Goal: Transaction & Acquisition: Purchase product/service

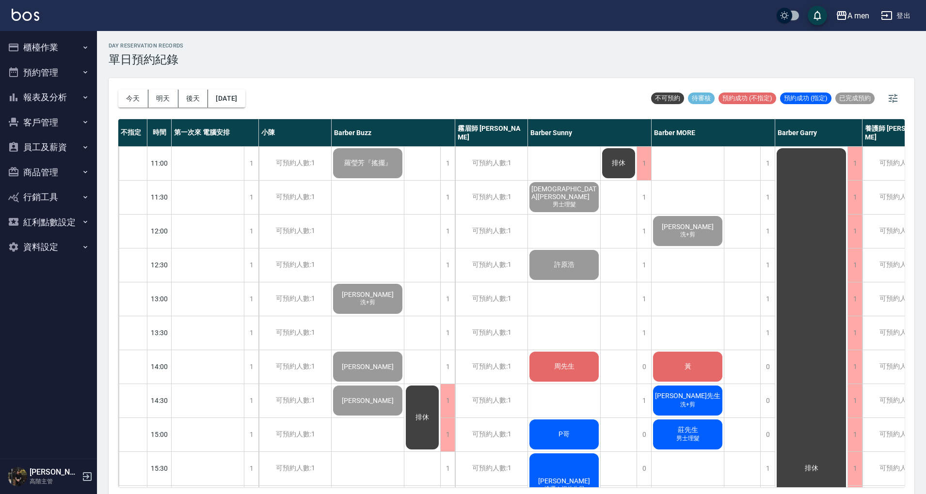
scroll to position [2, 0]
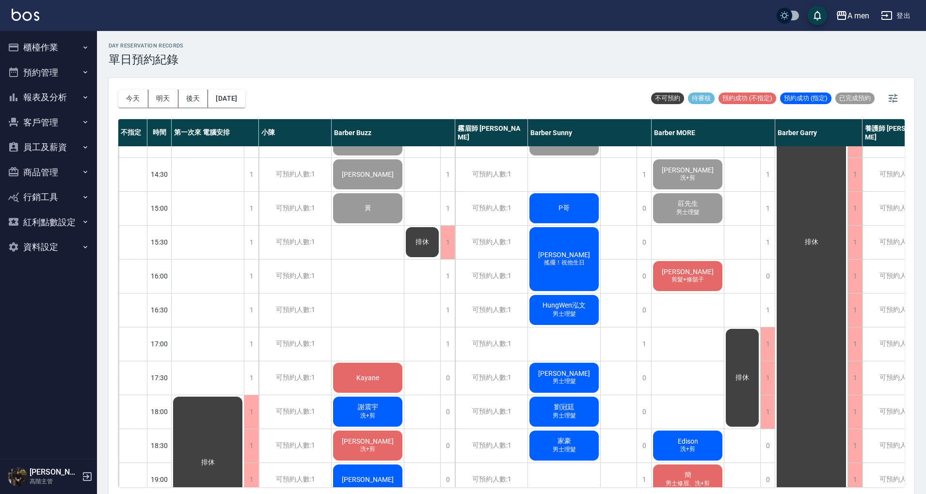
scroll to position [258, 0]
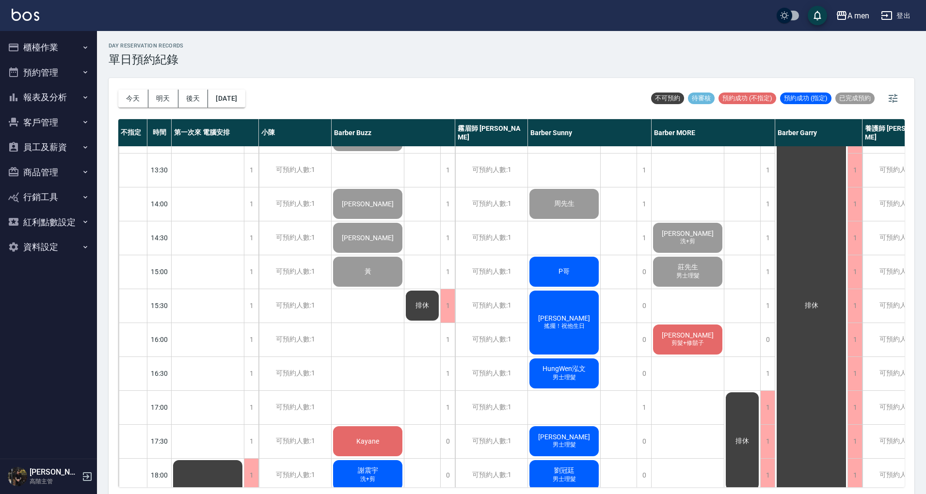
scroll to position [194, 0]
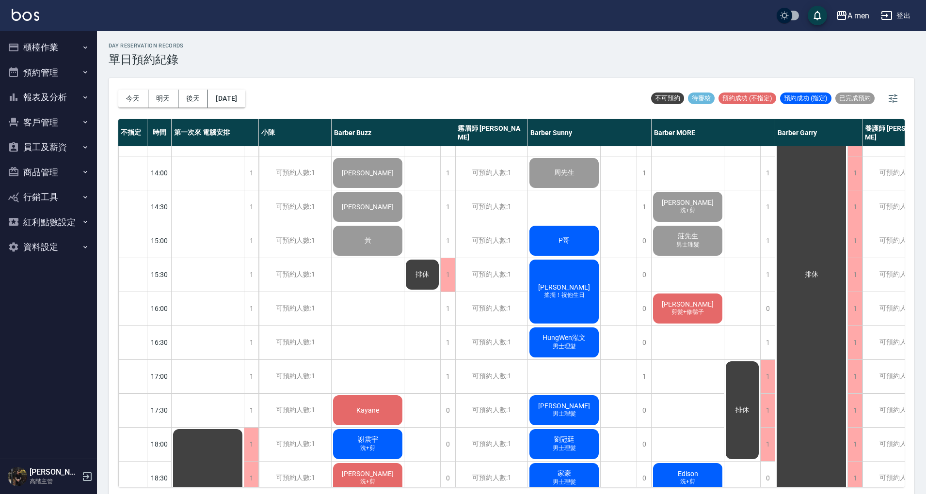
click at [566, 205] on div "阿派Pai 男士理髮 許原浩 周先生 P哥 王秉矗 搖擺！祝他生日 HungWen泓文 男士理髮 洪 男士理髮 劉冠廷 男士理髮 家豪 男士理髮 李穎泰 男士…" at bounding box center [564, 376] width 73 height 848
click at [558, 239] on span "P哥" at bounding box center [564, 241] width 15 height 9
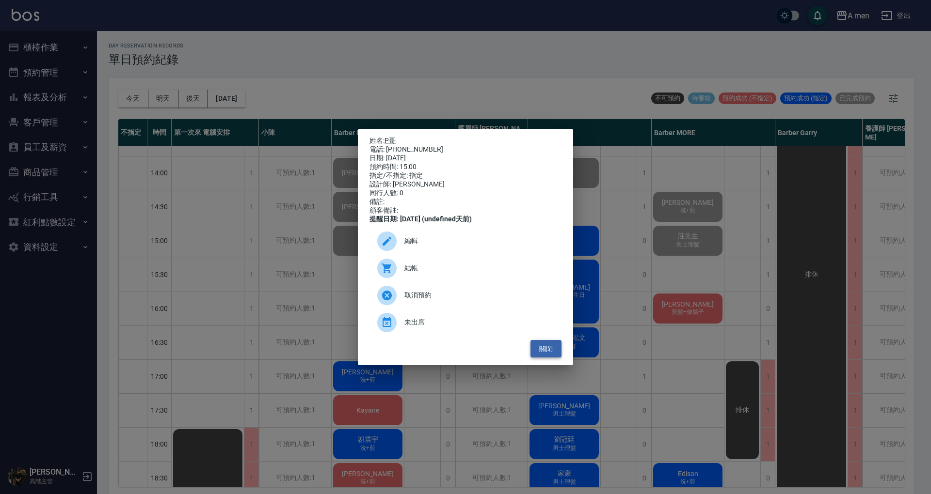
click at [557, 353] on button "關閉" at bounding box center [545, 349] width 31 height 18
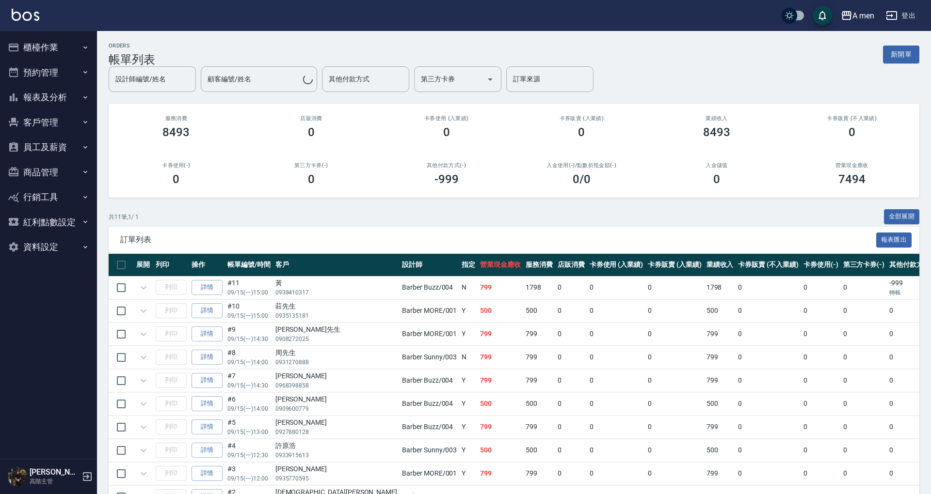
click at [72, 67] on button "預約管理" at bounding box center [48, 72] width 89 height 25
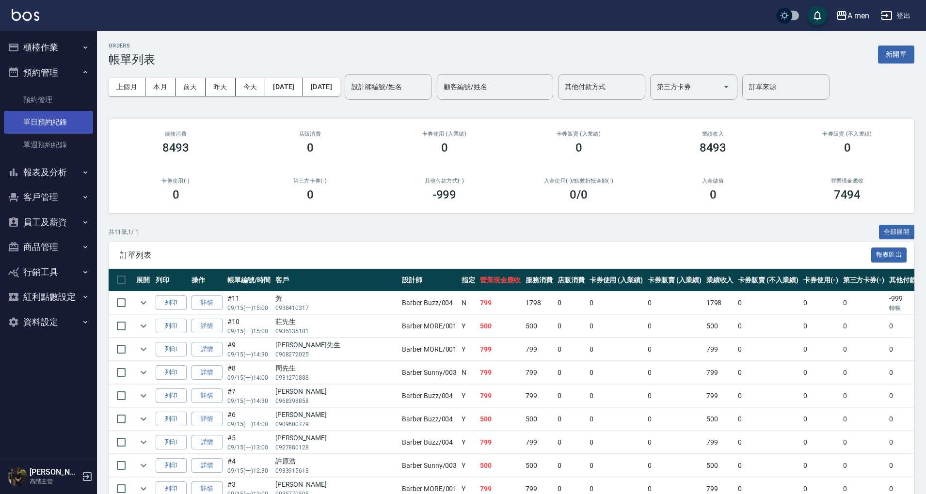
drag, startPoint x: 69, startPoint y: 122, endPoint x: 78, endPoint y: 121, distance: 9.3
click at [69, 122] on link "單日預約紀錄" at bounding box center [48, 122] width 89 height 22
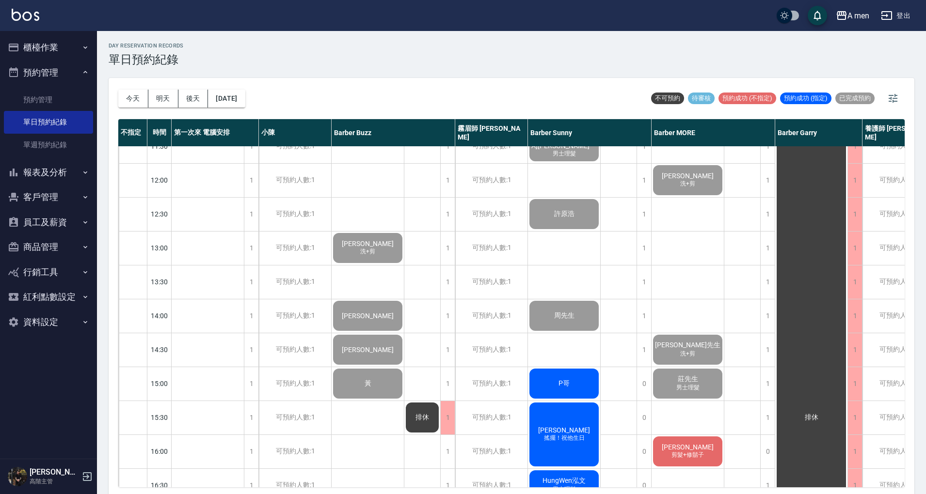
scroll to position [129, 0]
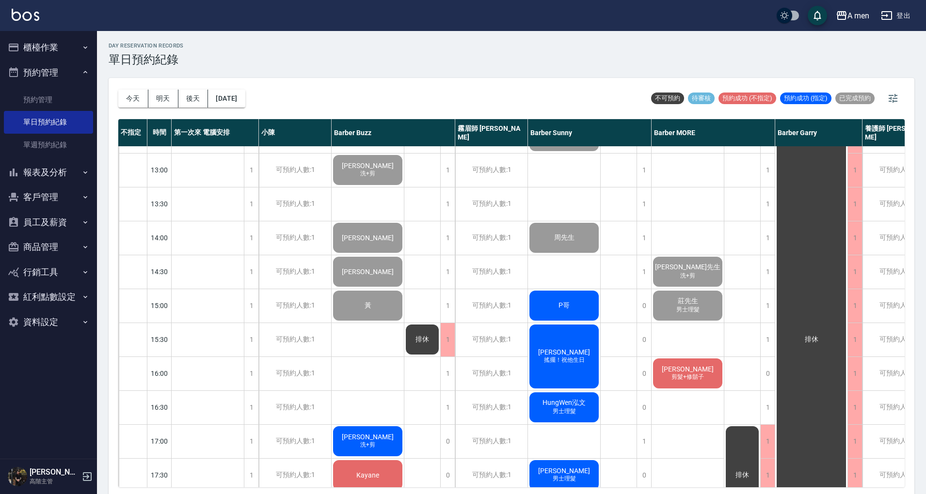
click at [578, 303] on div "P哥" at bounding box center [564, 305] width 72 height 33
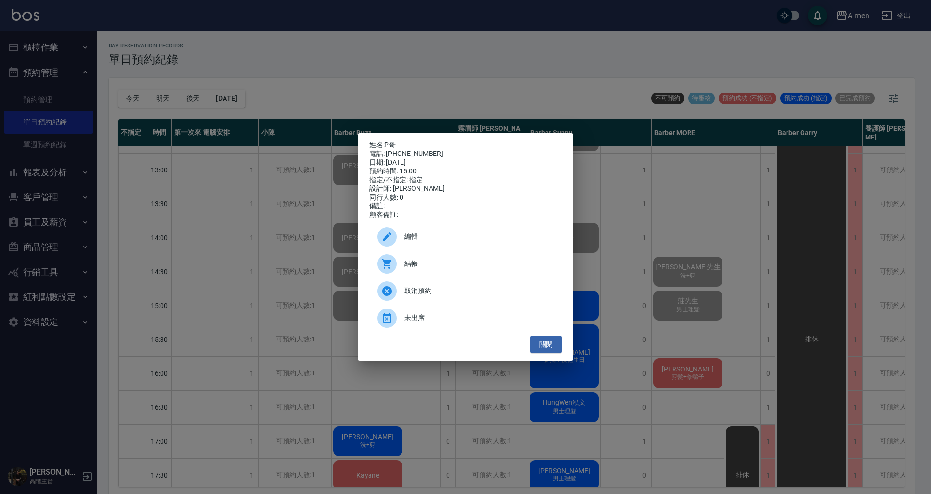
click at [399, 150] on div "電話: [PHONE_NUMBER]" at bounding box center [465, 154] width 192 height 9
click at [398, 150] on div "電話: [PHONE_NUMBER]" at bounding box center [465, 154] width 192 height 9
click at [394, 144] on link "P哥" at bounding box center [389, 145] width 11 height 8
click at [556, 354] on button "關閉" at bounding box center [545, 345] width 31 height 18
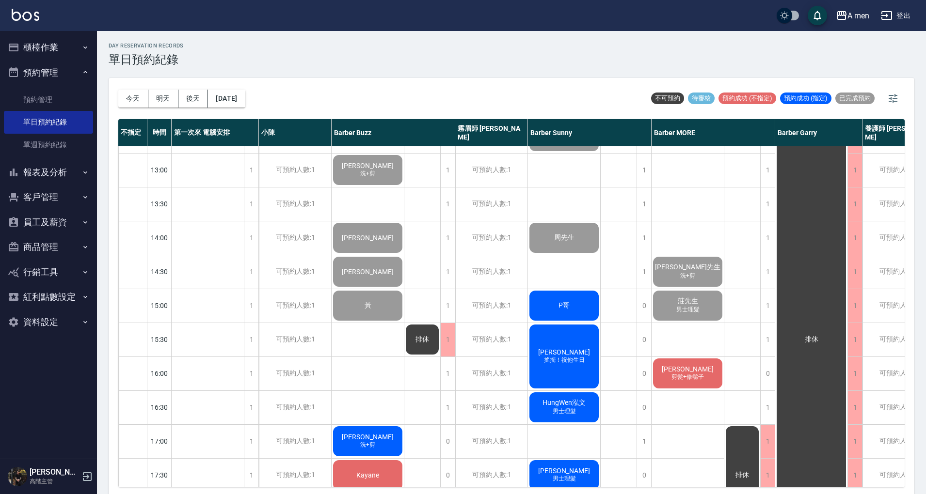
click at [556, 356] on span "[PERSON_NAME]" at bounding box center [564, 353] width 56 height 8
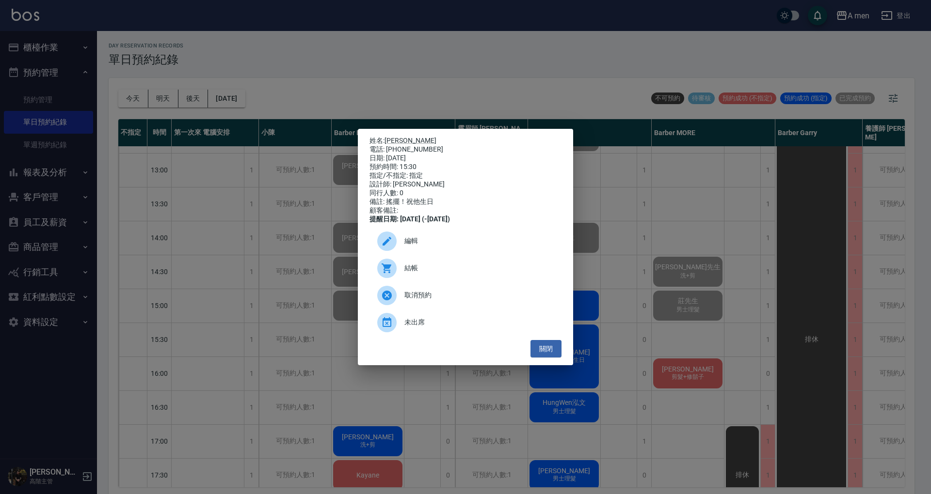
click at [556, 356] on button "關閉" at bounding box center [545, 349] width 31 height 18
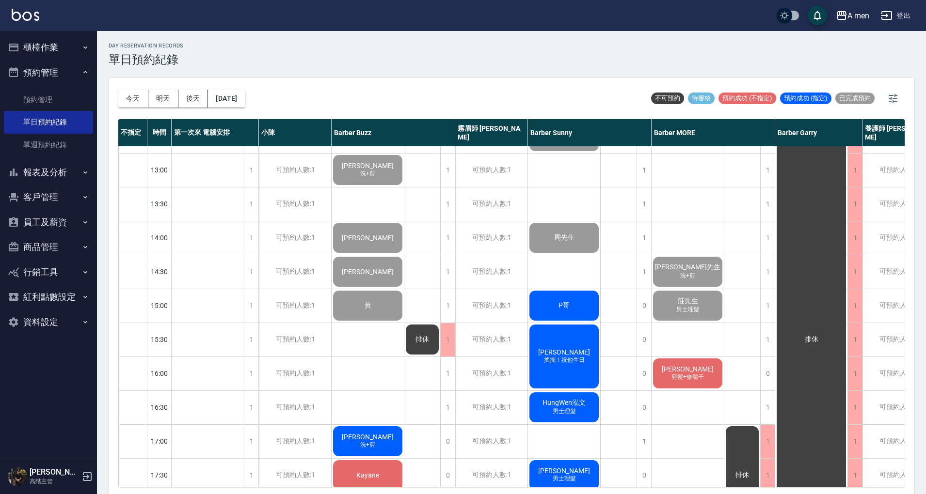
click at [570, 277] on div "阿派Pai 男士理髮 許原浩 周先生 P哥 王秉矗 搖擺！祝他生日 HungWen泓文 男士理髮 洪 男士理髮 劉冠廷 男士理髮 家豪 男士理髮 李穎泰 男士…" at bounding box center [564, 441] width 73 height 848
click at [459, 17] on div "A men 登出" at bounding box center [463, 15] width 926 height 31
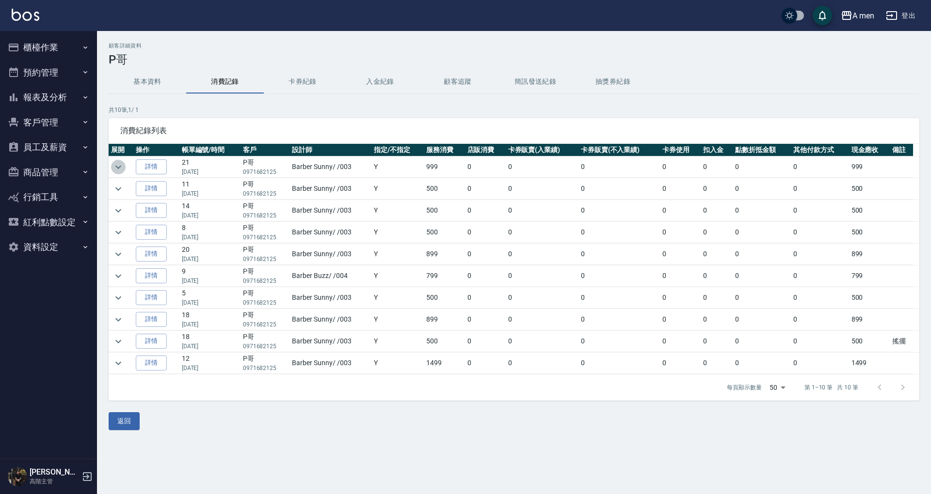
click at [123, 170] on icon "expand row" at bounding box center [118, 167] width 12 height 12
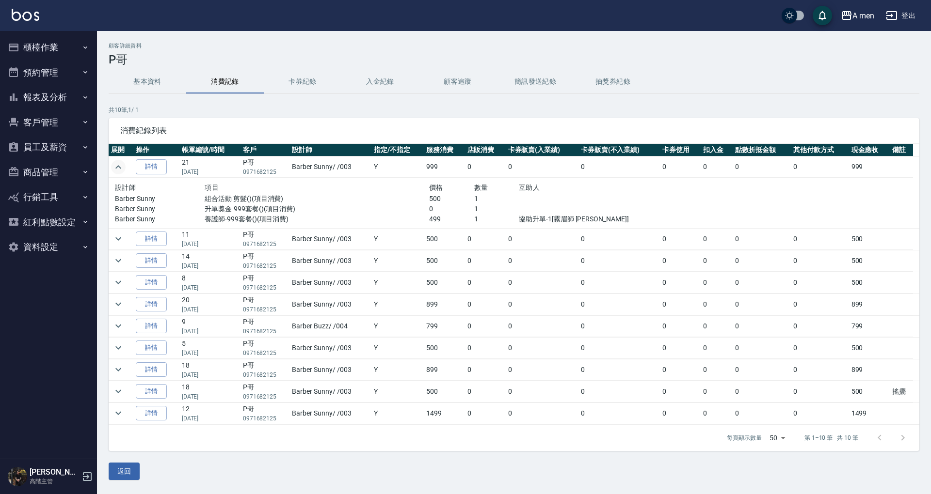
click at [120, 167] on icon "expand row" at bounding box center [118, 167] width 12 height 12
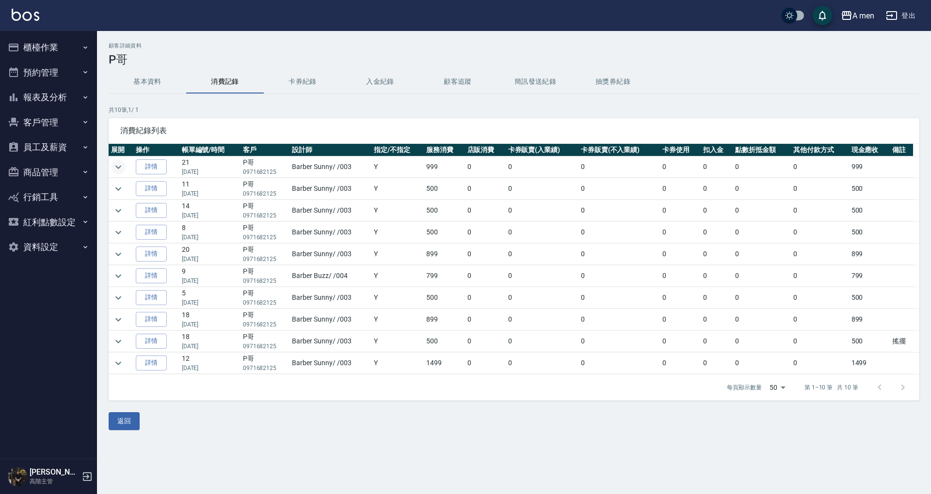
click at [632, 125] on div "消費紀錄列表" at bounding box center [514, 130] width 811 height 25
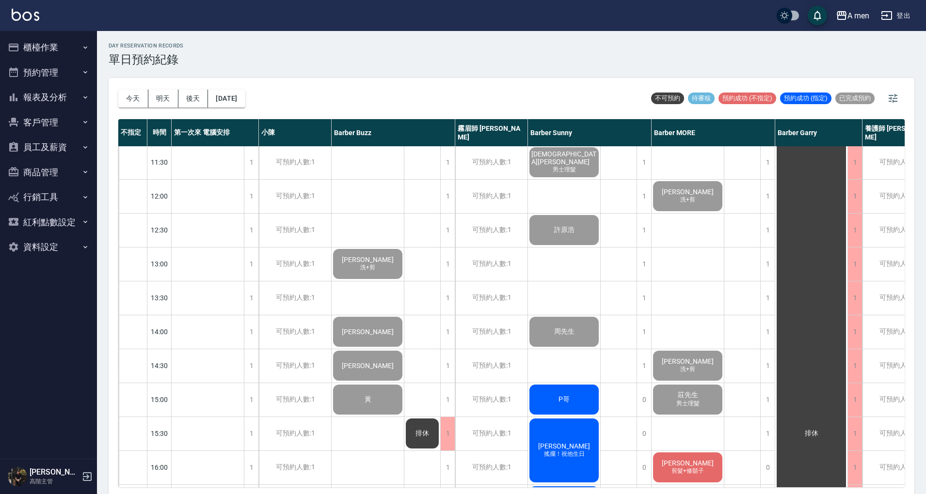
scroll to position [129, 0]
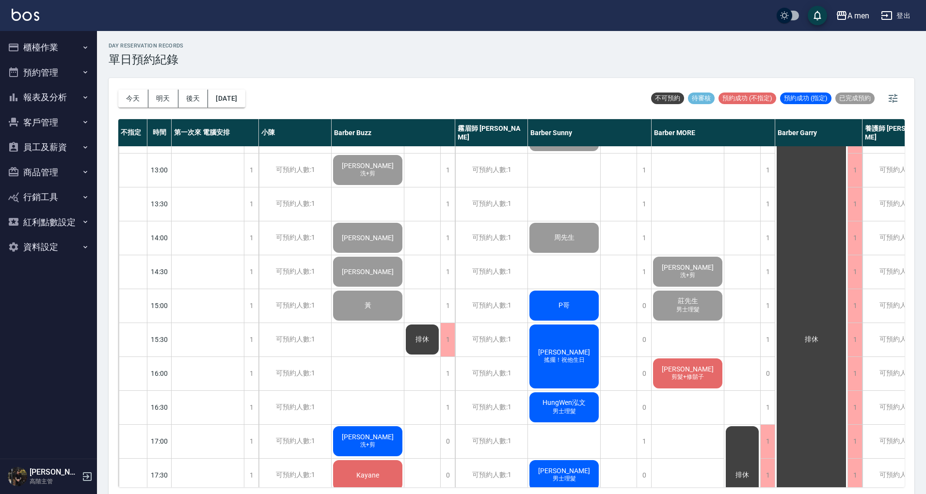
click at [566, 341] on div "王秉矗 搖擺！祝他生日" at bounding box center [564, 356] width 72 height 67
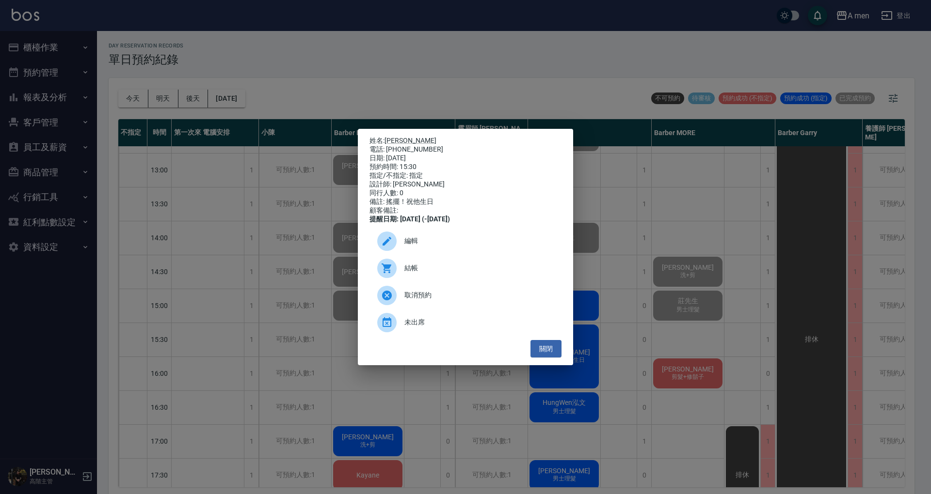
click at [457, 273] on span "結帳" at bounding box center [478, 268] width 149 height 10
click at [550, 350] on button "關閉" at bounding box center [545, 349] width 31 height 18
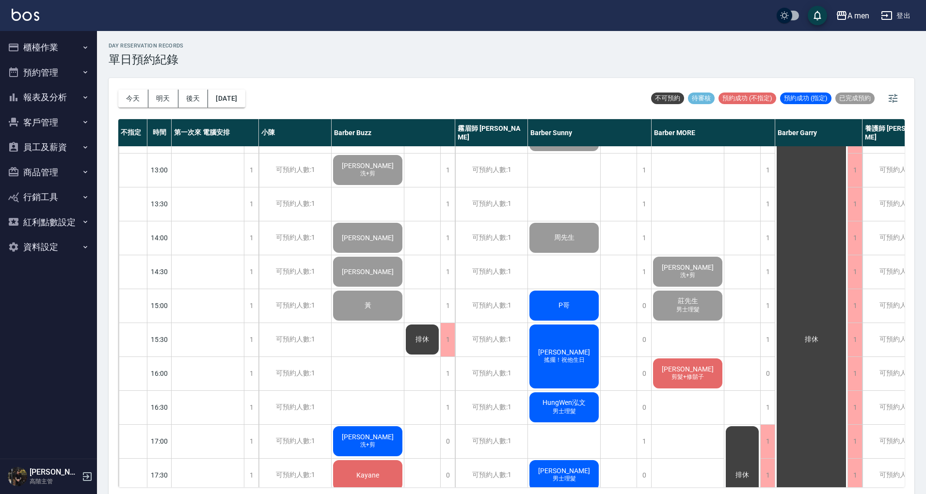
click at [590, 364] on div "王秉矗 搖擺！祝他生日" at bounding box center [564, 356] width 72 height 67
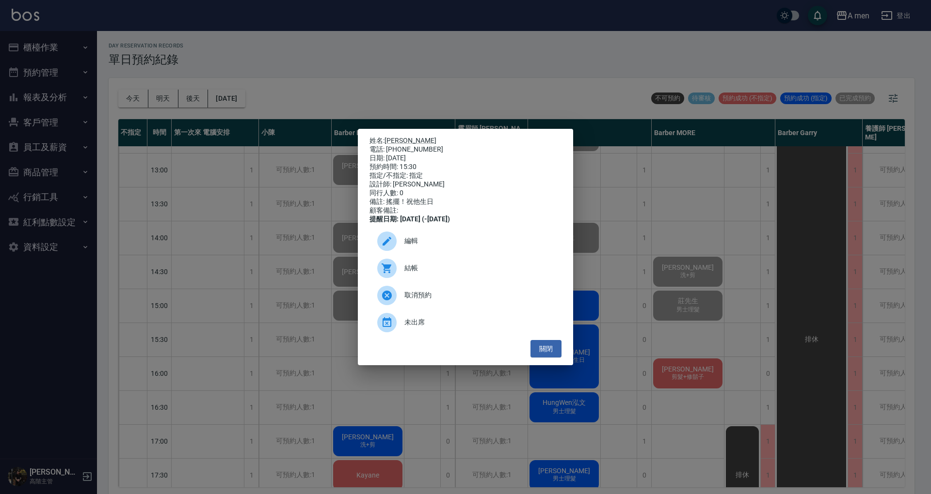
click at [396, 271] on div at bounding box center [386, 268] width 19 height 19
click at [553, 358] on button "關閉" at bounding box center [545, 349] width 31 height 18
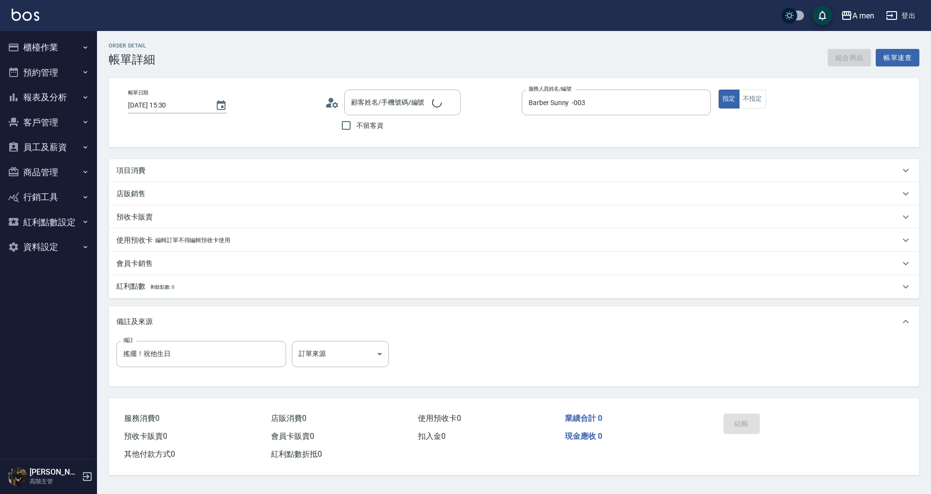
type input "[DATE] 15:30"
type input "Barber Sunny -003"
type input "搖擺！祝他生日"
type input "[PERSON_NAME]/0907902918/null"
click at [462, 158] on div "Order detail 帳單詳細 組合商品 帳單速查 帳單日期 2025/09/15 15:30 顧客姓名/手機號碼/編號 王秉矗/0907902918/n…" at bounding box center [514, 259] width 834 height 456
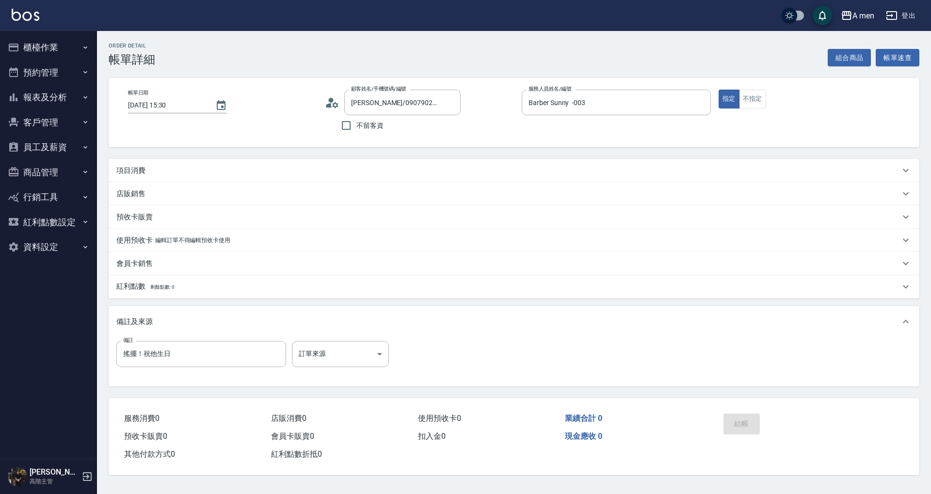
click at [455, 170] on div "項目消費" at bounding box center [507, 171] width 783 height 10
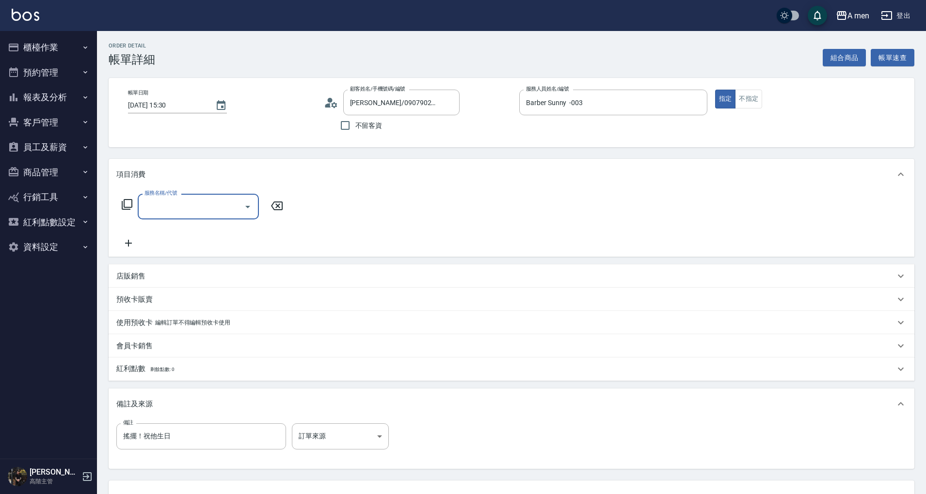
click at [158, 214] on input "服務名稱/代號" at bounding box center [191, 206] width 98 height 17
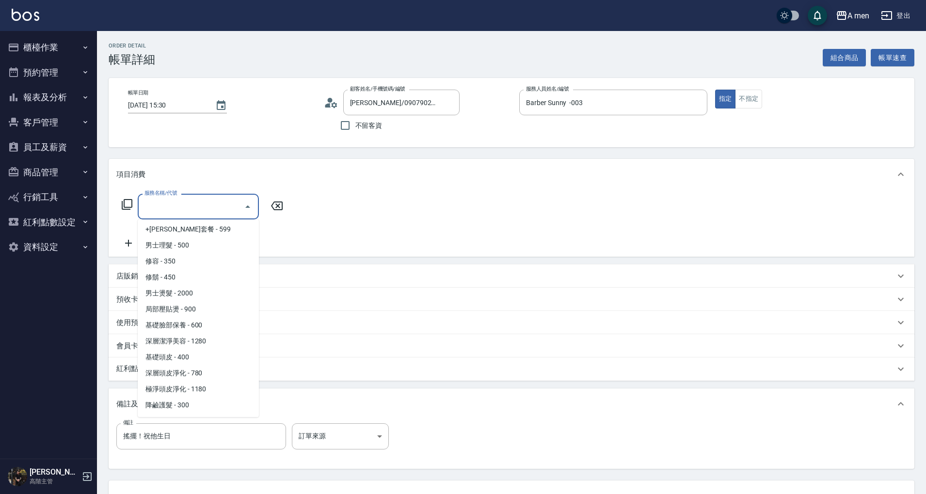
scroll to position [258, 0]
click at [223, 240] on span "男士理髮 - 500" at bounding box center [198, 245] width 121 height 16
type input "男士理髮(A01)"
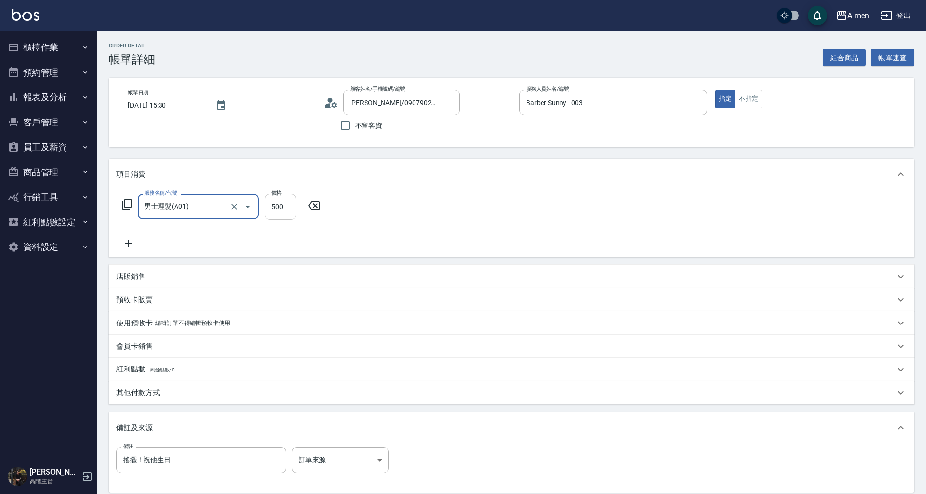
click at [275, 211] on input "500" at bounding box center [281, 207] width 32 height 26
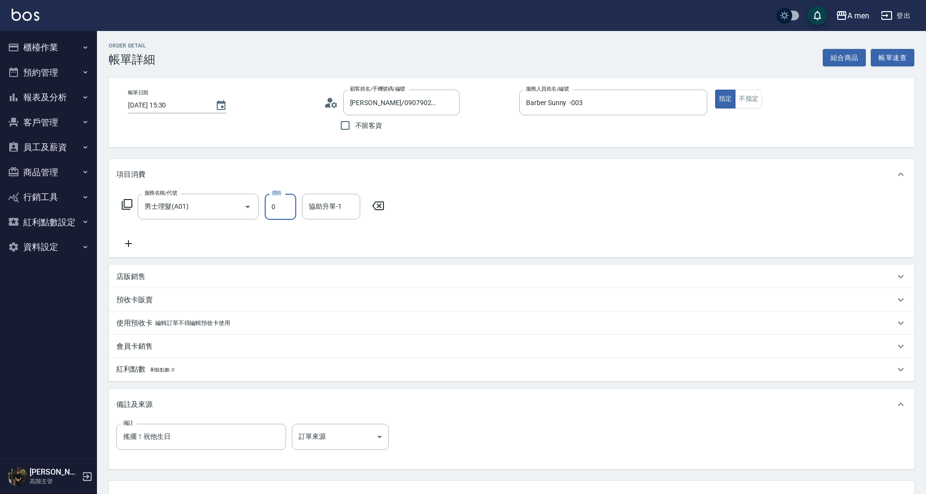
type input "0"
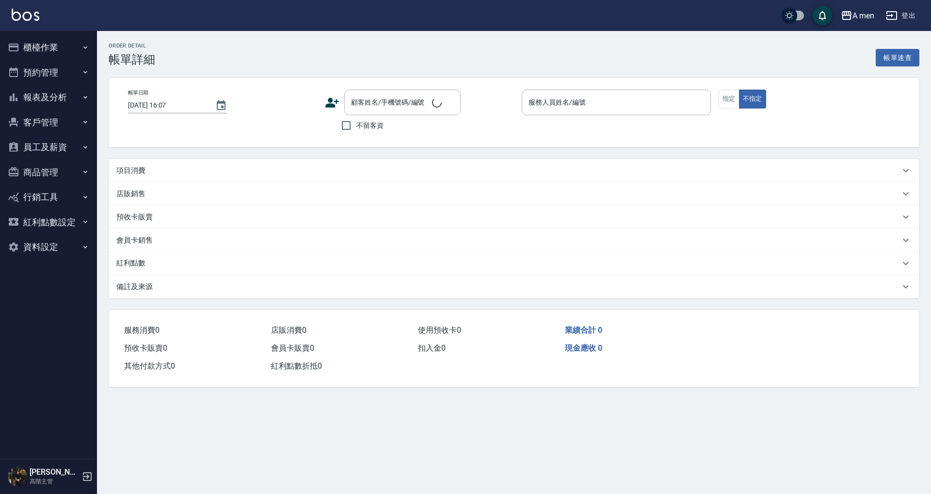
click at [191, 168] on div "項目消費" at bounding box center [507, 171] width 783 height 10
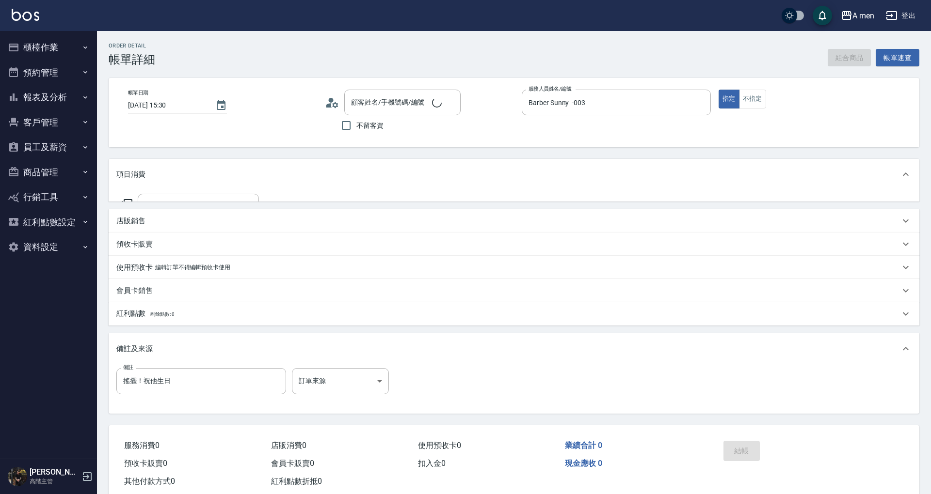
type input "[DATE] 15:30"
type input "Barber Sunny -003"
type input "搖擺！祝他生日"
click at [213, 211] on input "服務名稱/代號" at bounding box center [191, 206] width 98 height 17
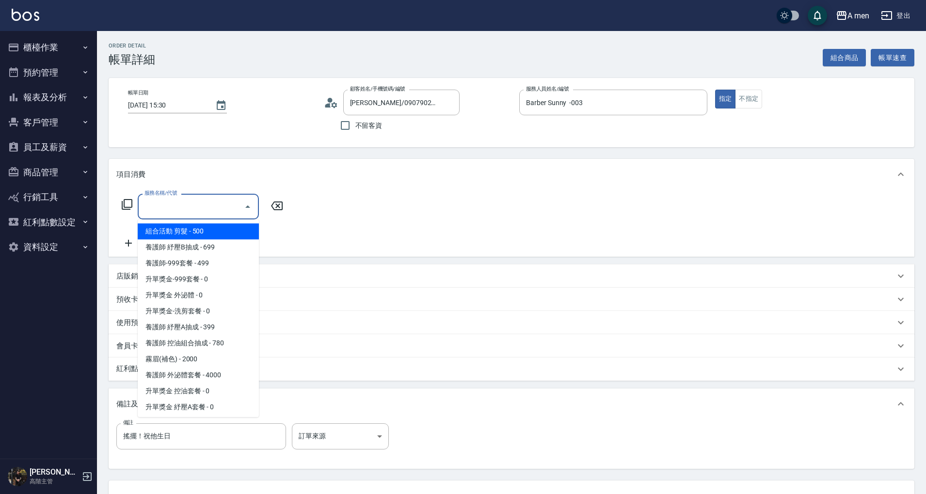
type input "[PERSON_NAME]/0907902918/null"
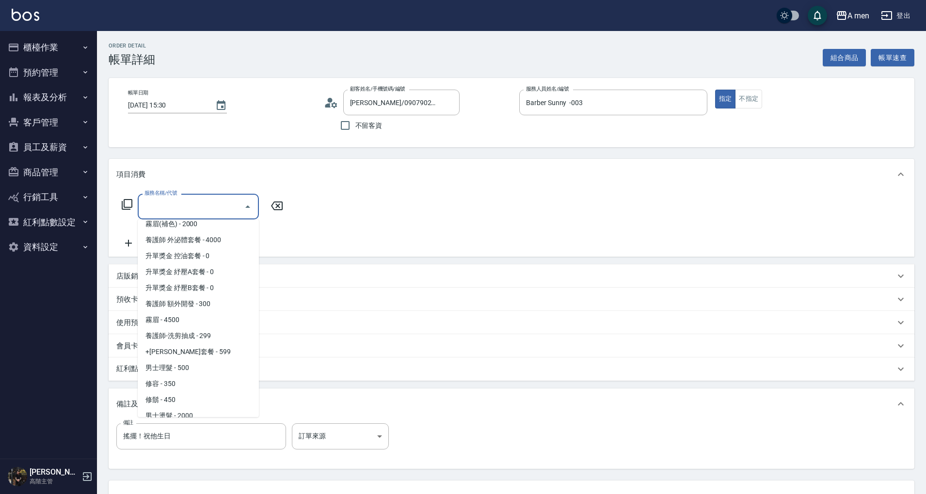
scroll to position [258, 0]
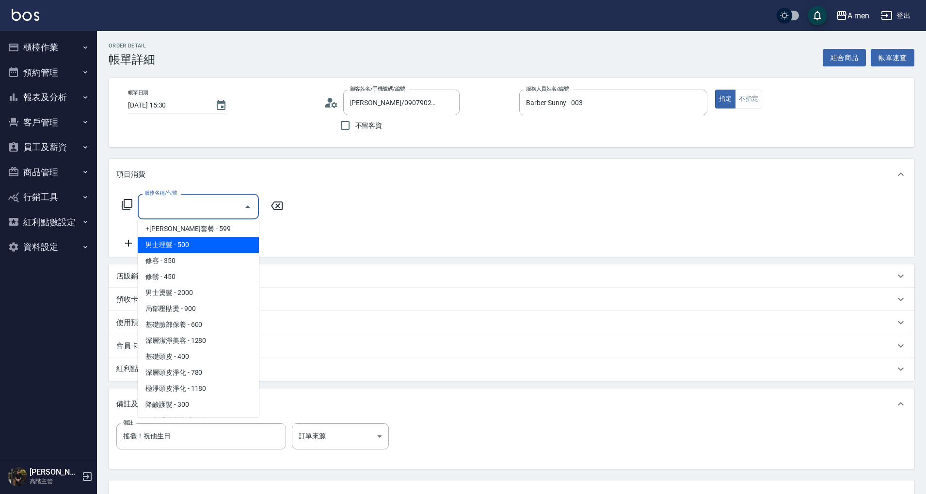
click at [209, 246] on span "男士理髮 - 500" at bounding box center [198, 245] width 121 height 16
type input "男士理髮(A01)"
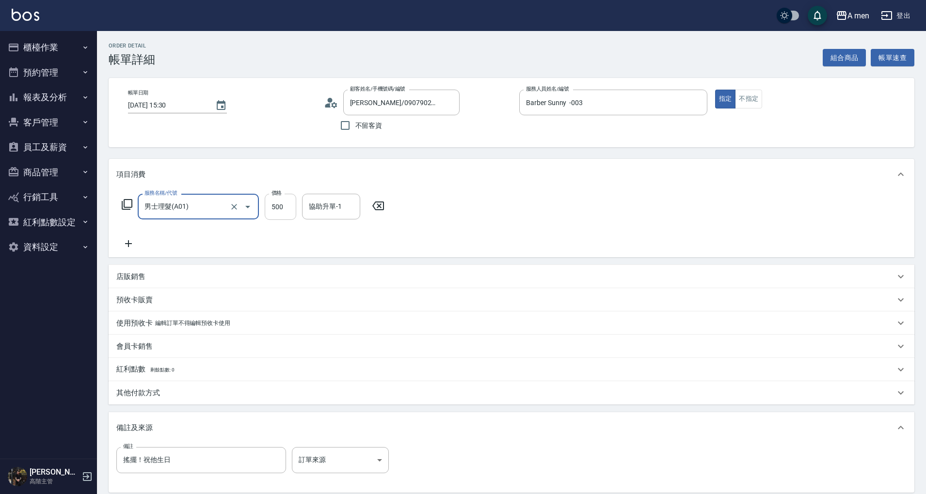
click at [288, 208] on input "500" at bounding box center [281, 207] width 32 height 26
type input "600"
click at [477, 220] on div "服務名稱/代號 男士理髮(A01) 服務名稱/代號 價格 600 價格 協助升單-1 協助升單-1" at bounding box center [512, 223] width 806 height 67
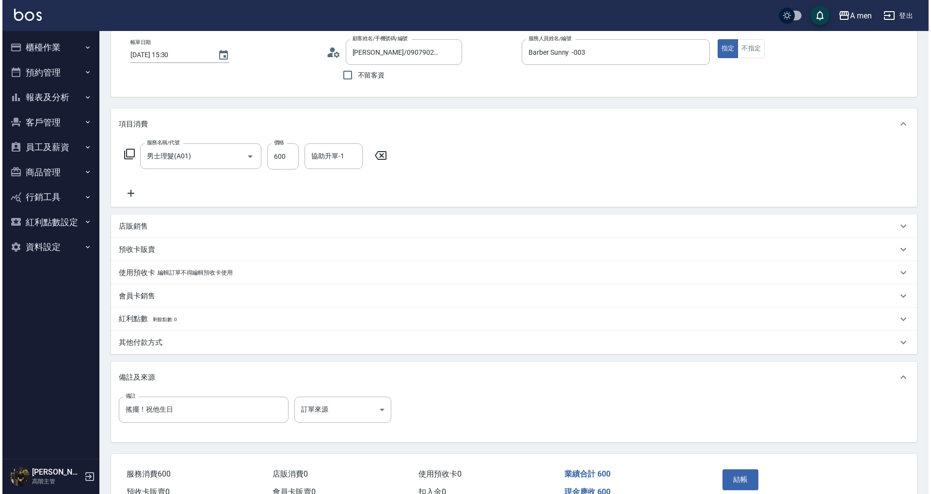
scroll to position [102, 0]
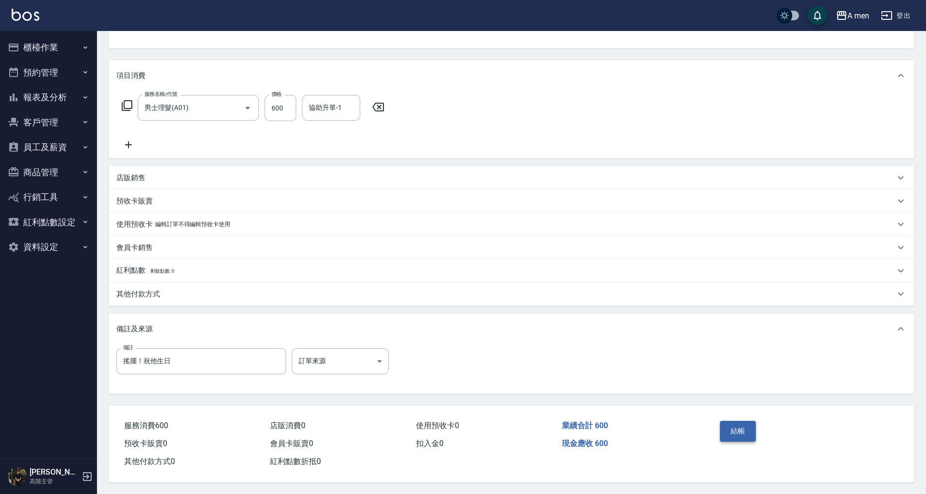
click at [729, 426] on button "結帳" at bounding box center [738, 431] width 36 height 20
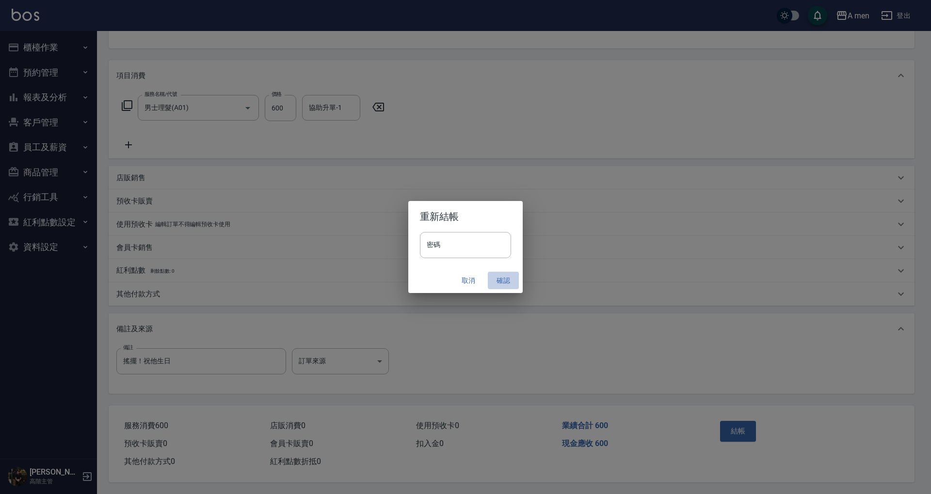
click at [497, 274] on button "確認" at bounding box center [503, 281] width 31 height 18
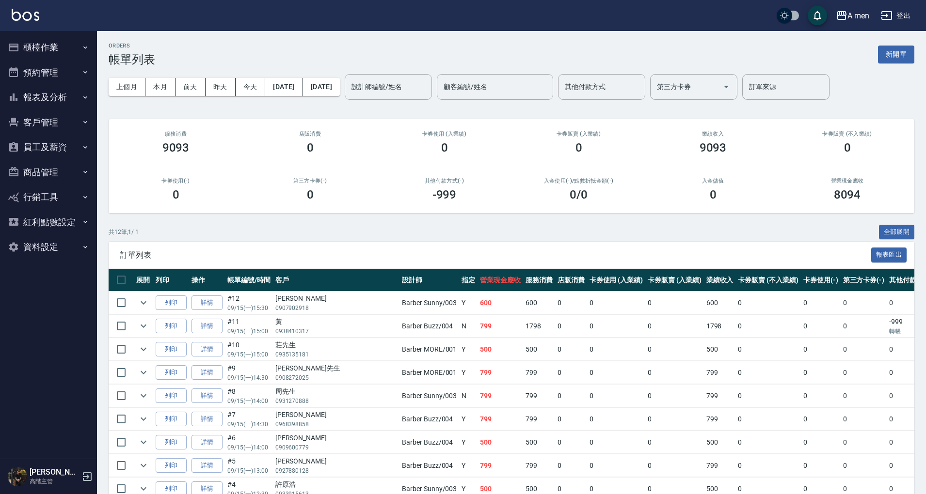
click at [45, 56] on button "櫃檯作業" at bounding box center [48, 47] width 89 height 25
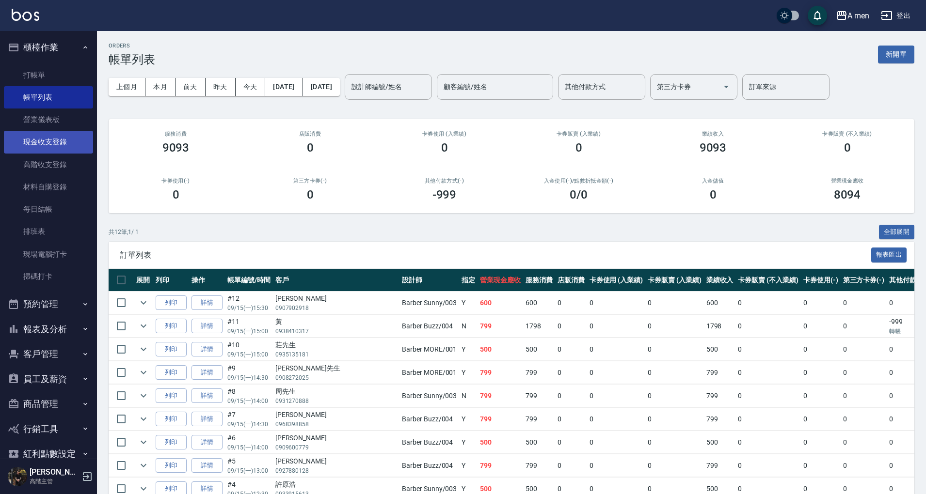
drag, startPoint x: 41, startPoint y: 101, endPoint x: 40, endPoint y: 133, distance: 31.5
click at [42, 102] on link "帳單列表" at bounding box center [48, 97] width 89 height 22
click at [49, 312] on button "預約管理" at bounding box center [48, 304] width 89 height 25
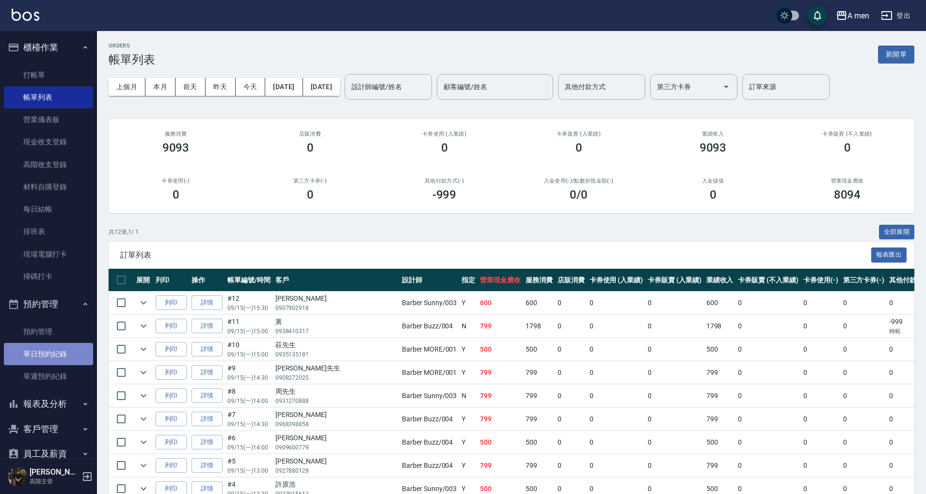
click at [68, 348] on link "單日預約紀錄" at bounding box center [48, 354] width 89 height 22
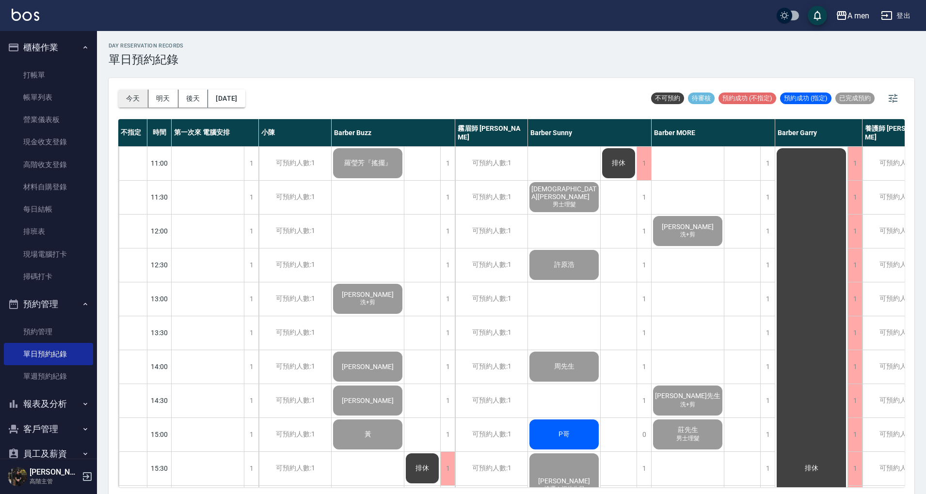
click at [135, 98] on button "今天" at bounding box center [133, 99] width 30 height 18
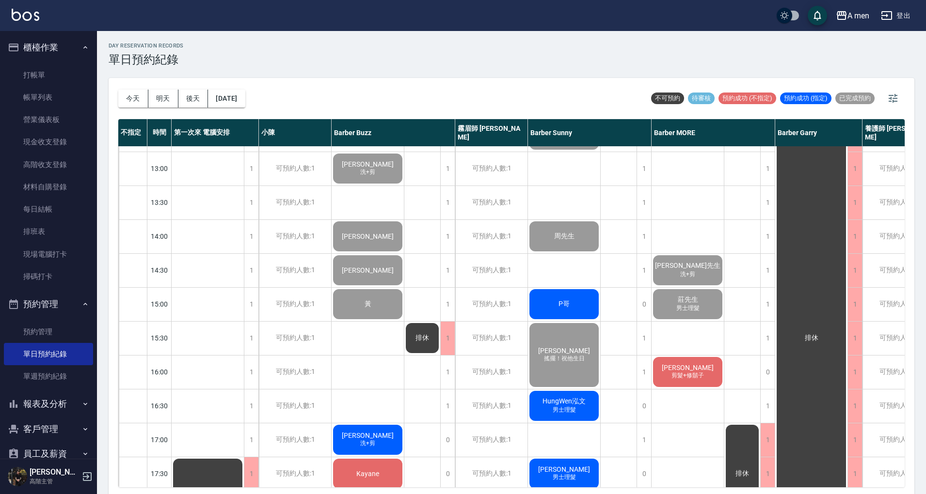
scroll to position [258, 0]
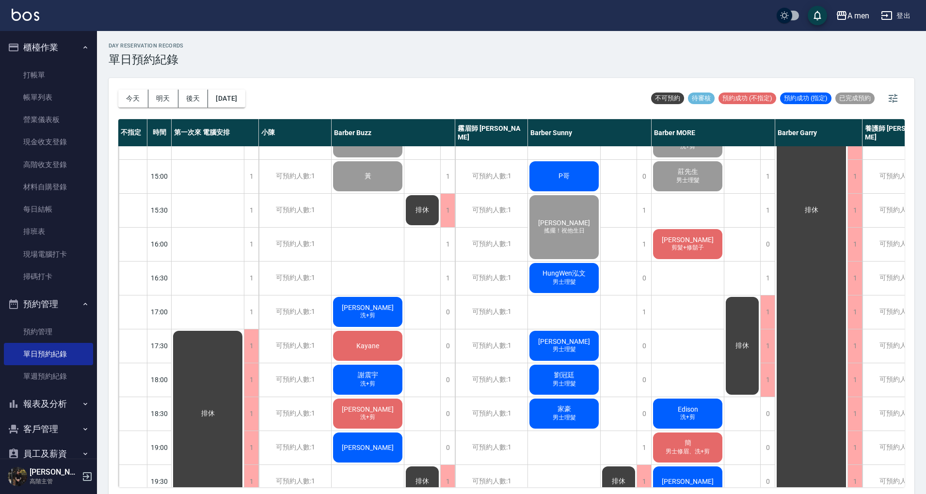
click at [366, 309] on span "[PERSON_NAME]" at bounding box center [368, 308] width 56 height 8
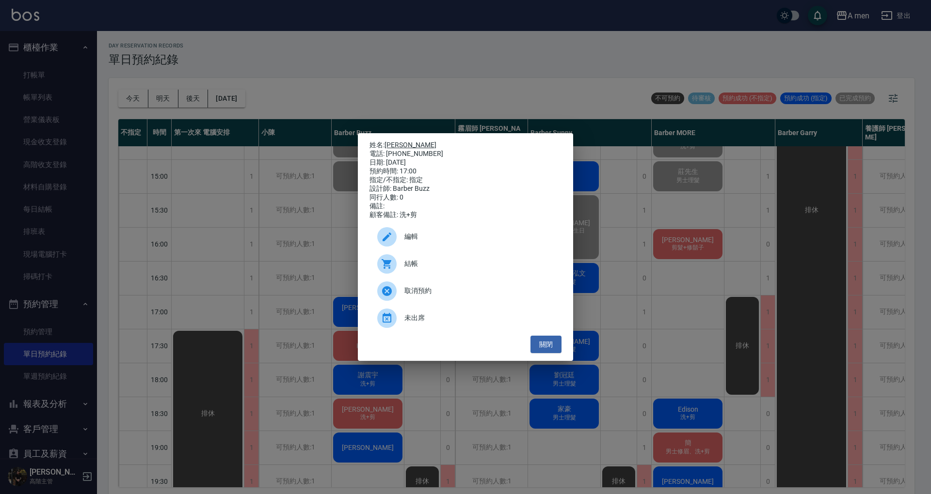
click at [396, 143] on link "[PERSON_NAME]" at bounding box center [410, 145] width 52 height 8
click at [556, 352] on button "關閉" at bounding box center [545, 345] width 31 height 18
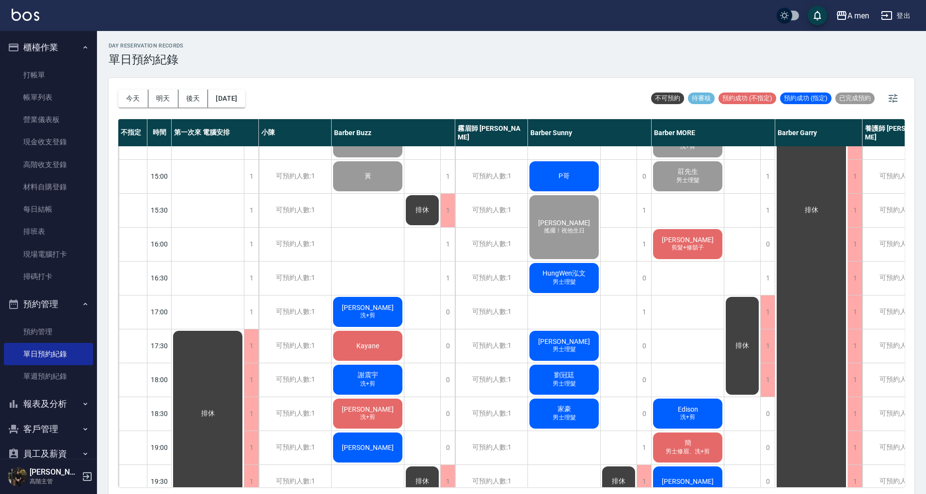
click at [386, 303] on div "[PERSON_NAME] 洗+剪" at bounding box center [368, 312] width 72 height 33
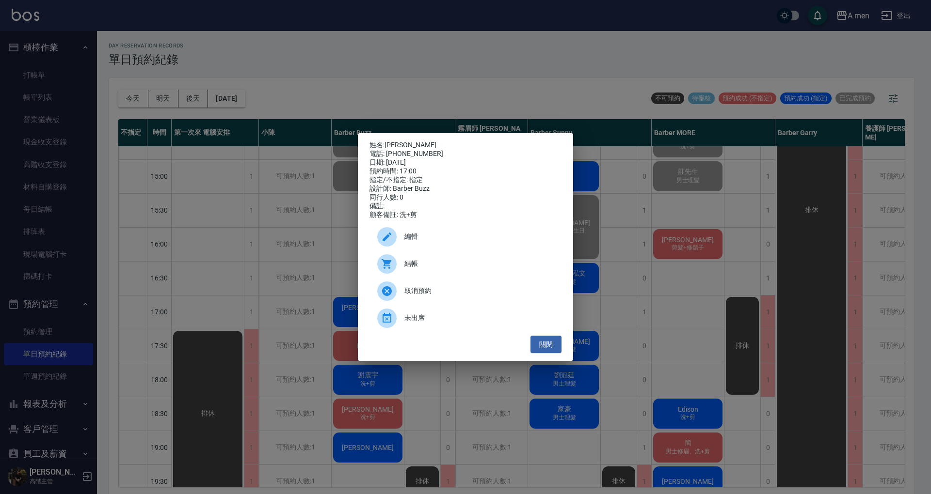
click at [451, 242] on span "編輯" at bounding box center [478, 237] width 149 height 10
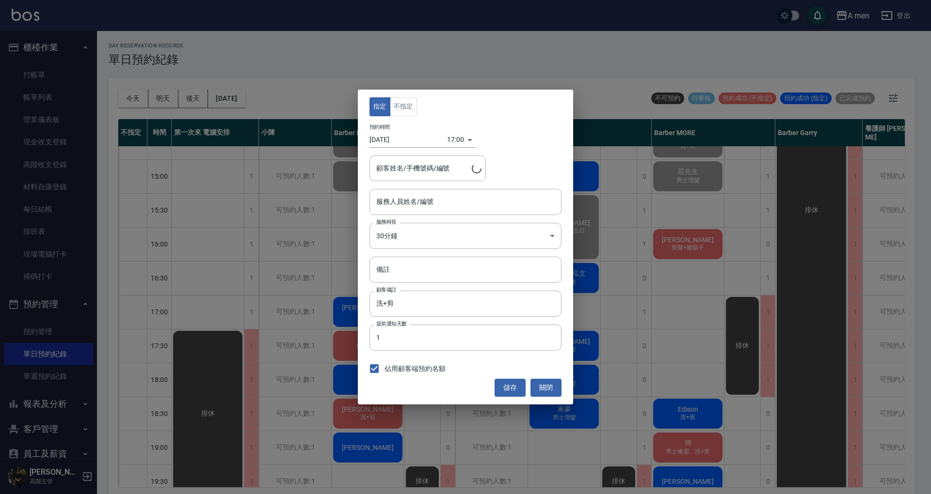
type input "Barber Buzz-004"
type input "[PERSON_NAME]/0986382566"
click at [429, 270] on input "備註" at bounding box center [465, 270] width 192 height 26
type input "1"
type input "g"
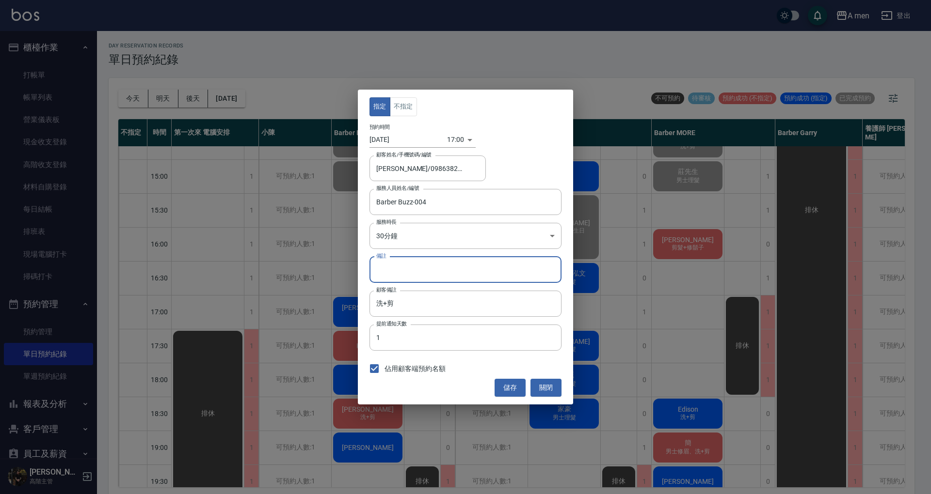
type input "ㄚ"
type input "9"
type input "8/15 1280加修眉"
click at [508, 387] on button "儲存" at bounding box center [509, 388] width 31 height 18
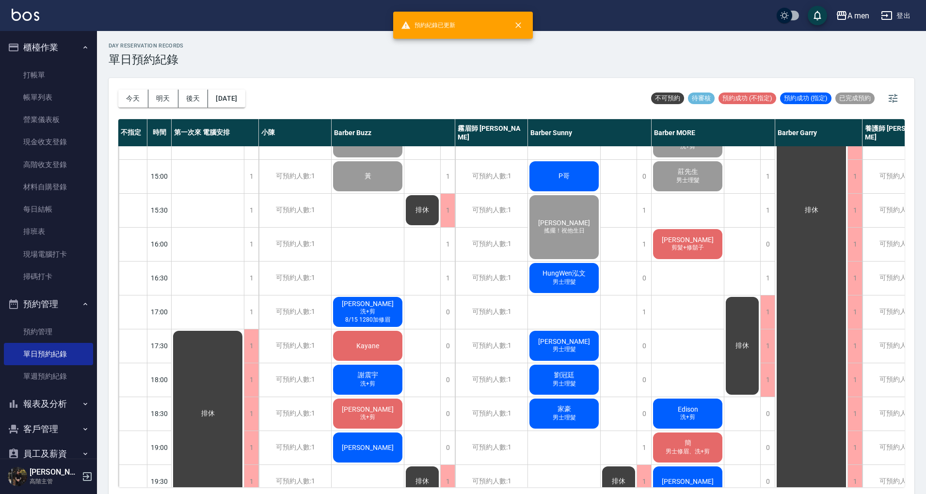
click at [350, 276] on div "[PERSON_NAME]『搖擺』 [PERSON_NAME] 洗+剪 [PERSON_NAME] [PERSON_NAME] [PERSON_NAME] 洗…" at bounding box center [368, 312] width 73 height 848
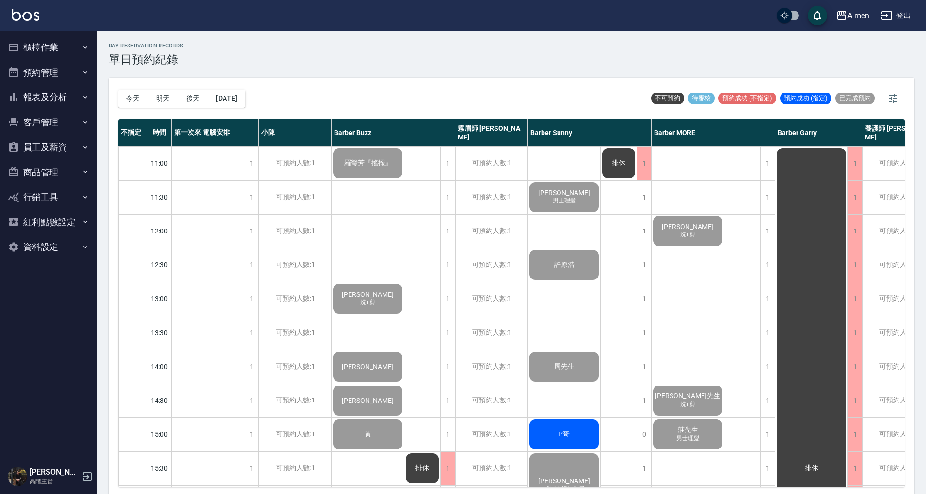
scroll to position [258, 0]
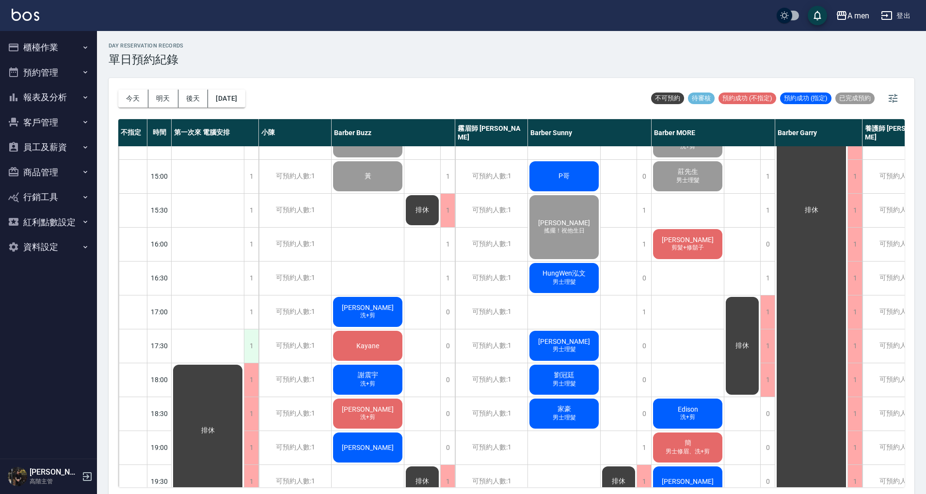
click at [253, 349] on div "1" at bounding box center [251, 346] width 15 height 33
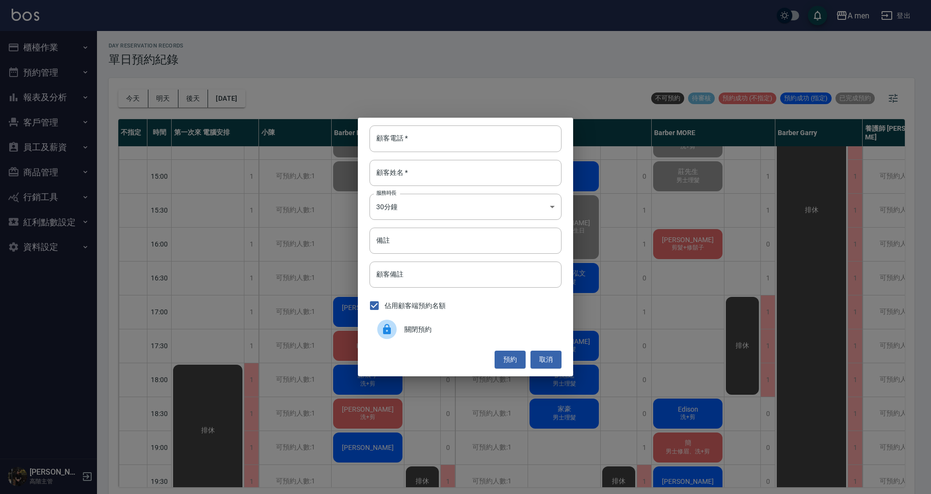
click at [466, 331] on span "關閉預約" at bounding box center [478, 330] width 149 height 10
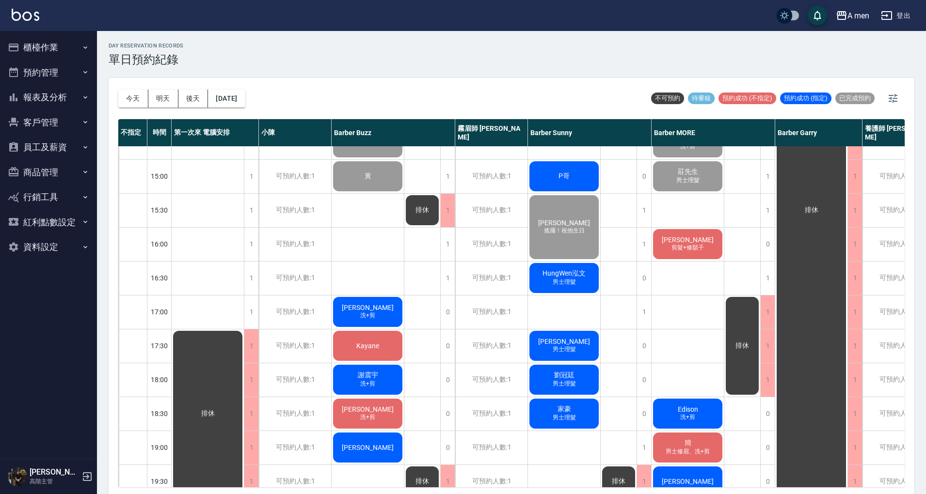
drag, startPoint x: 71, startPoint y: 37, endPoint x: 113, endPoint y: 243, distance: 210.7
click at [71, 37] on button "櫃檯作業" at bounding box center [48, 47] width 89 height 25
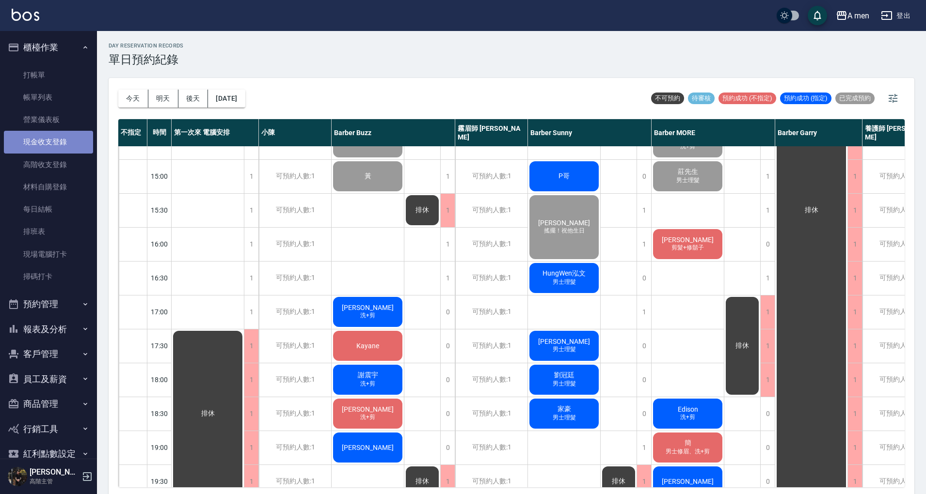
click at [59, 142] on link "現金收支登錄" at bounding box center [48, 142] width 89 height 22
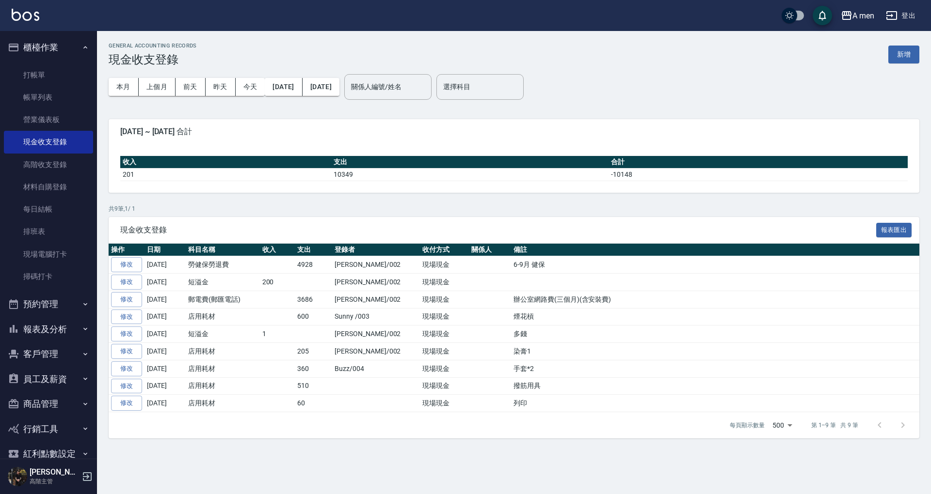
click at [922, 43] on div "GENERAL ACCOUNTING RECORDS 現金收支登錄 新增 本月 上個月 前天 昨天 今天 2025/09/01 2025/09/15 關係人編…" at bounding box center [514, 240] width 834 height 419
click at [907, 46] on button "新增" at bounding box center [903, 55] width 31 height 18
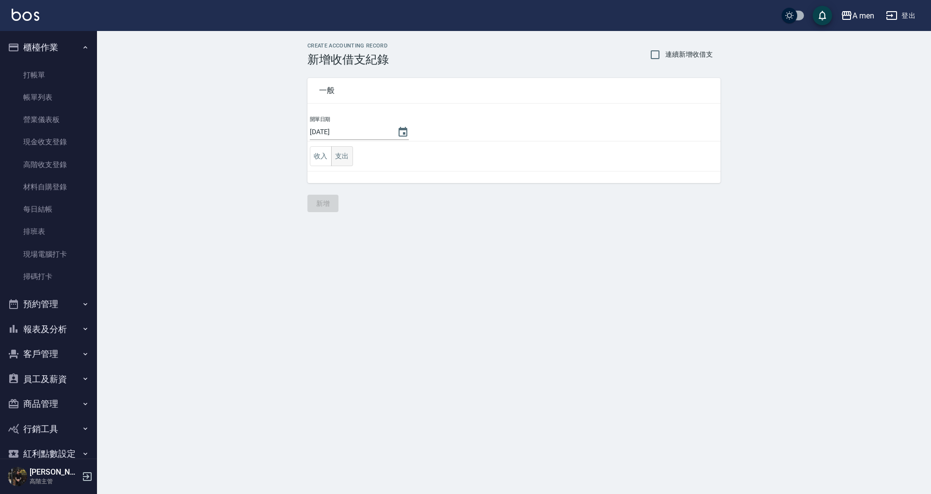
click at [347, 159] on button "支出" at bounding box center [342, 156] width 22 height 20
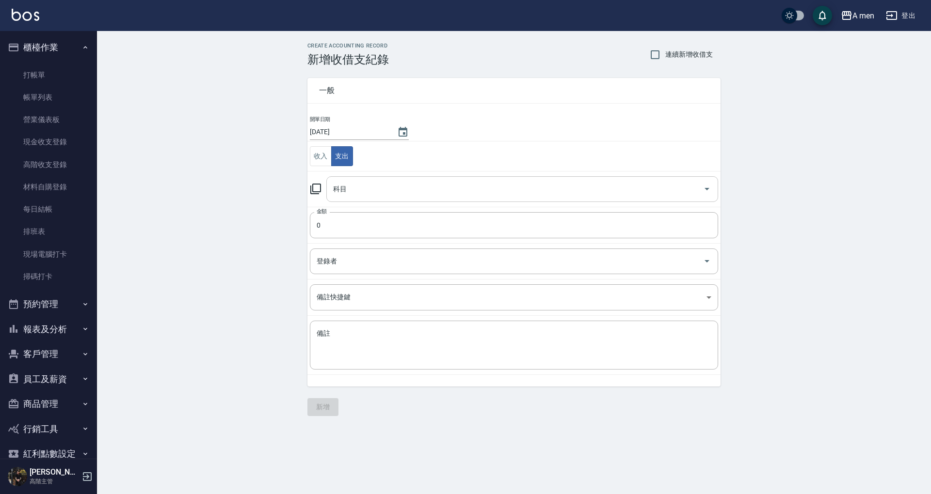
click at [359, 185] on input "科目" at bounding box center [515, 189] width 368 height 17
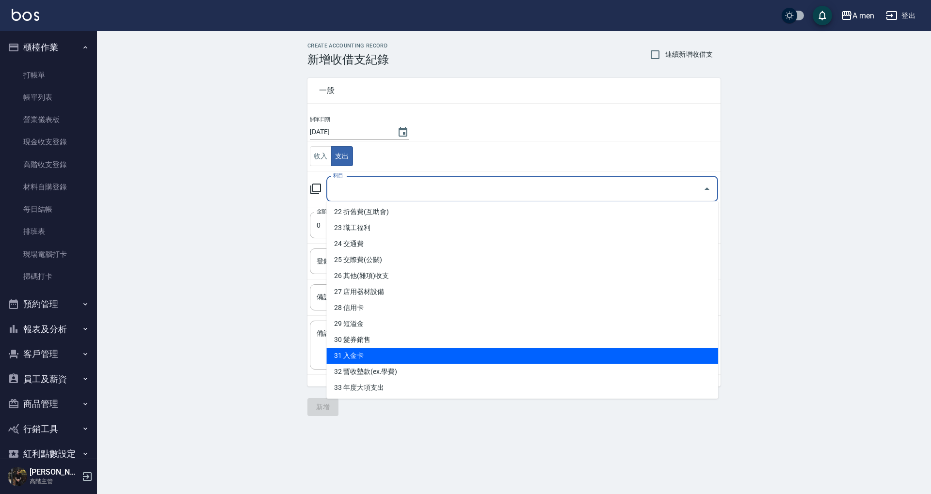
scroll to position [224, 0]
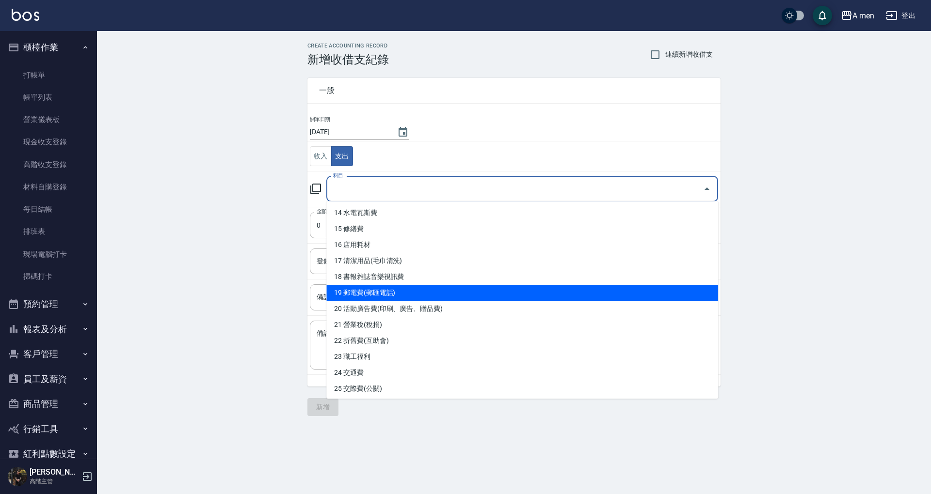
click at [415, 299] on li "19 郵電費(郵匯電話)" at bounding box center [522, 293] width 392 height 16
type input "19 郵電費(郵匯電話)"
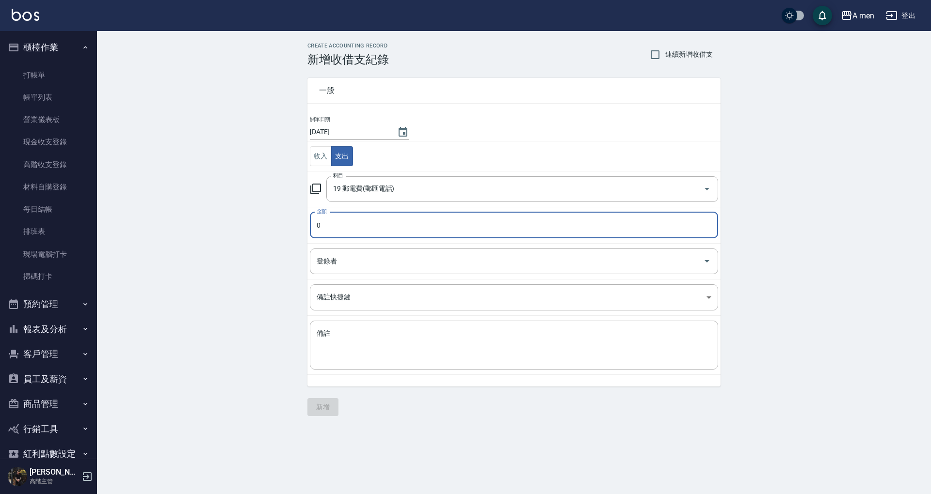
click at [369, 225] on input "0" at bounding box center [514, 225] width 408 height 26
drag, startPoint x: 369, startPoint y: 225, endPoint x: 296, endPoint y: 213, distance: 74.1
click at [296, 213] on div "一般 開單日期 2025/09/15 收入 支出 科目 19 郵電費(郵匯電話) 科目 金額 0 金額 登錄者 登錄者 備註快捷鍵 ​ 備註快捷鍵 備註 x …" at bounding box center [508, 226] width 425 height 320
type input "315"
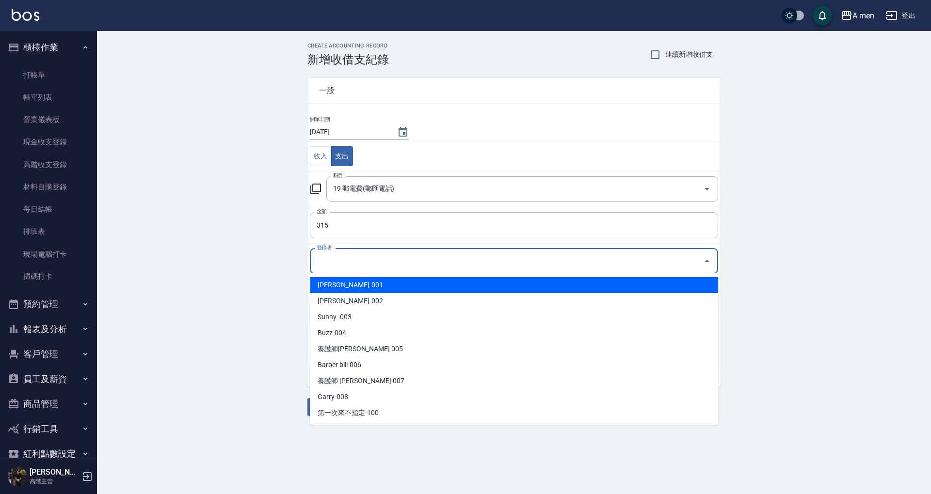
drag, startPoint x: 357, startPoint y: 259, endPoint x: 351, endPoint y: 275, distance: 16.6
click at [358, 265] on input "登錄者" at bounding box center [506, 261] width 385 height 17
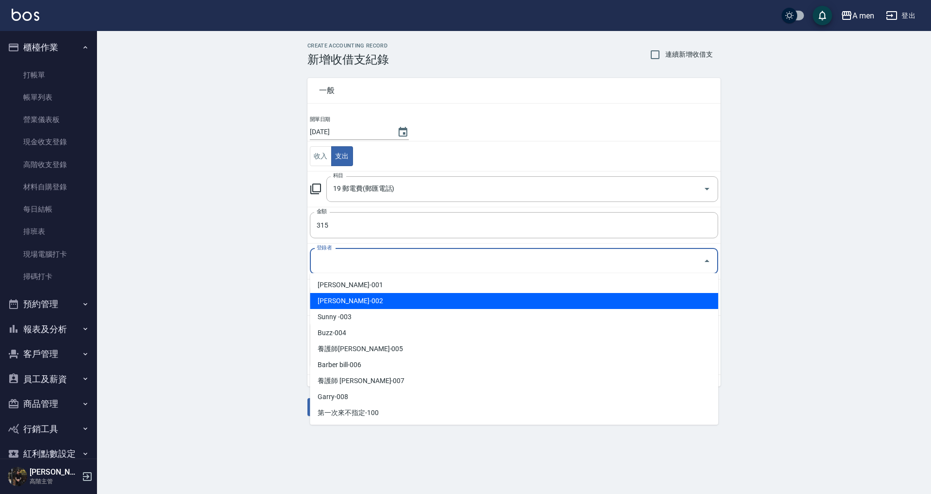
click at [334, 302] on li "陳汶駿-002" at bounding box center [514, 301] width 408 height 16
type input "陳汶駿-002"
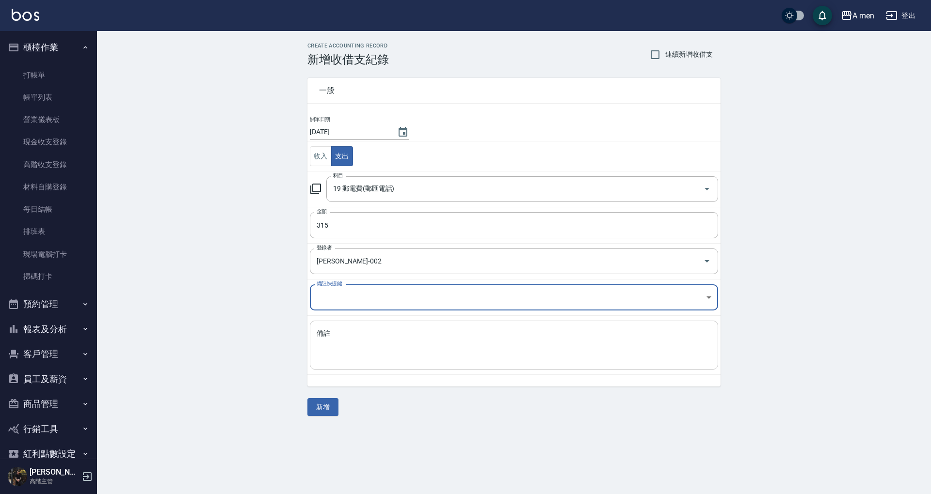
click at [355, 327] on div "x 備註" at bounding box center [514, 345] width 408 height 49
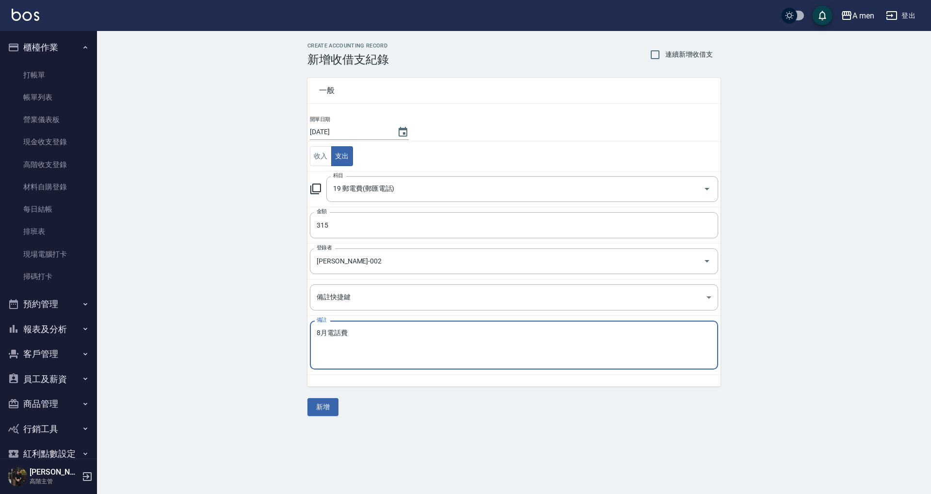
type textarea "8月電話費"
drag, startPoint x: 233, startPoint y: 318, endPoint x: 240, endPoint y: 318, distance: 7.8
click at [234, 318] on div "CREATE ACCOUNTING RECORD 新增收借支紀錄 連續新增收借支 一般 開單日期 2025/09/15 收入 支出 科目 19 郵電費(郵匯電…" at bounding box center [514, 229] width 834 height 397
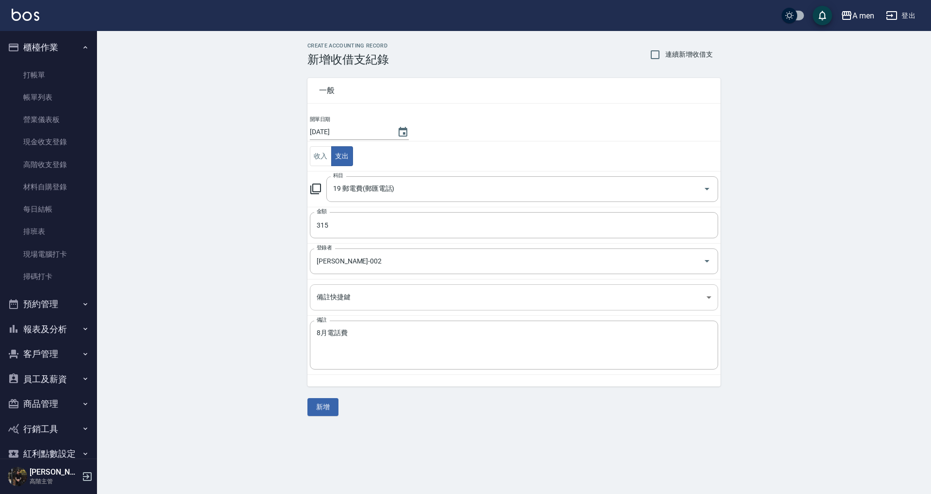
click at [374, 298] on body "A men 登出 櫃檯作業 打帳單 帳單列表 營業儀表板 現金收支登錄 高階收支登錄 材料自購登錄 每日結帳 排班表 現場電腦打卡 掃碼打卡 預約管理 預約管…" at bounding box center [465, 247] width 931 height 494
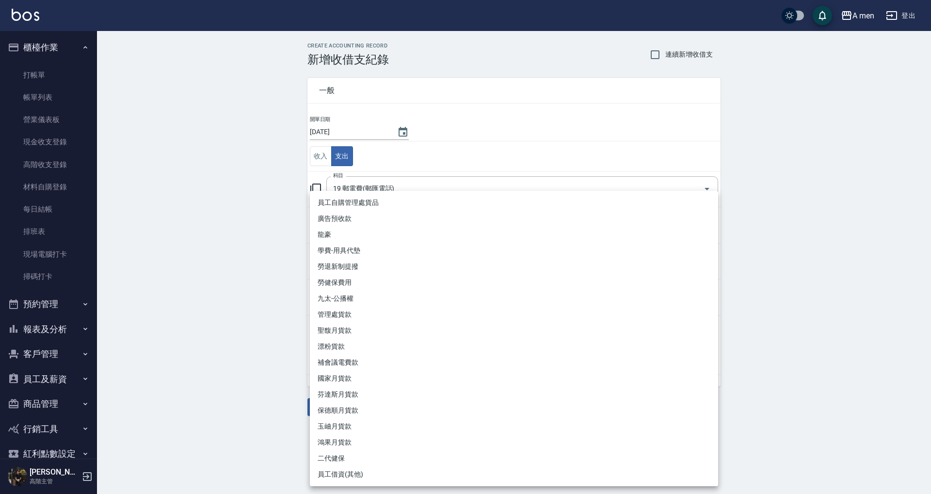
click at [160, 290] on div at bounding box center [465, 247] width 931 height 494
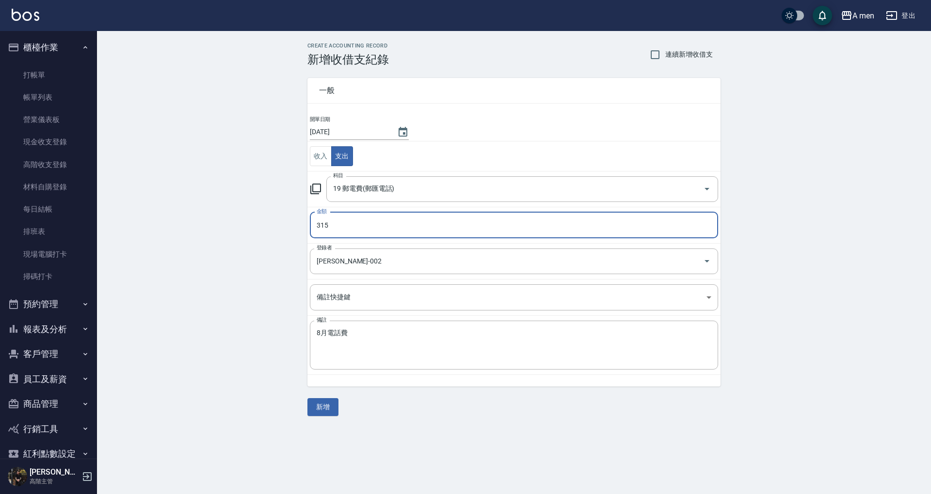
click at [421, 226] on input "315" at bounding box center [514, 225] width 408 height 26
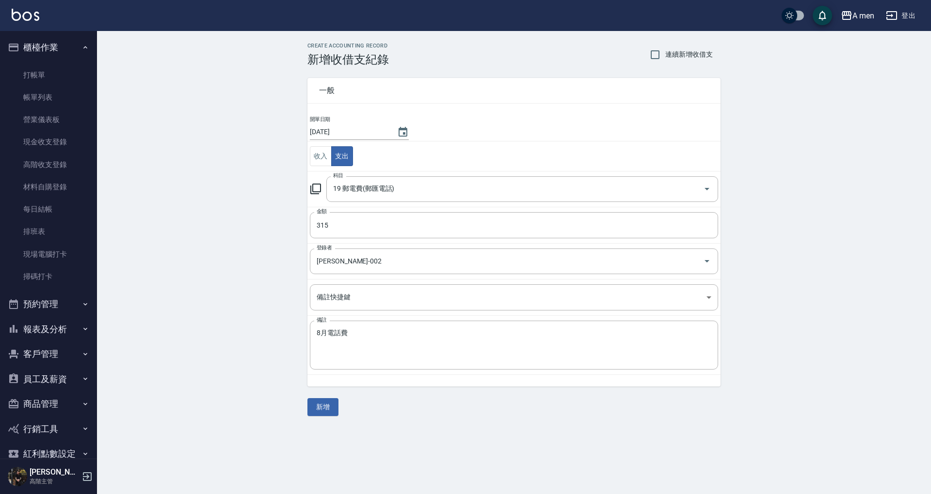
click at [236, 325] on div "CREATE ACCOUNTING RECORD 新增收借支紀錄 連續新增收借支 一般 開單日期 2025/09/15 收入 支出 科目 19 郵電費(郵匯電…" at bounding box center [514, 229] width 834 height 397
click at [318, 411] on button "新增" at bounding box center [322, 408] width 31 height 18
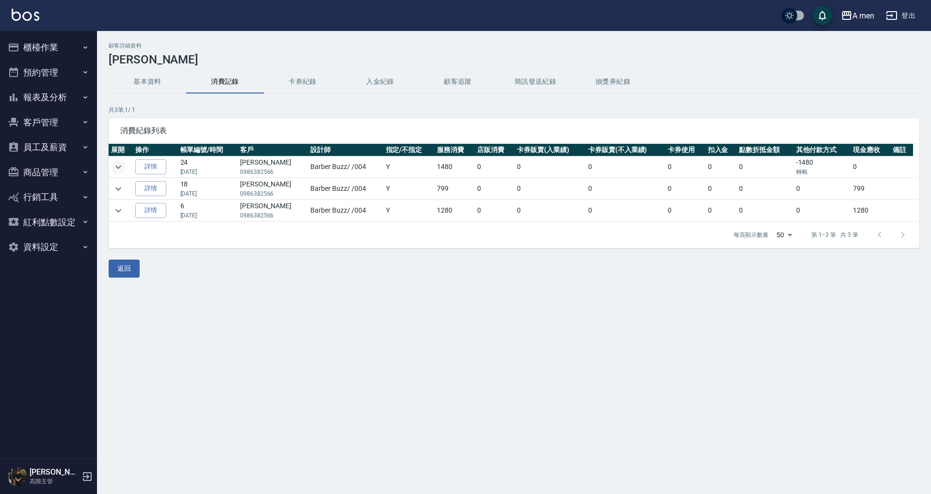
click at [117, 164] on icon "expand row" at bounding box center [118, 167] width 12 height 12
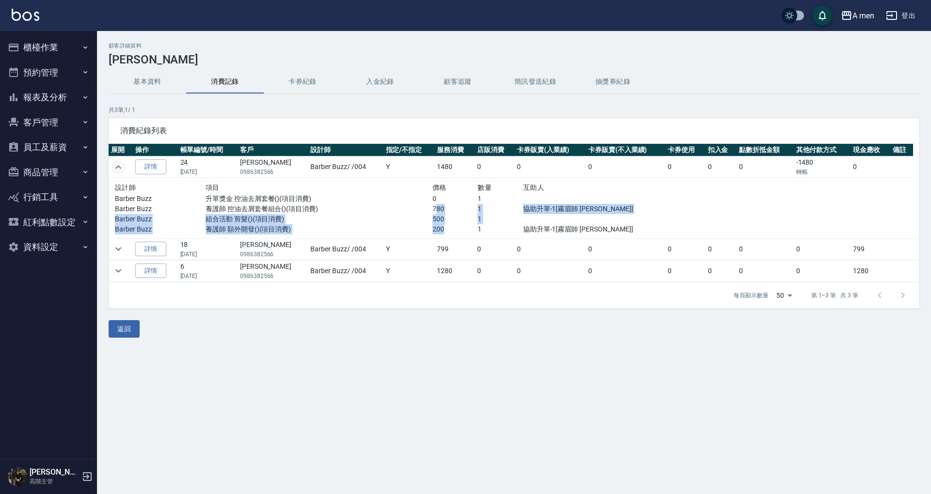
drag, startPoint x: 431, startPoint y: 212, endPoint x: 471, endPoint y: 228, distance: 43.1
click at [471, 228] on div "設計師 項目 價格 數量 互助人 Barber Buzz 升單獎金 控油去屑套餐()(項目消費) 0 1 Barber Buzz 養護師 控油去屑套餐組合()…" at bounding box center [387, 208] width 544 height 53
click at [470, 227] on p "200" at bounding box center [455, 229] width 46 height 10
drag, startPoint x: 201, startPoint y: 197, endPoint x: 495, endPoint y: 219, distance: 294.6
click at [494, 220] on div "設計師 項目 價格 數量 互助人 Barber Buzz 升單獎金 控油去屑套餐()(項目消費) 0 1 Barber Buzz 養護師 控油去屑套餐組合()…" at bounding box center [387, 208] width 544 height 53
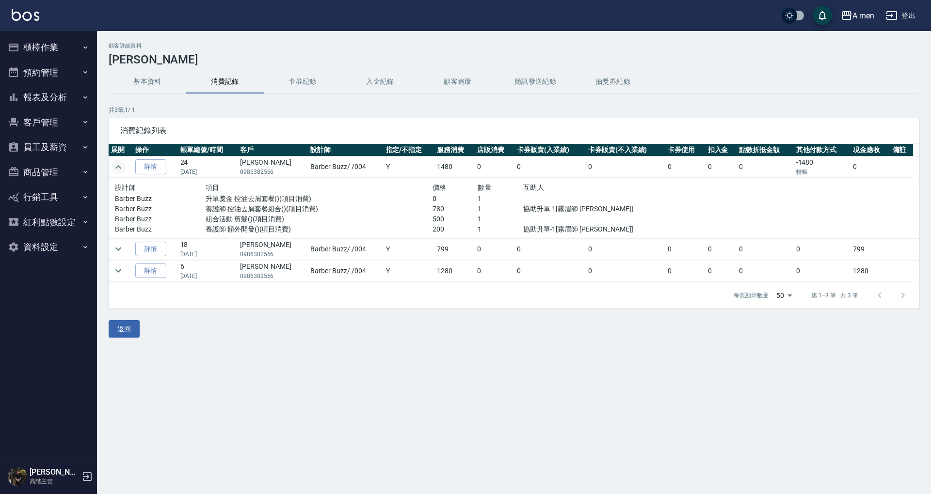
click at [526, 218] on div at bounding box center [591, 219] width 136 height 10
drag, startPoint x: 123, startPoint y: 167, endPoint x: 138, endPoint y: 149, distance: 23.0
click at [123, 167] on icon "expand row" at bounding box center [118, 167] width 12 height 12
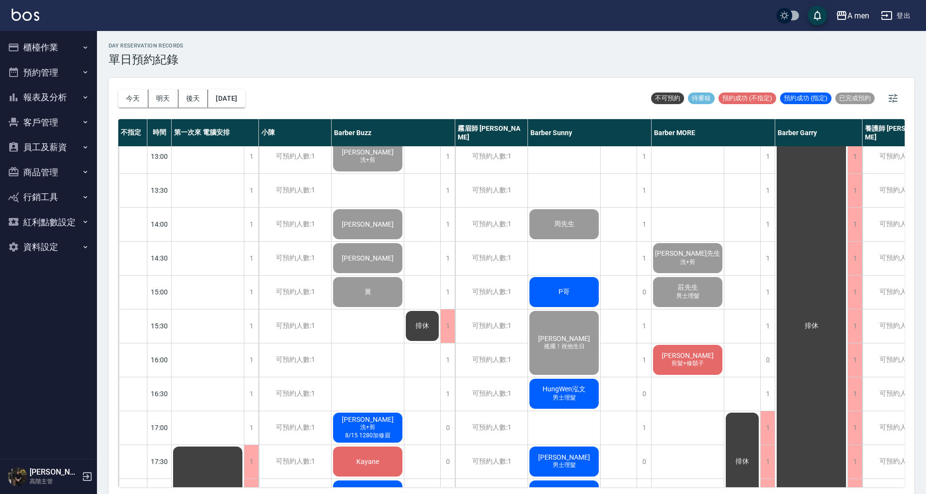
scroll to position [258, 0]
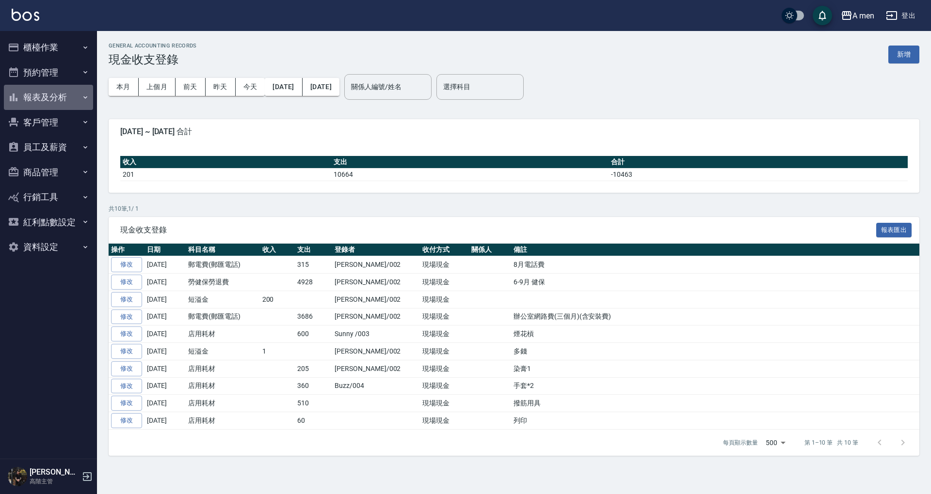
click at [52, 80] on ul "櫃檯作業 打帳單 帳單列表 營業儀表板 現金收支登錄 高階收支登錄 材料自購登錄 每日結帳 排班表 現場電腦打卡 掃碼打卡 預約管理 預約管理 單日預約紀錄 …" at bounding box center [48, 147] width 89 height 233
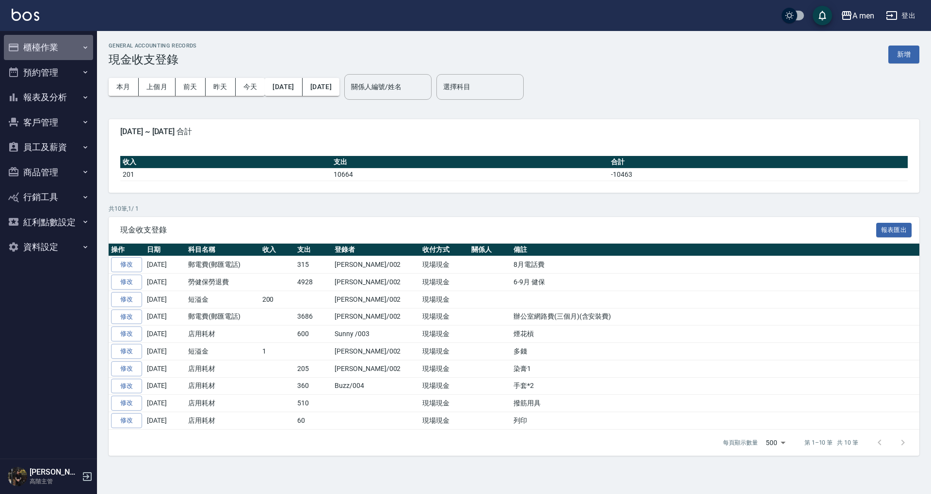
drag, startPoint x: 53, startPoint y: 56, endPoint x: 57, endPoint y: 67, distance: 12.0
click at [55, 58] on button "櫃檯作業" at bounding box center [48, 47] width 89 height 25
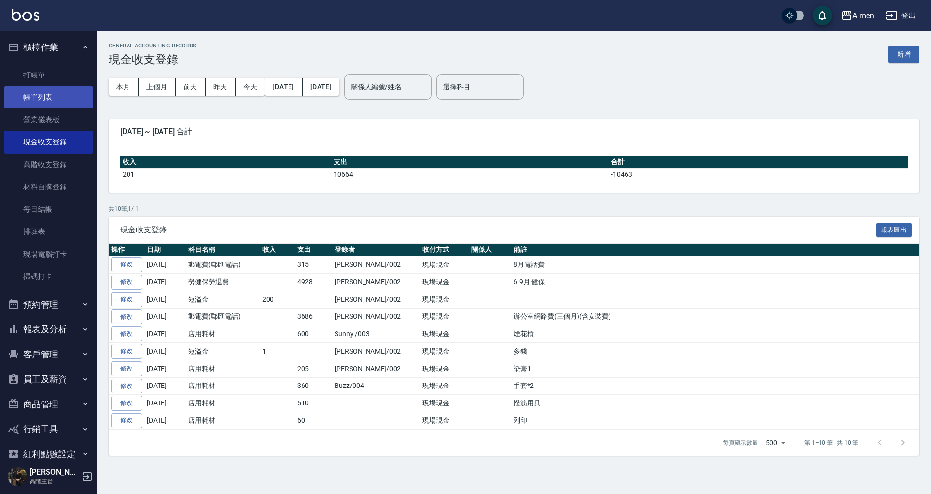
click at [58, 68] on link "打帳單" at bounding box center [48, 75] width 89 height 22
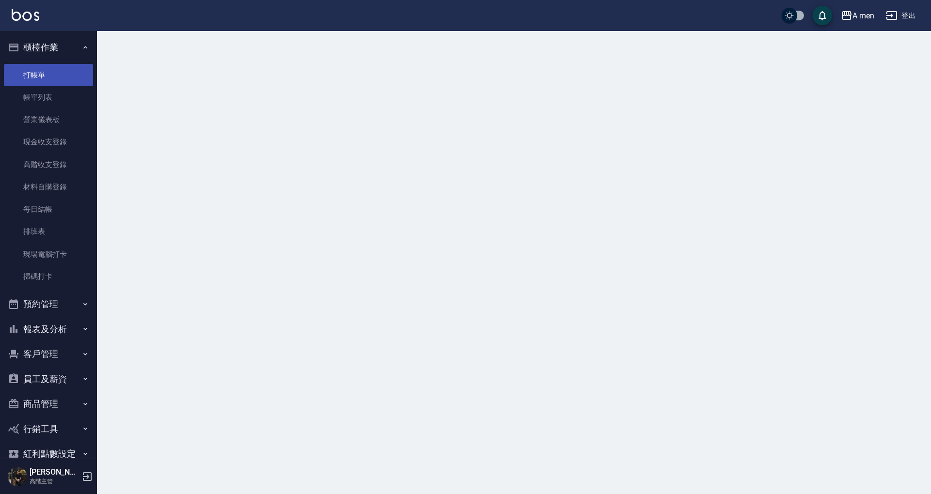
click at [59, 76] on link "打帳單" at bounding box center [48, 75] width 89 height 22
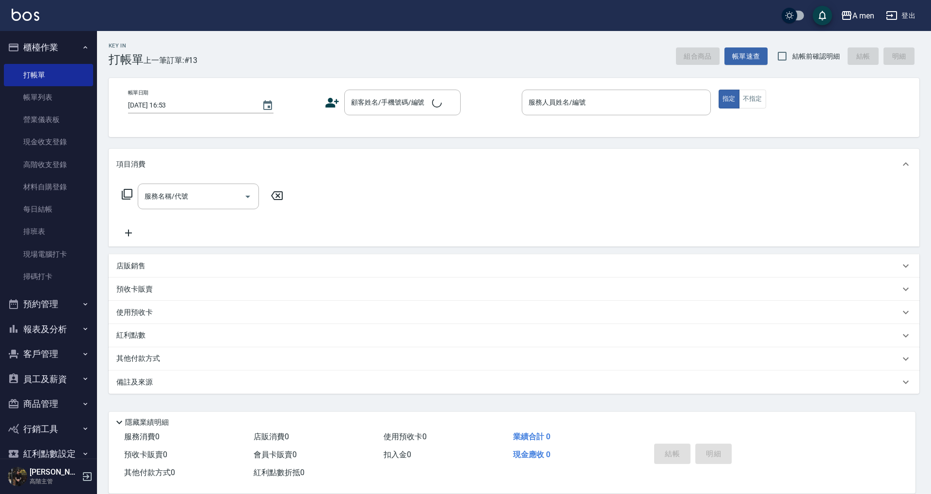
click at [61, 54] on button "櫃檯作業" at bounding box center [48, 47] width 89 height 25
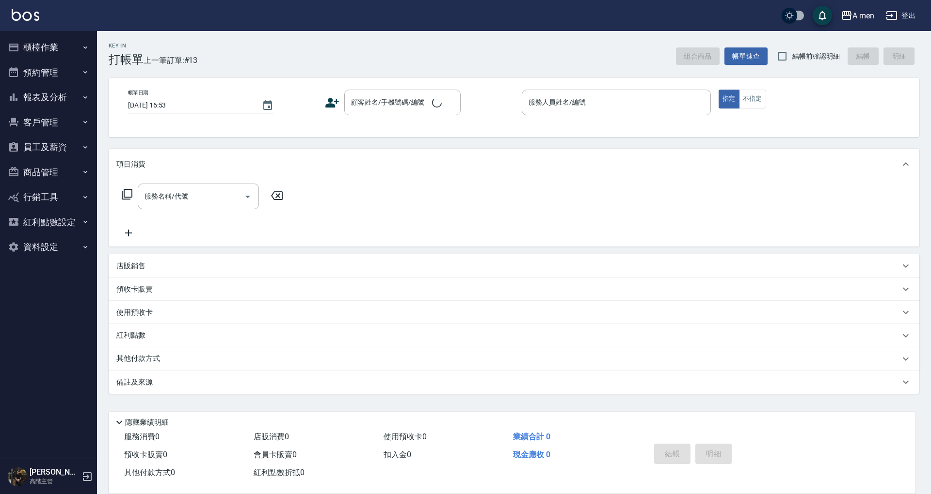
click at [63, 80] on button "預約管理" at bounding box center [48, 72] width 89 height 25
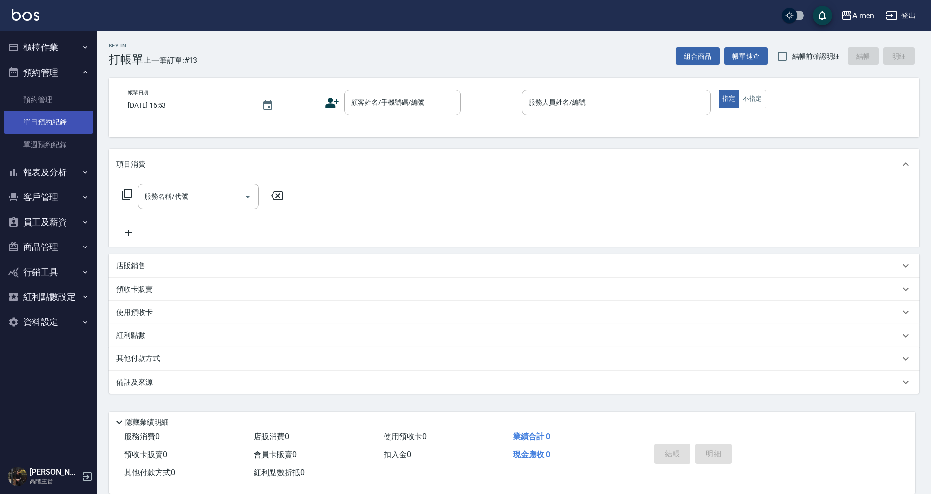
click at [67, 119] on link "單日預約紀錄" at bounding box center [48, 122] width 89 height 22
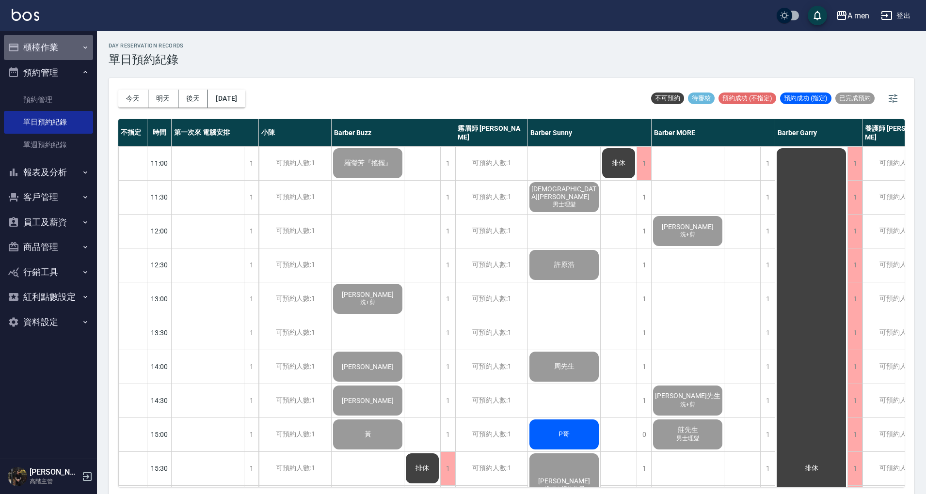
click at [73, 46] on button "櫃檯作業" at bounding box center [48, 47] width 89 height 25
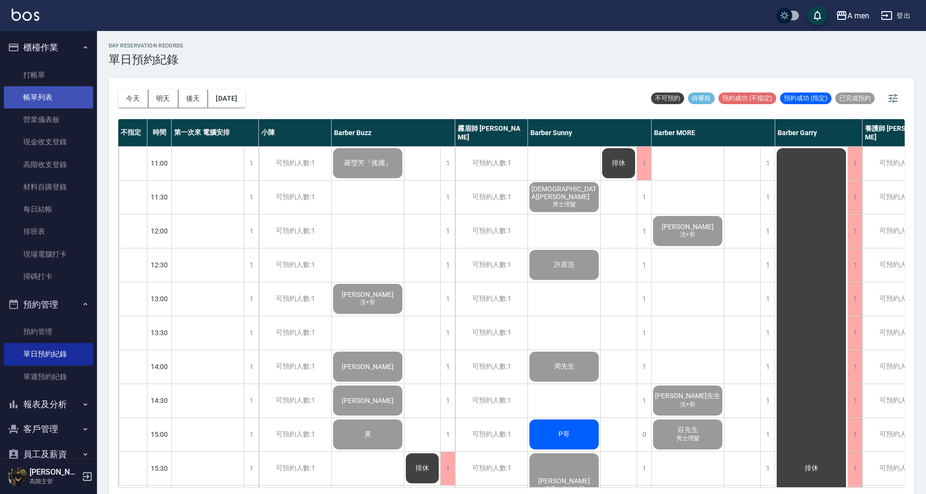
click at [65, 96] on link "帳單列表" at bounding box center [48, 97] width 89 height 22
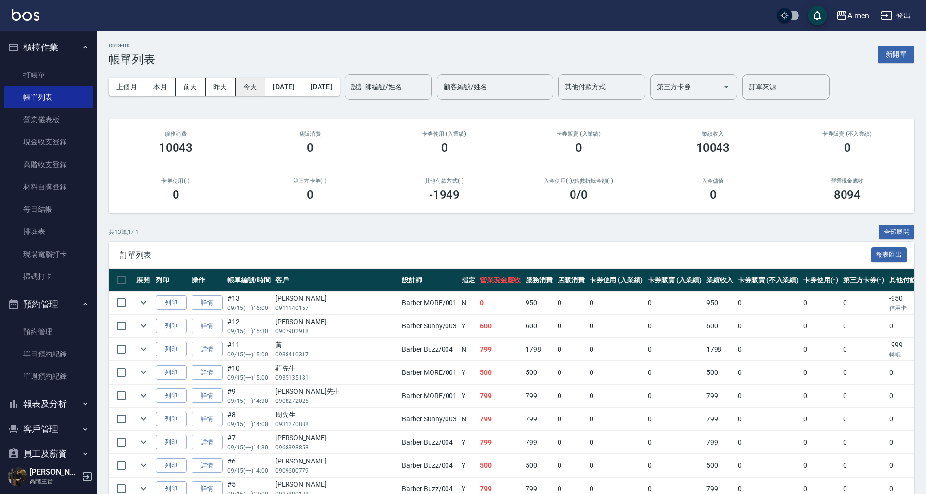
click at [243, 89] on button "今天" at bounding box center [251, 87] width 30 height 18
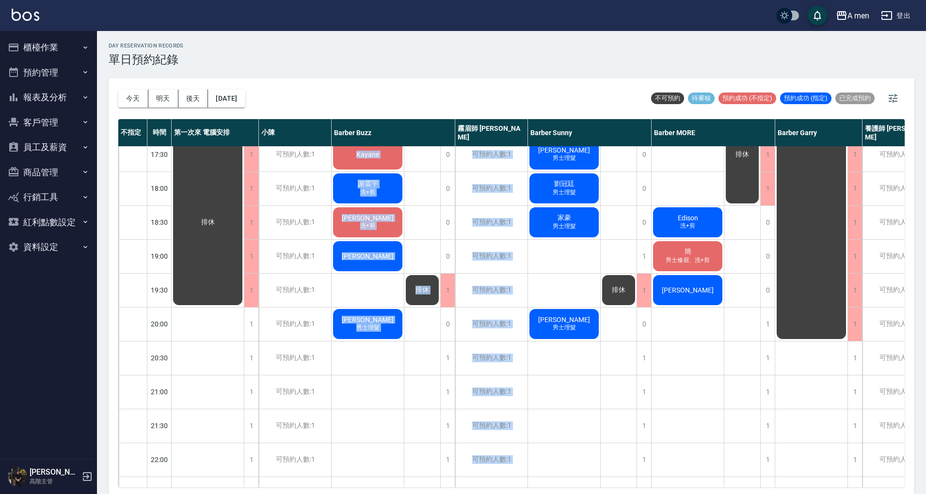
scroll to position [517, 0]
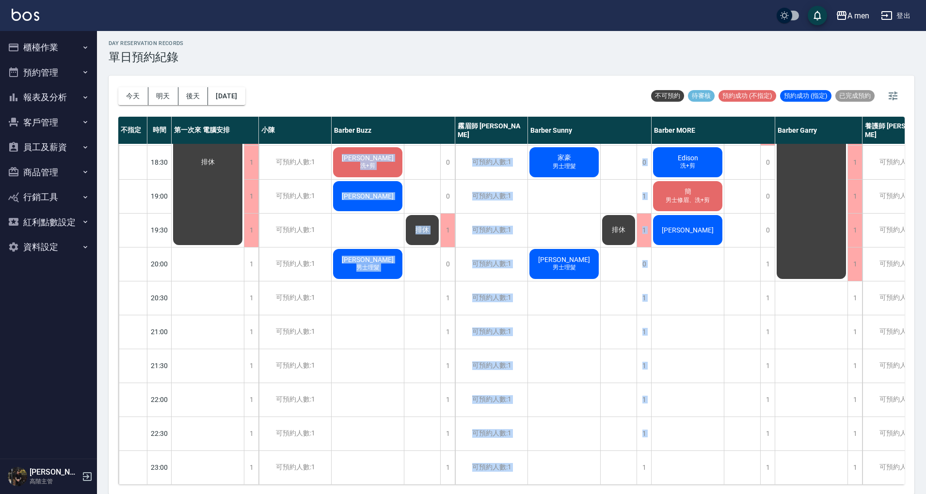
drag, startPoint x: 399, startPoint y: 476, endPoint x: 538, endPoint y: 489, distance: 139.3
click at [538, 491] on div "今天 明天 後天 2025/09/15 不可預約 待審核 預約成功 (不指定) 預約成功 (指定) 已完成預約 不指定 時間 第一次來 電腦安排 小陳 Bar…" at bounding box center [512, 285] width 806 height 419
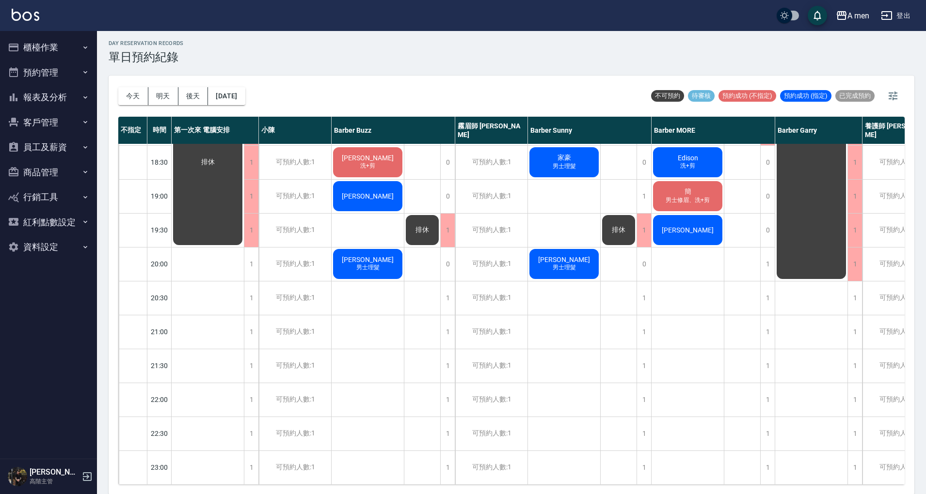
click at [550, 437] on div "阿派Pai 男士理髮 許原浩 周先生 P哥 王秉矗 搖擺！祝他生日 HungWen泓文 男士理髮 洪 男士理髮 劉冠廷 男士理髮 家豪 男士理髮 李穎泰 男士…" at bounding box center [564, 60] width 73 height 848
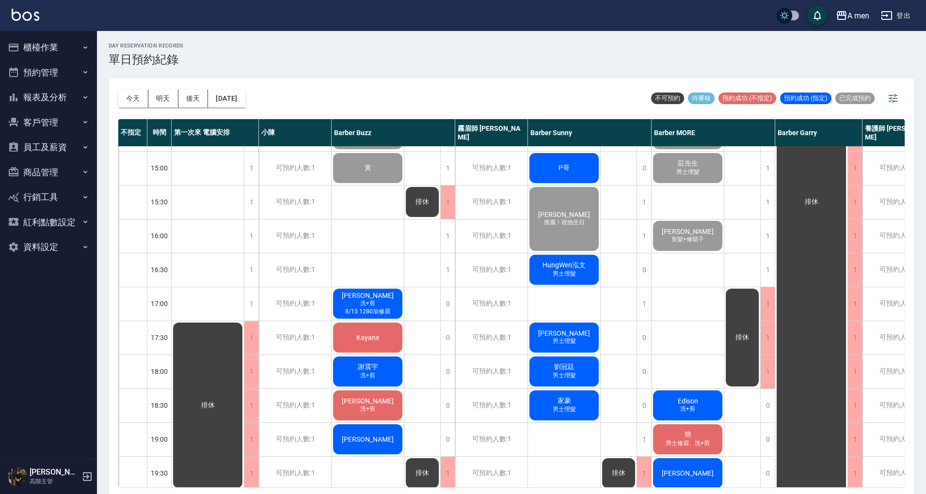
scroll to position [258, 0]
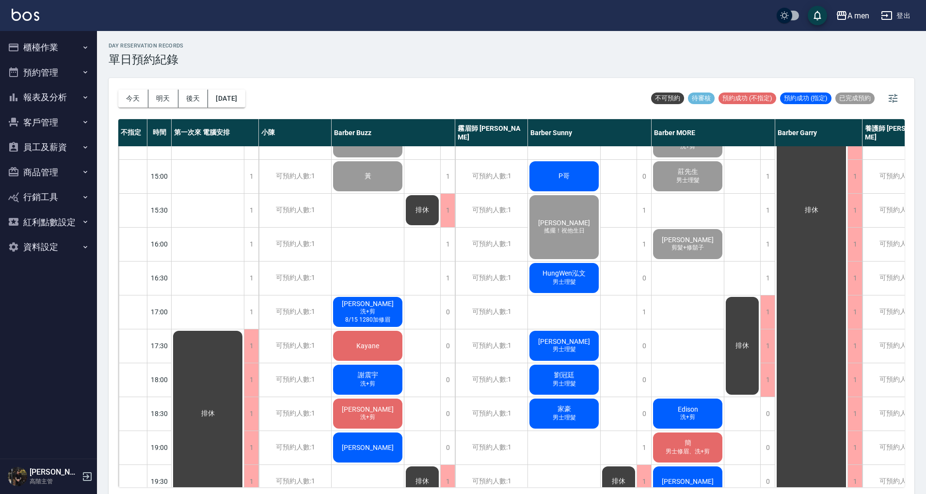
click at [398, 254] on div "羅瑩芳『搖擺』 吳綺鈞Oli 洗+剪 阿杰 袁先生 黃 盧政均 洗+剪 8/15 1280加修眉 Kayane 謝震宇 洗+剪 谷本陽祐 洗+剪 林琮竣 邱郁…" at bounding box center [368, 312] width 73 height 848
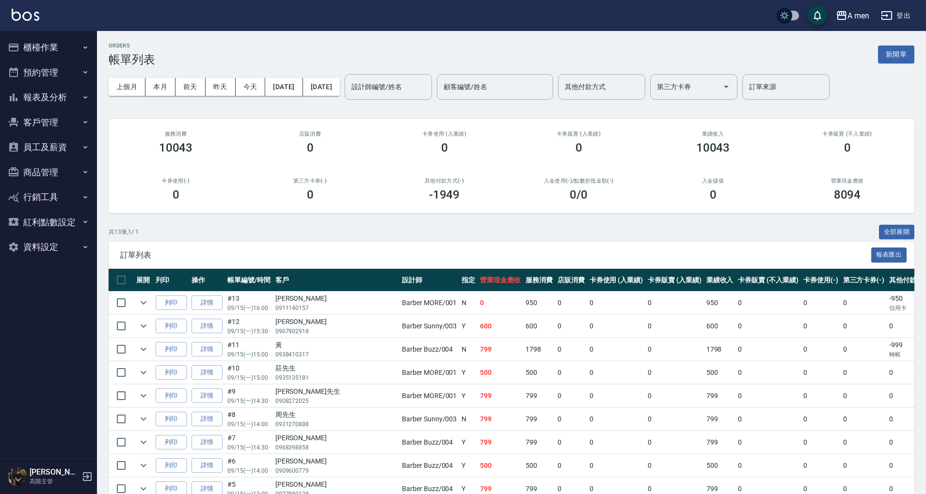
click at [43, 176] on button "商品管理" at bounding box center [48, 172] width 89 height 25
click at [61, 139] on button "員工及薪資" at bounding box center [48, 147] width 89 height 25
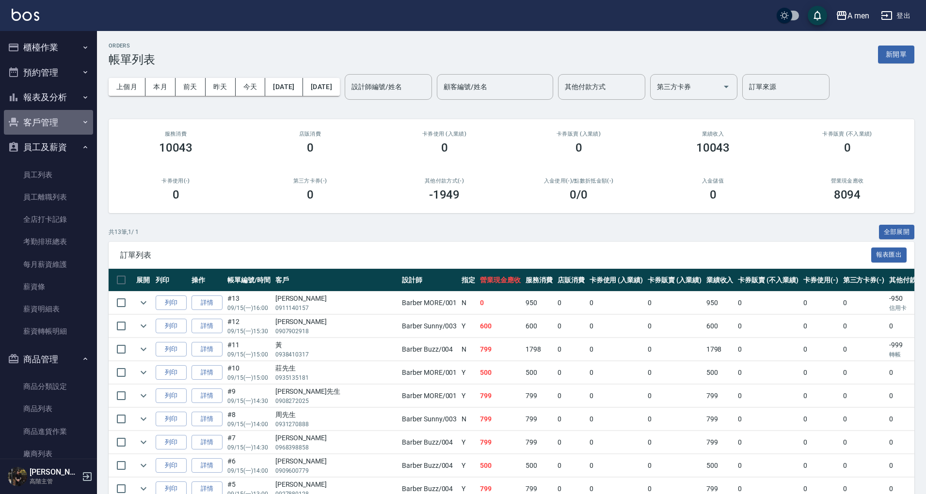
click at [60, 122] on button "客戶管理" at bounding box center [48, 122] width 89 height 25
click at [66, 125] on button "客戶管理" at bounding box center [48, 122] width 89 height 25
click at [66, 110] on button "客戶管理" at bounding box center [48, 122] width 89 height 25
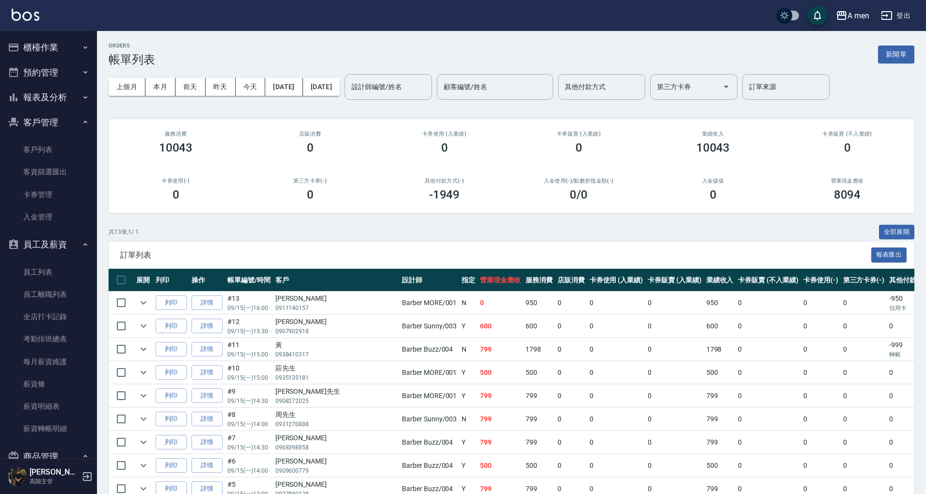
click at [66, 98] on button "報表及分析" at bounding box center [48, 97] width 89 height 25
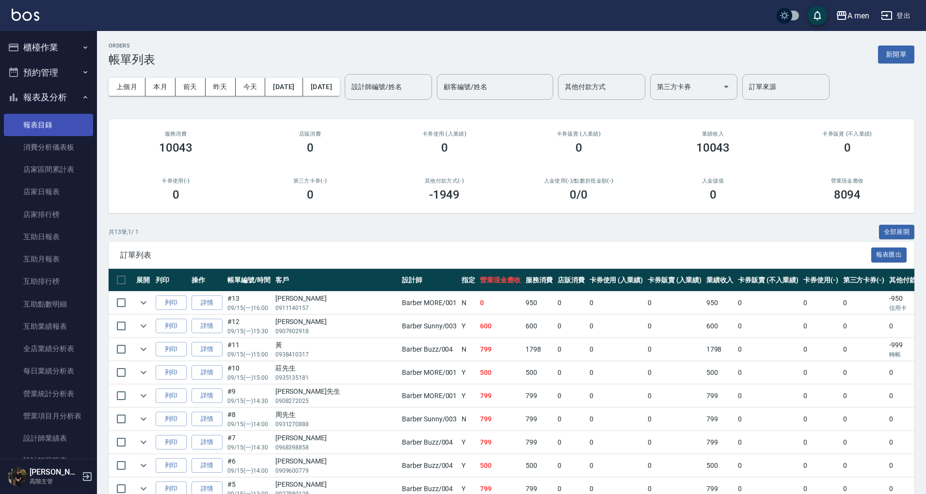
click at [54, 126] on link "報表目錄" at bounding box center [48, 125] width 89 height 22
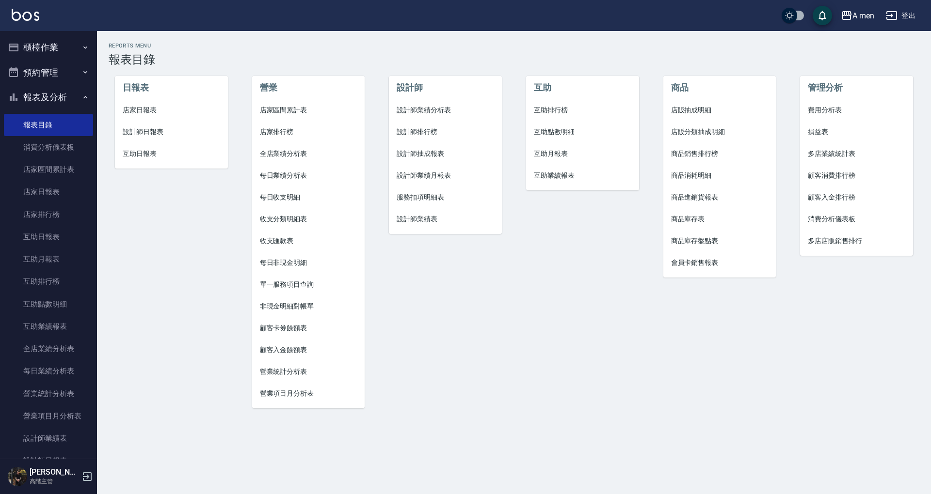
click at [420, 385] on div "設計師 設計師業績分析表 設計師排行榜 設計師抽成報表 設計師業績月報表 服務扣項明細表 設計師業績表" at bounding box center [439, 237] width 137 height 364
click at [567, 131] on span "互助點數明細" at bounding box center [582, 132] width 97 height 10
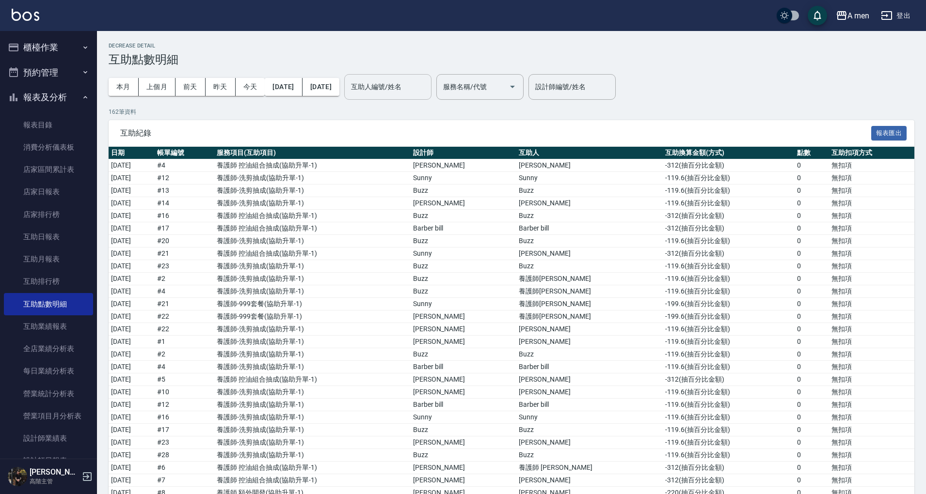
click at [427, 86] on div "互助人編號/姓名 互助人編號/姓名" at bounding box center [387, 87] width 87 height 26
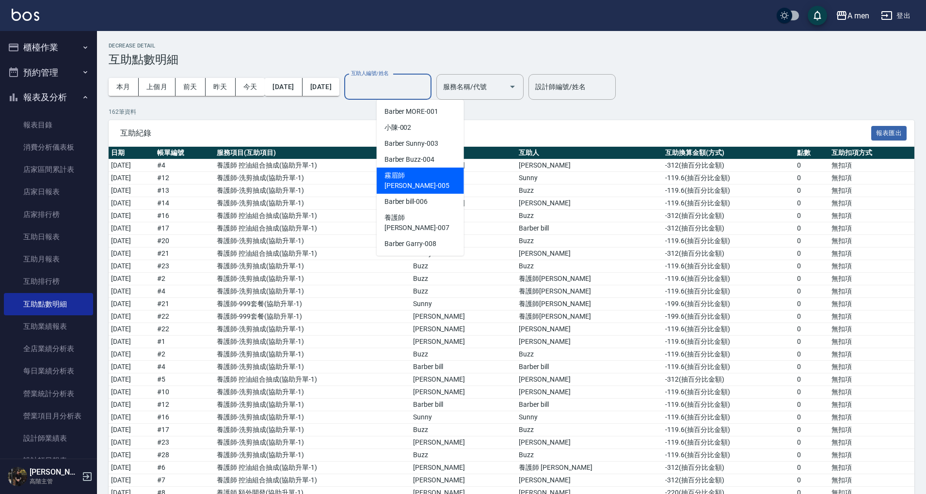
click at [438, 171] on div "霧眉師 小蔡 -005" at bounding box center [420, 181] width 87 height 26
type input "霧眉師 小蔡-005"
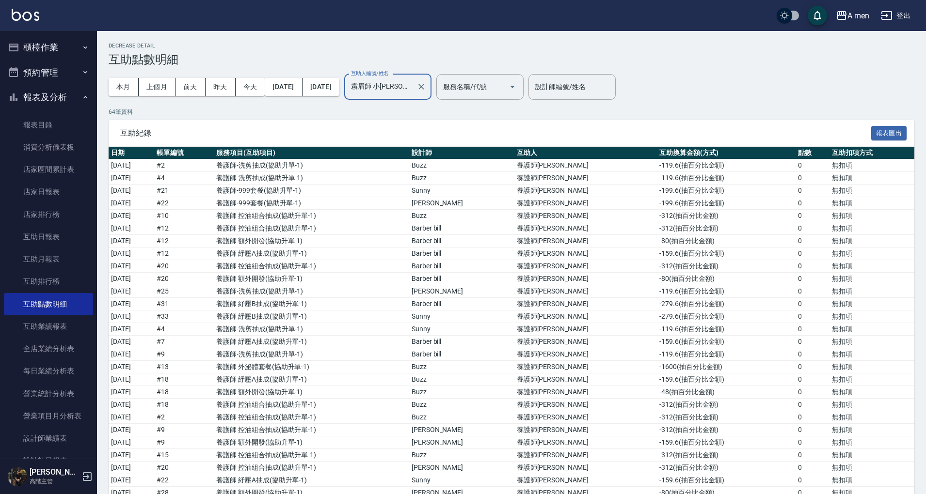
click at [431, 98] on div "霧眉師 小蔡-005 互助人編號/姓名" at bounding box center [387, 87] width 87 height 26
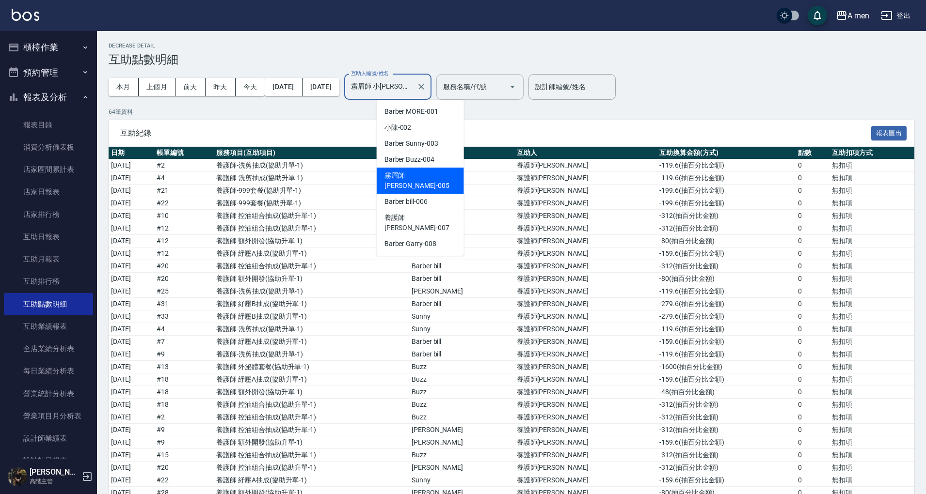
click at [471, 91] on div "服務名稱/代號" at bounding box center [479, 87] width 87 height 26
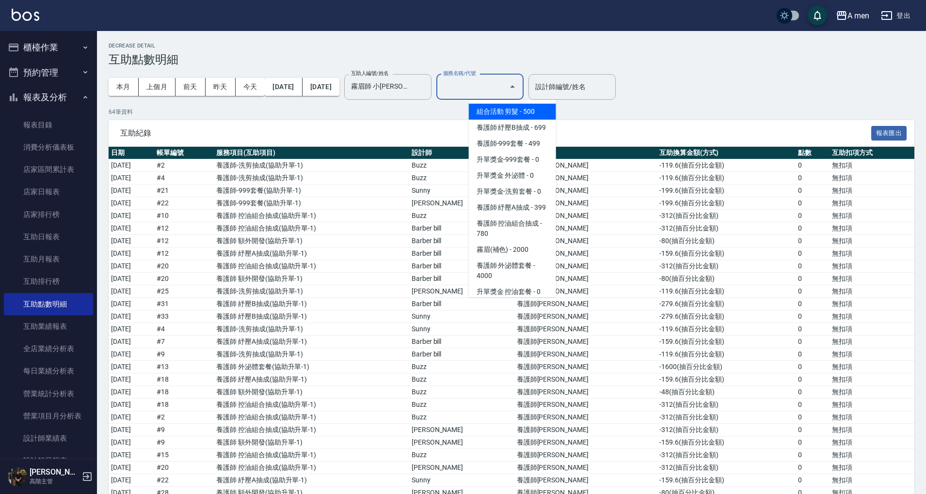
click at [466, 89] on div "本月 上個月 前天 昨天 今天 2025/09/01 2025/09/15 互助人編號/姓名 霧眉師 小蔡-005 互助人編號/姓名 服務名稱/代號 服務名稱…" at bounding box center [316, 86] width 415 height 41
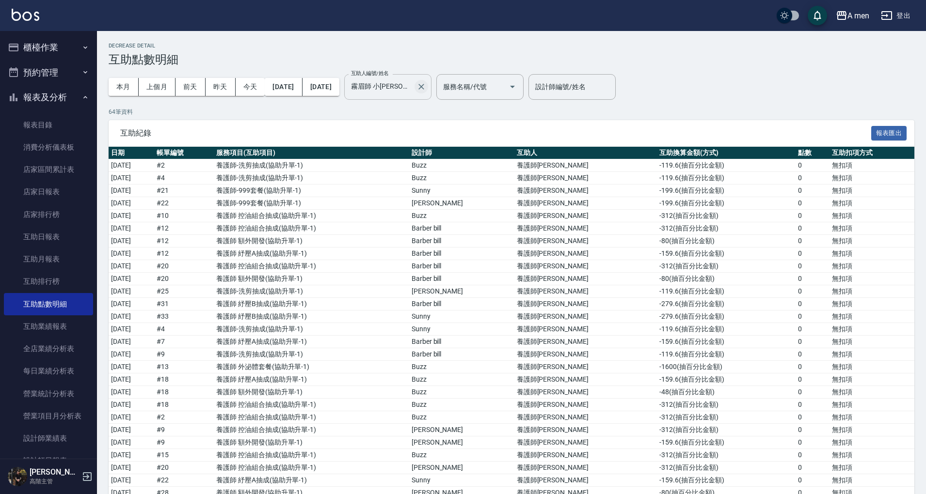
click at [426, 89] on icon "Clear" at bounding box center [421, 87] width 10 height 10
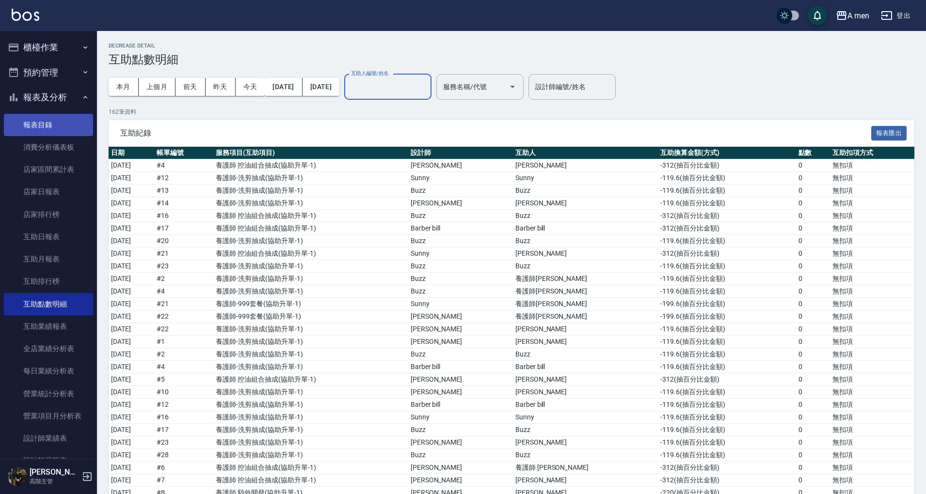
click at [42, 126] on link "報表目錄" at bounding box center [48, 125] width 89 height 22
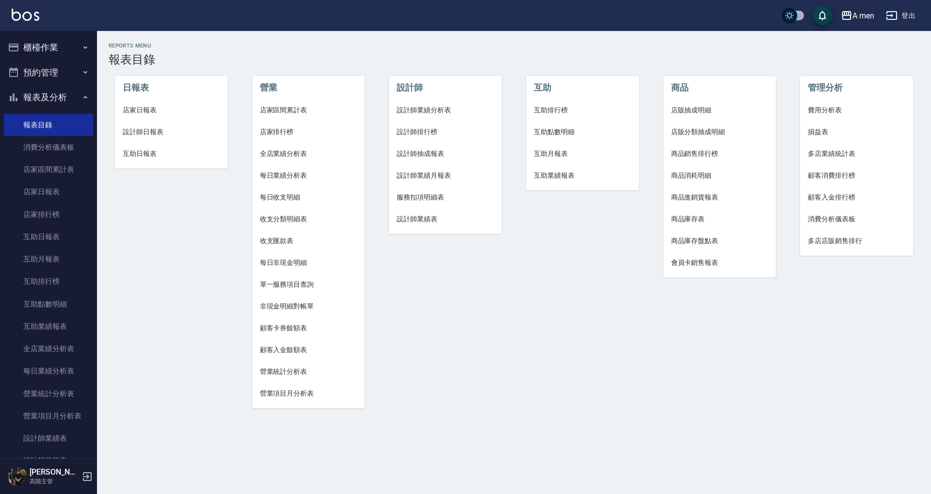
click at [564, 158] on span "互助月報表" at bounding box center [582, 154] width 97 height 10
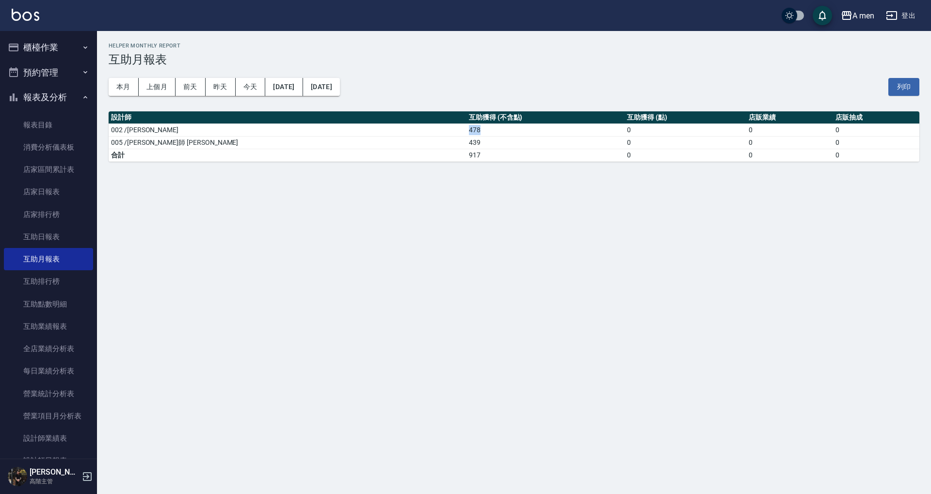
drag, startPoint x: 315, startPoint y: 130, endPoint x: 352, endPoint y: 138, distance: 37.8
click at [466, 134] on td "478" at bounding box center [545, 130] width 159 height 13
click at [357, 193] on div "A men 2025-09-15 - 2025-09-15 互助月報表 列印時間： 2025-09-15-16:55 Helper Monthly Repor…" at bounding box center [465, 247] width 931 height 494
click at [65, 128] on link "報表目錄" at bounding box center [48, 125] width 89 height 22
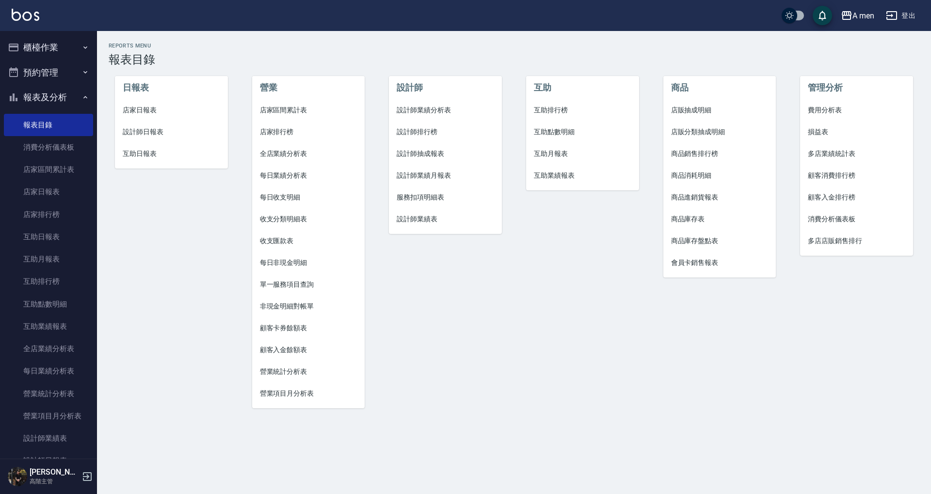
click at [559, 179] on span "互助業績報表" at bounding box center [582, 176] width 97 height 10
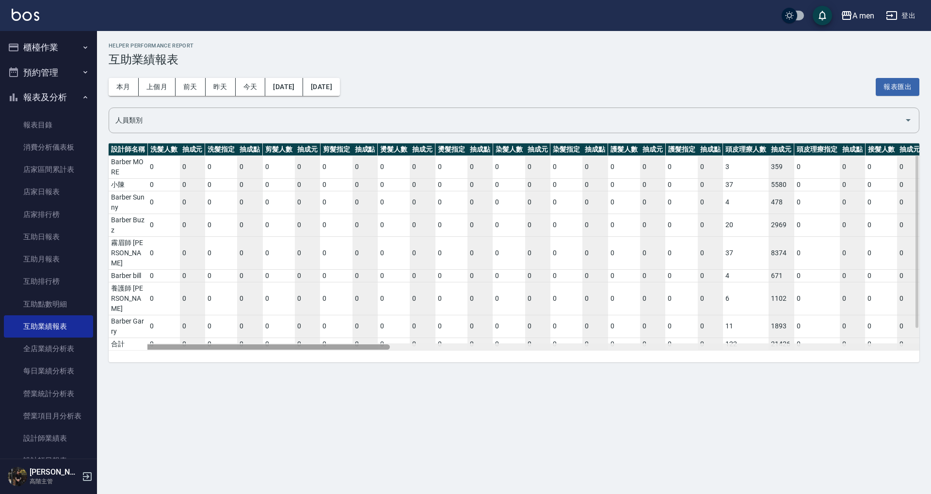
drag, startPoint x: 424, startPoint y: 325, endPoint x: 293, endPoint y: 325, distance: 130.9
click at [293, 345] on div at bounding box center [249, 347] width 281 height 5
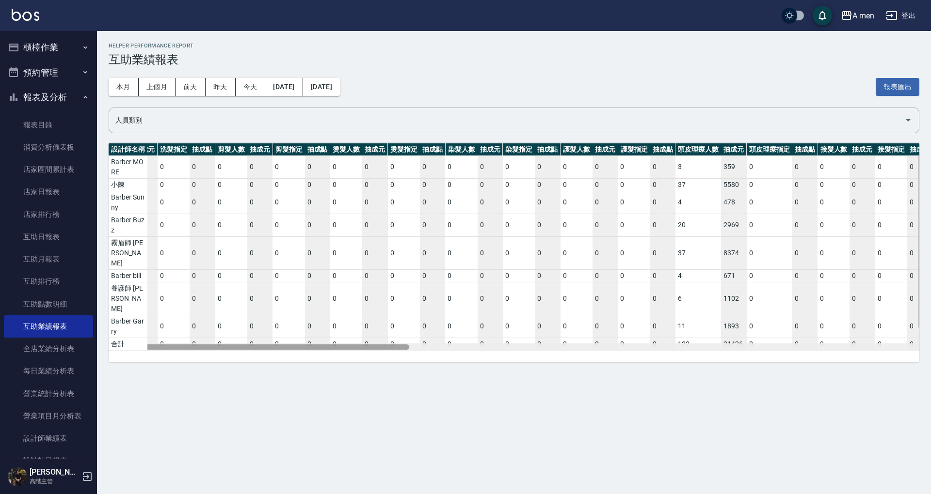
scroll to position [0, 50]
drag, startPoint x: 356, startPoint y: 325, endPoint x: 373, endPoint y: 326, distance: 17.5
click at [373, 345] on div at bounding box center [266, 347] width 281 height 5
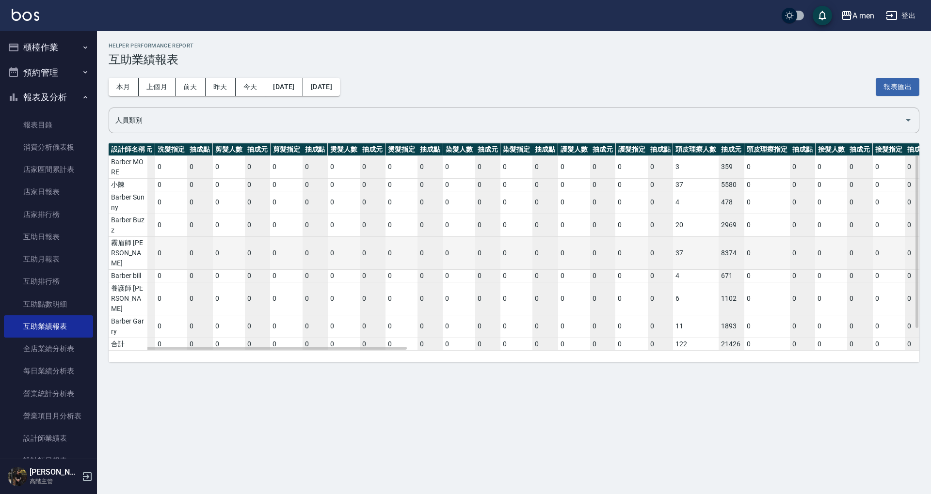
click at [906, 249] on td "0" at bounding box center [917, 253] width 25 height 33
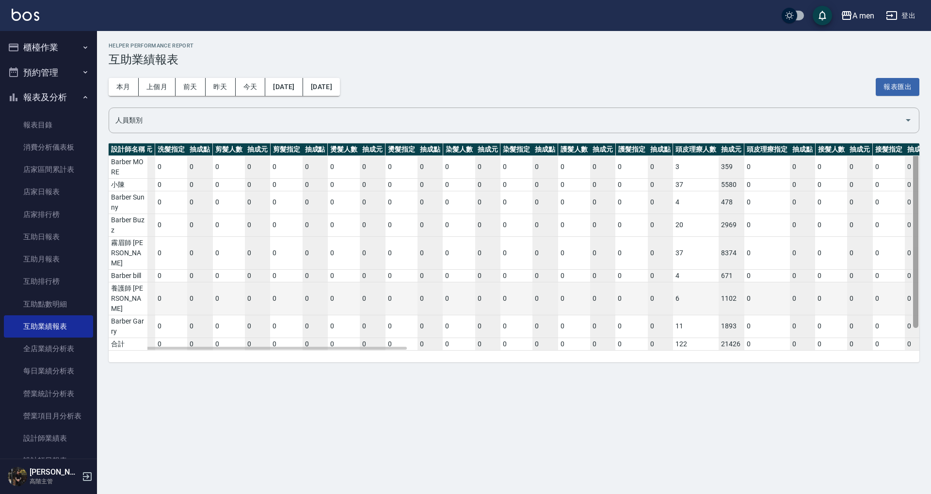
drag, startPoint x: 917, startPoint y: 242, endPoint x: 884, endPoint y: 282, distance: 52.0
click at [916, 289] on div at bounding box center [915, 236] width 5 height 185
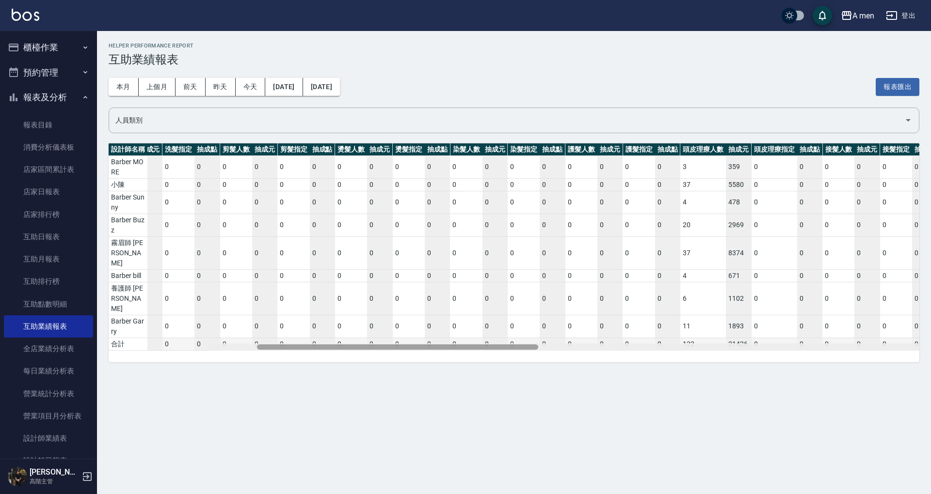
scroll to position [0, 0]
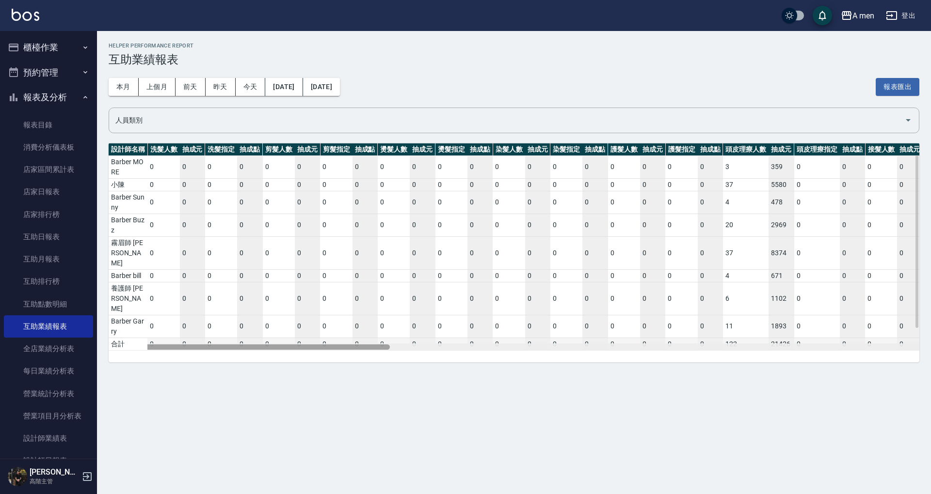
drag, startPoint x: 397, startPoint y: 326, endPoint x: 272, endPoint y: 316, distance: 125.0
click at [272, 316] on div "設計師名稱 洗髮人數 抽成元 洗髮指定 抽成點 剪髮人數 抽成元 剪髮指定 抽成點 燙髮人數 抽成元 燙髮指定 抽成點 染髮人數 抽成元 染髮指定 抽成點 護…" at bounding box center [514, 247] width 811 height 207
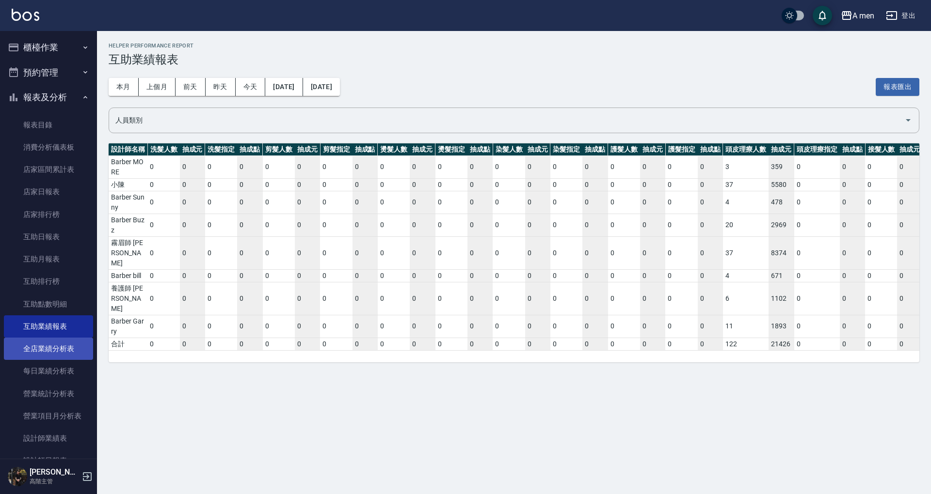
click at [46, 351] on link "全店業績分析表" at bounding box center [48, 349] width 89 height 22
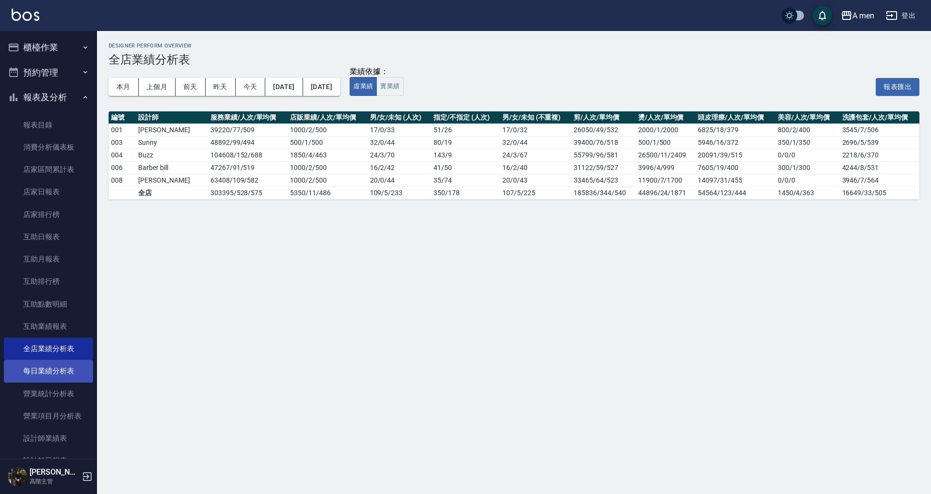
click at [58, 373] on link "每日業績分析表" at bounding box center [48, 371] width 89 height 22
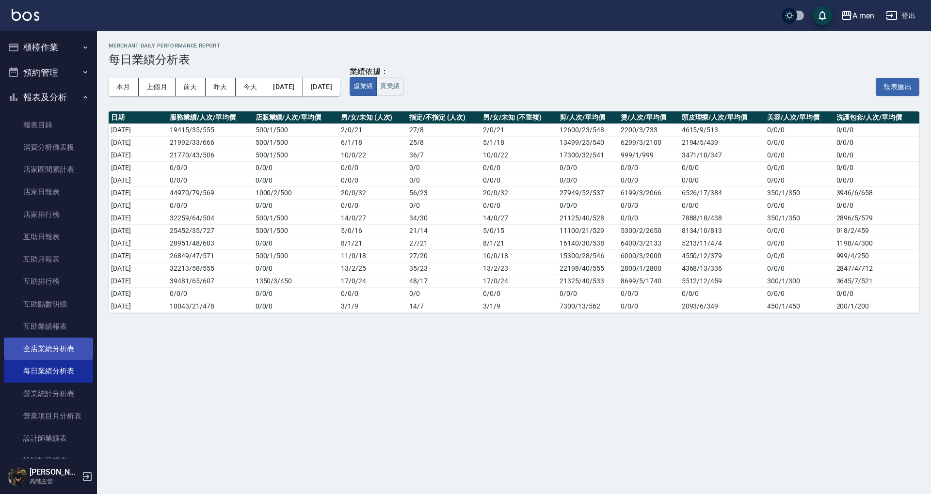
click at [57, 357] on link "全店業績分析表" at bounding box center [48, 349] width 89 height 22
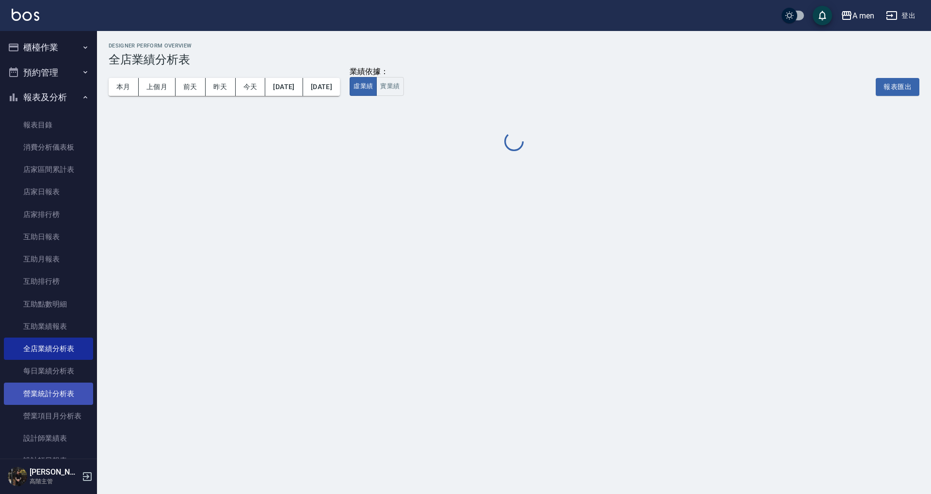
click at [71, 395] on link "營業統計分析表" at bounding box center [48, 394] width 89 height 22
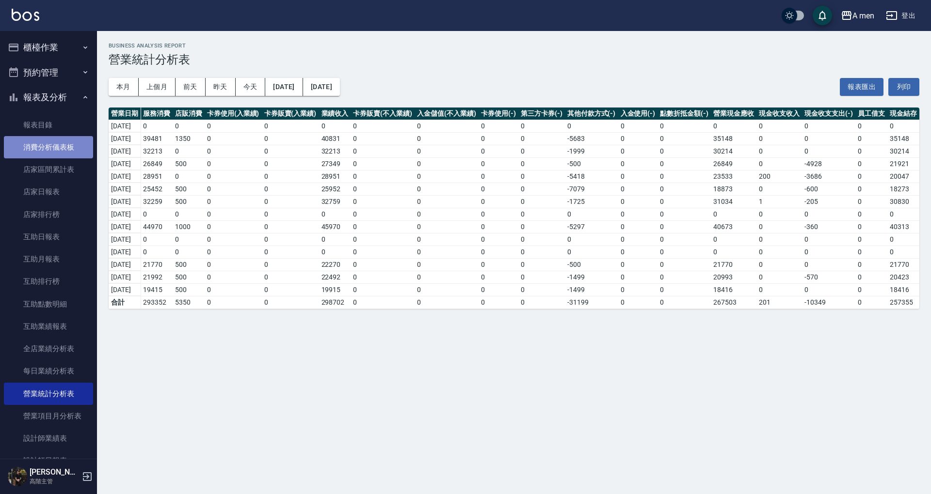
click at [49, 138] on link "消費分析儀表板" at bounding box center [48, 147] width 89 height 22
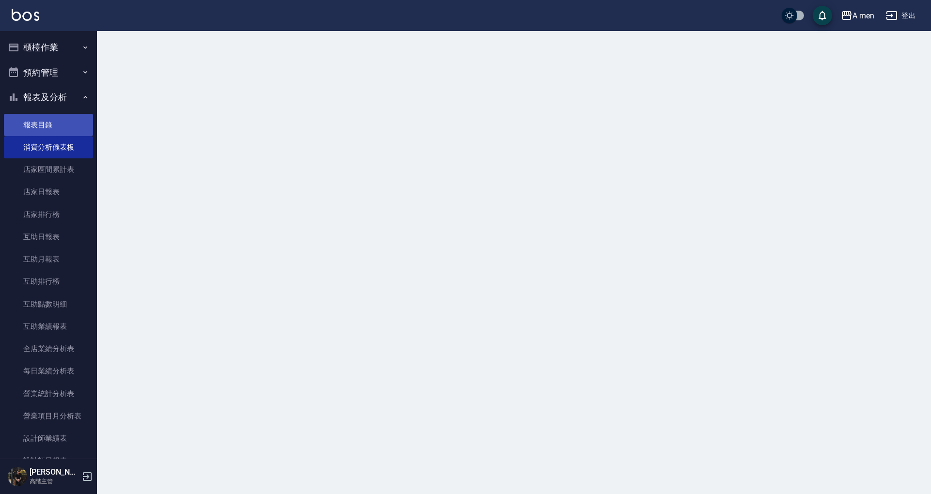
click at [52, 127] on link "報表目錄" at bounding box center [48, 125] width 89 height 22
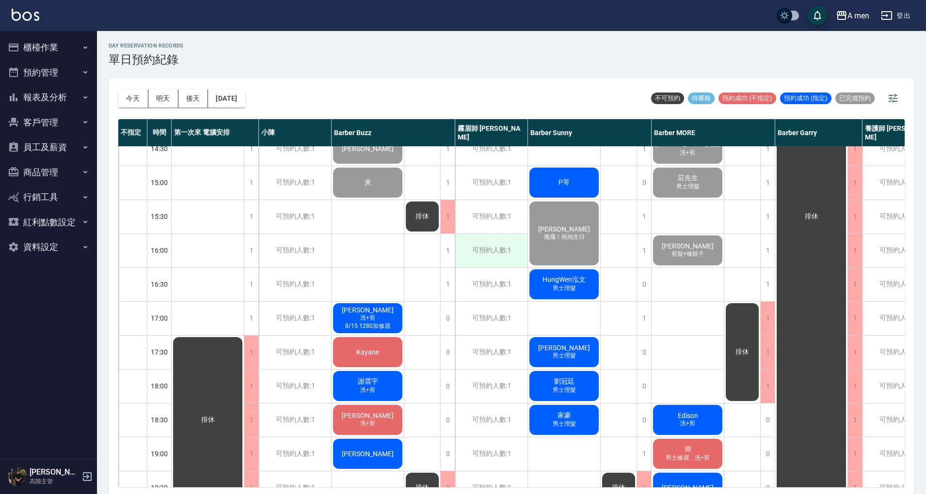
scroll to position [258, 0]
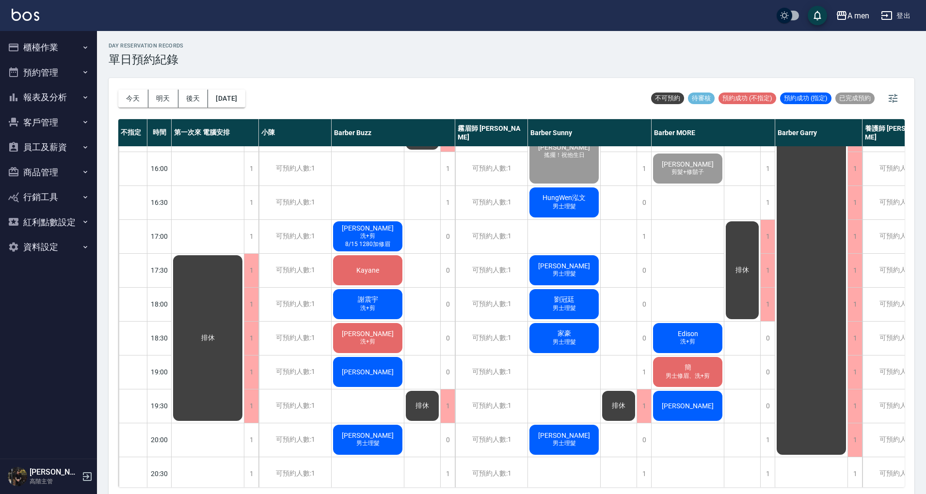
scroll to position [323, 0]
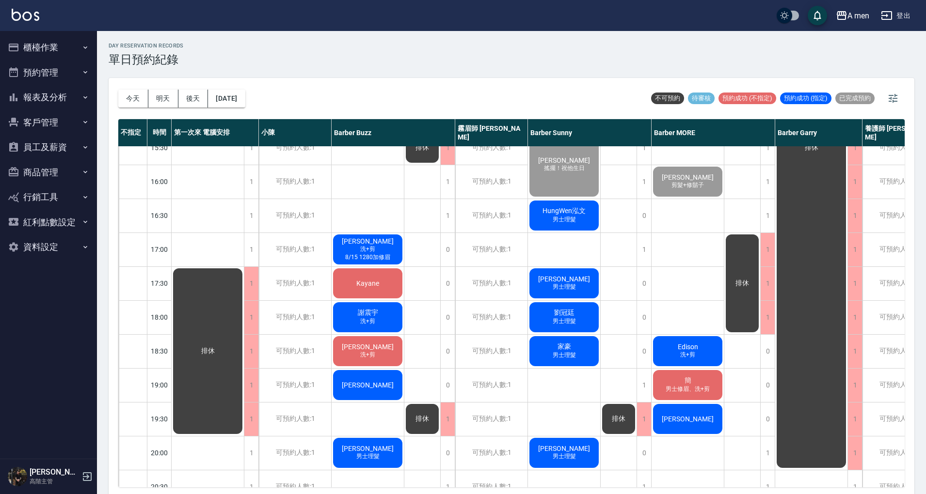
scroll to position [323, 0]
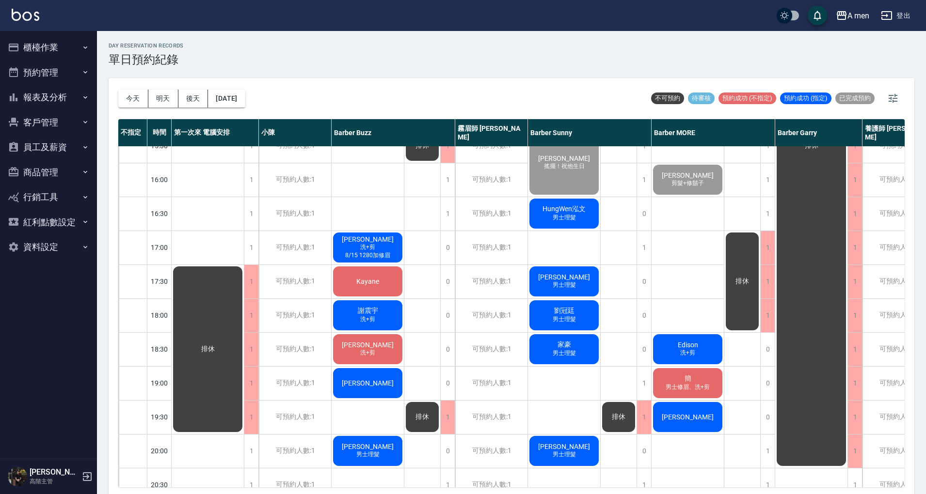
click at [534, 202] on div "HungWen泓文 男士理髮" at bounding box center [564, 213] width 72 height 33
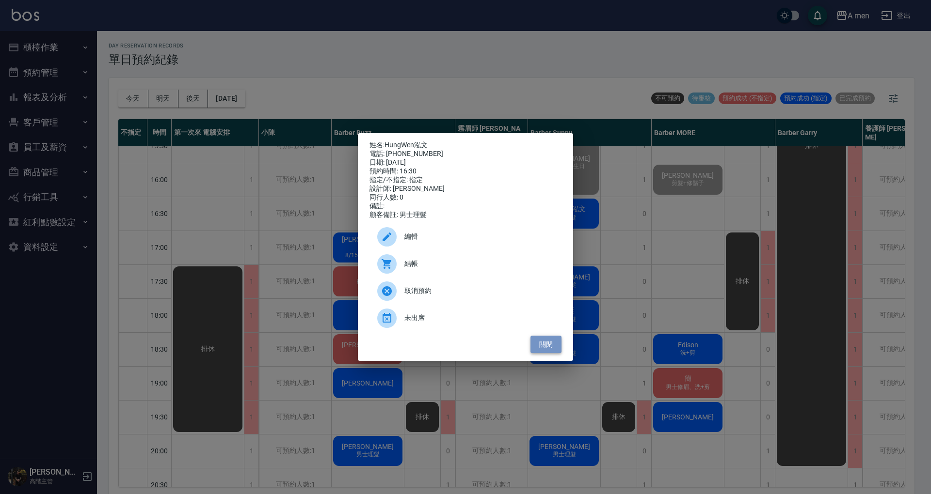
click at [545, 345] on button "關閉" at bounding box center [545, 345] width 31 height 18
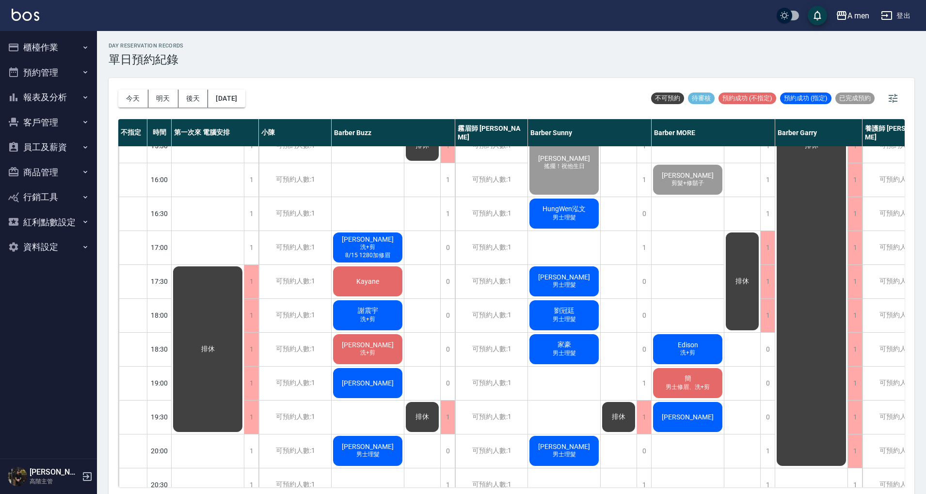
click at [370, 249] on span "洗+剪" at bounding box center [367, 247] width 19 height 8
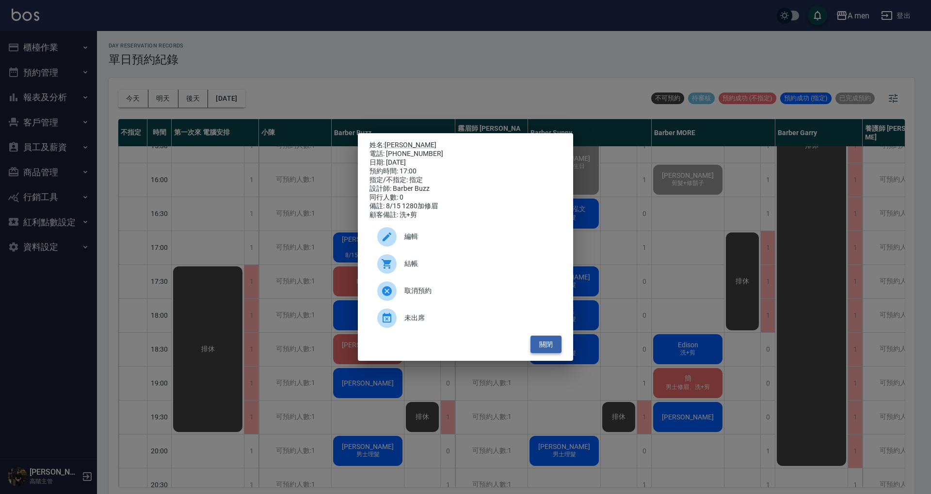
click at [550, 344] on button "關閉" at bounding box center [545, 345] width 31 height 18
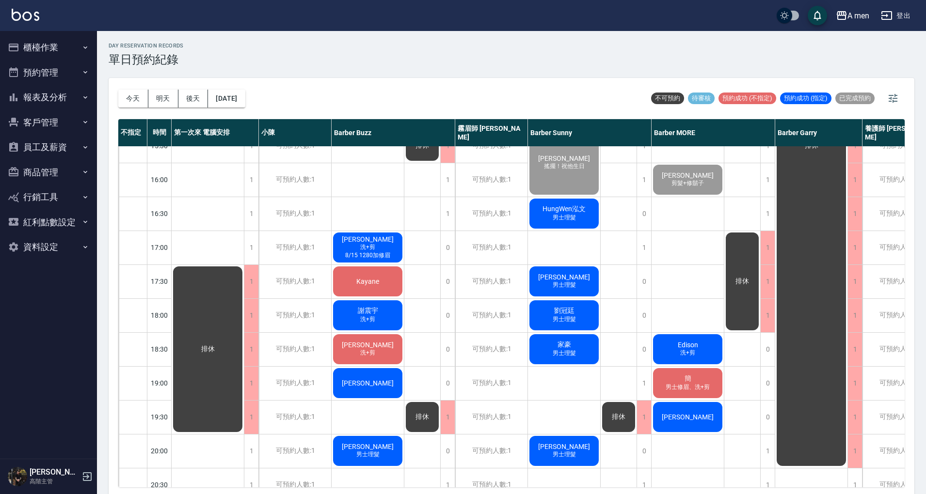
click at [582, 281] on div "洪 男士理髮" at bounding box center [564, 281] width 72 height 33
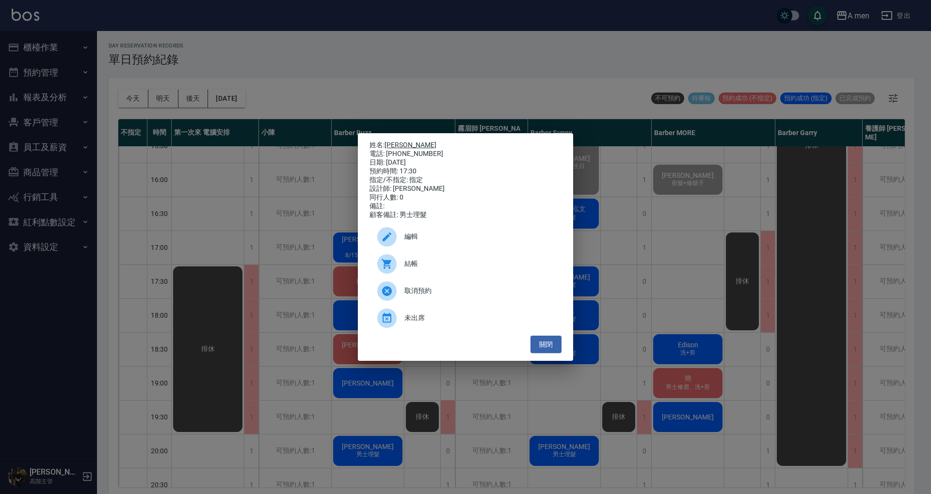
click at [388, 143] on link "[PERSON_NAME]" at bounding box center [410, 145] width 52 height 8
click at [550, 352] on button "關閉" at bounding box center [545, 345] width 31 height 18
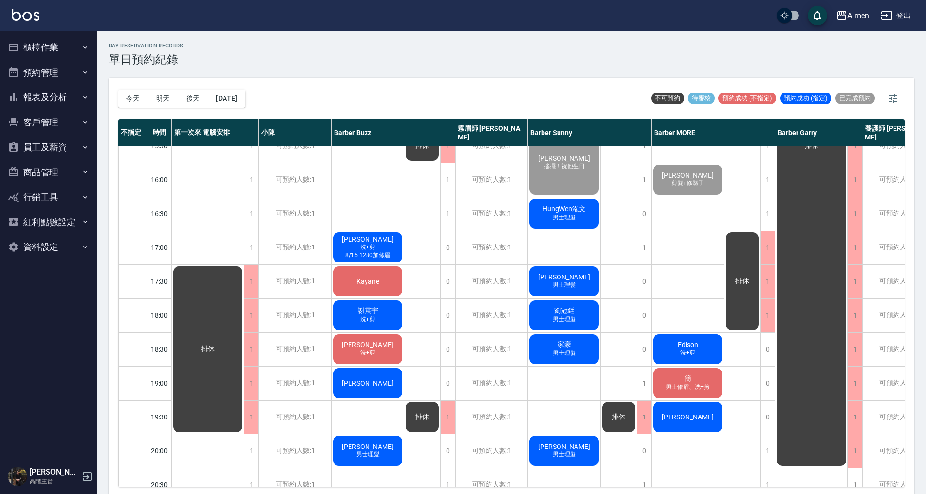
click at [565, 305] on div "[PERSON_NAME] 男士理髮" at bounding box center [564, 315] width 72 height 33
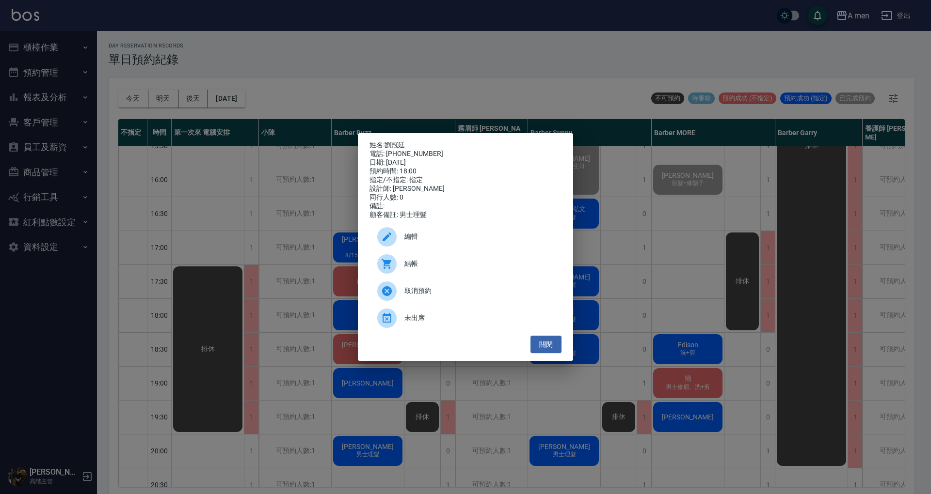
drag, startPoint x: 546, startPoint y: 346, endPoint x: 548, endPoint y: 322, distance: 24.4
click at [546, 347] on button "關閉" at bounding box center [545, 345] width 31 height 18
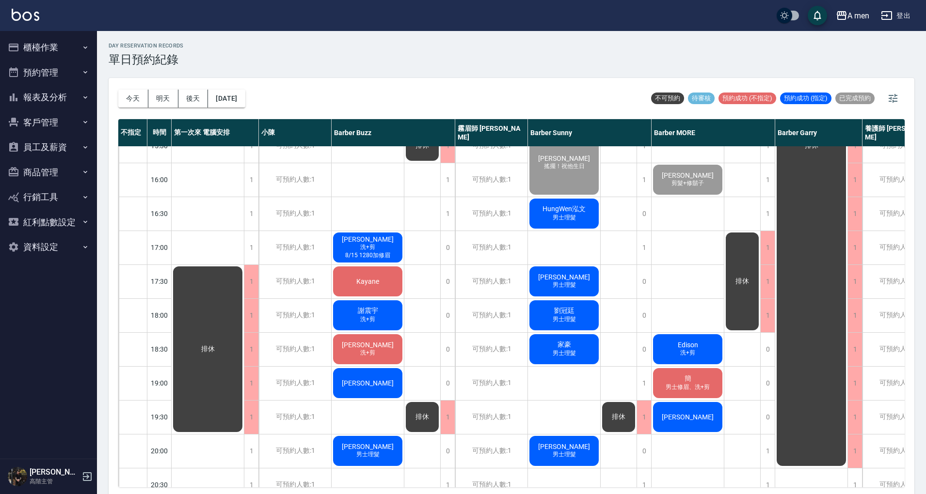
click at [558, 275] on div "洪 男士理髮" at bounding box center [564, 281] width 72 height 33
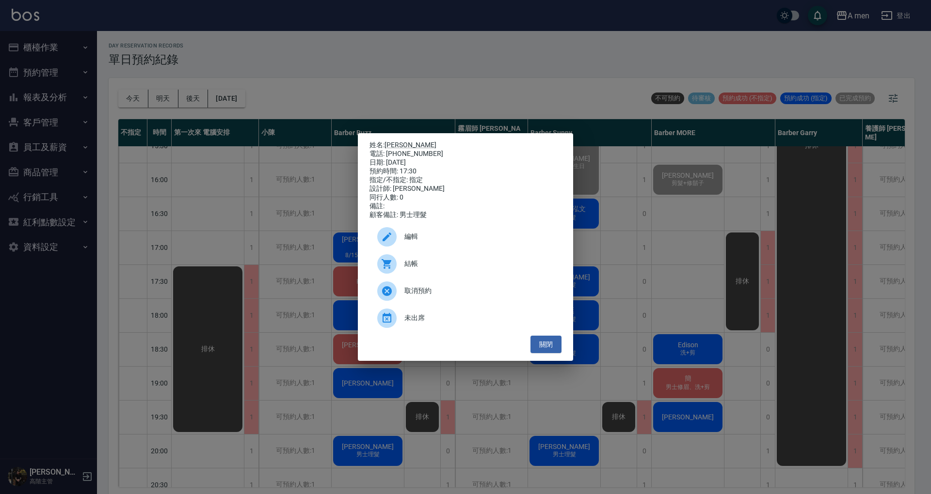
click at [475, 248] on div "編輯" at bounding box center [465, 236] width 192 height 27
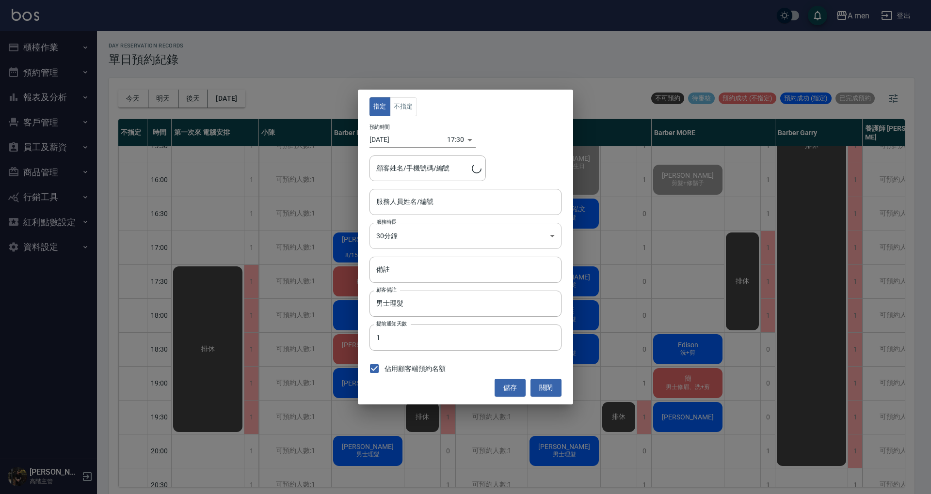
type input "Barber Sunny -003"
type input "洪/0963257097"
click at [430, 260] on input "備註" at bounding box center [465, 270] width 192 height 26
paste input "08/18"
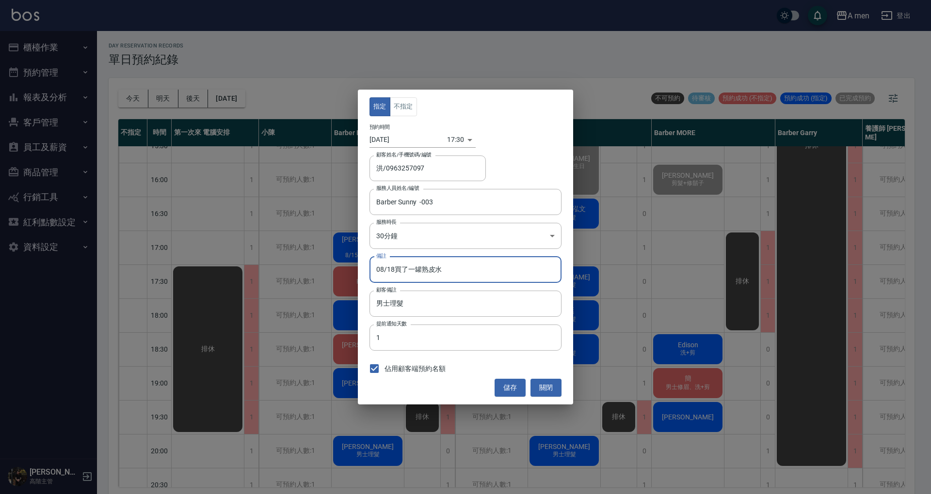
drag, startPoint x: 428, startPoint y: 264, endPoint x: 445, endPoint y: 264, distance: 17.0
click at [428, 265] on input "08/18買了一罐熟皮水" at bounding box center [465, 270] width 192 height 26
type input "08/18買了一罐頭皮水"
click at [510, 389] on button "儲存" at bounding box center [509, 388] width 31 height 18
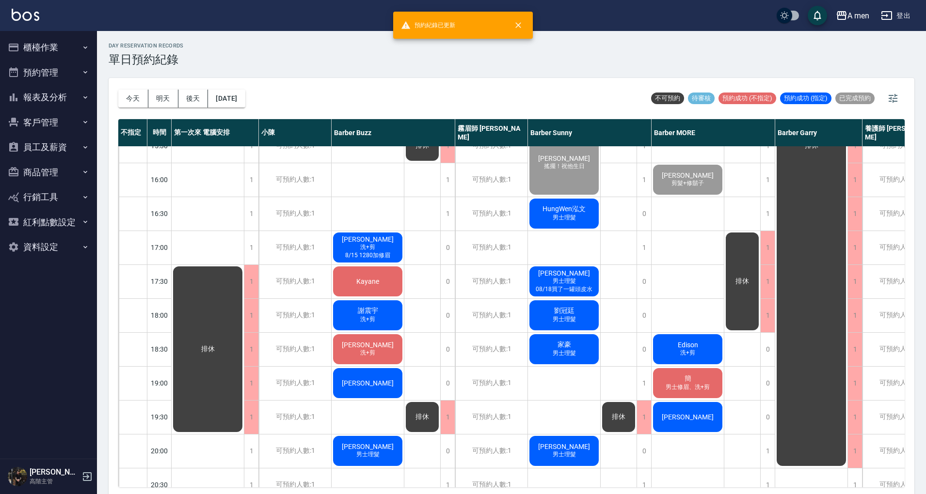
click at [487, 80] on div "今天 明天 後天 2025/09/15 不可預約 待審核 預約成功 (不指定) 預約成功 (指定) 已完成預約" at bounding box center [511, 98] width 786 height 41
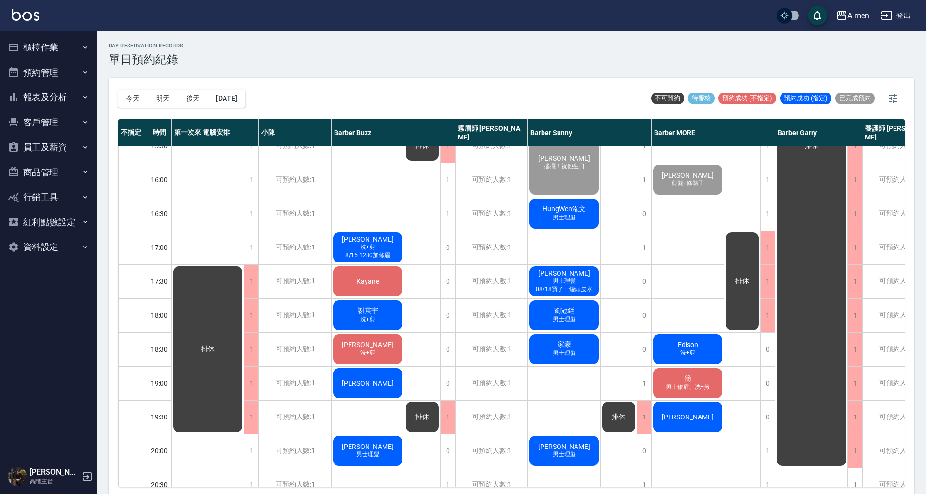
click at [389, 283] on div "Kayane" at bounding box center [368, 281] width 72 height 33
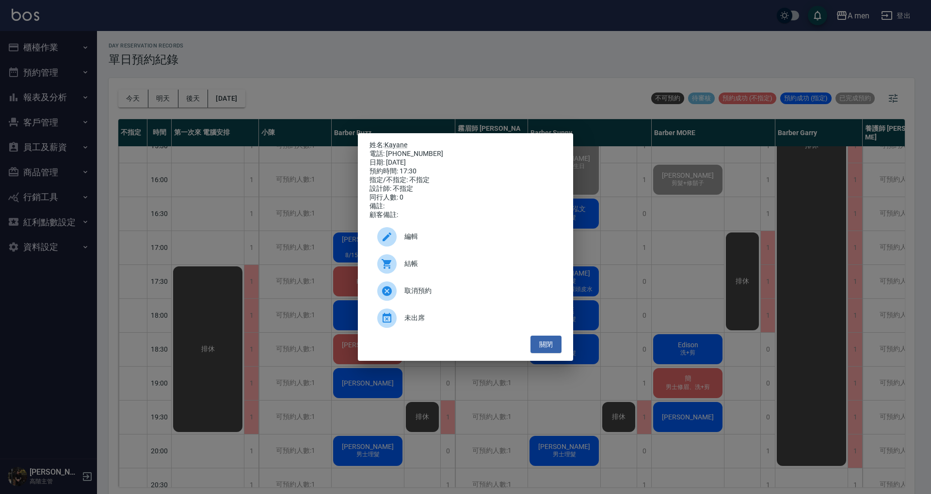
click at [392, 150] on div "電話: 0989111015" at bounding box center [465, 154] width 192 height 9
click at [394, 143] on link "Kayane" at bounding box center [395, 145] width 23 height 8
click at [552, 336] on ul "編輯 結帳 取消預約 未出席" at bounding box center [465, 278] width 192 height 116
click at [552, 341] on button "關閉" at bounding box center [545, 345] width 31 height 18
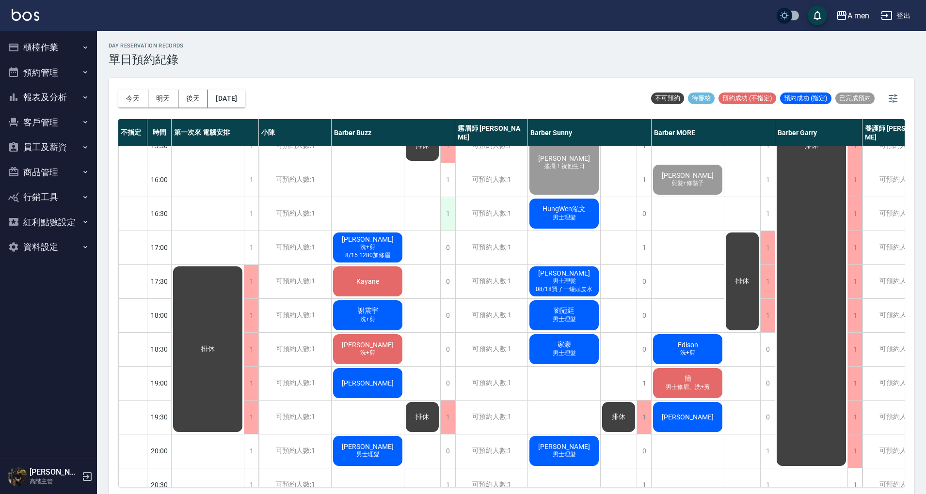
scroll to position [258, 0]
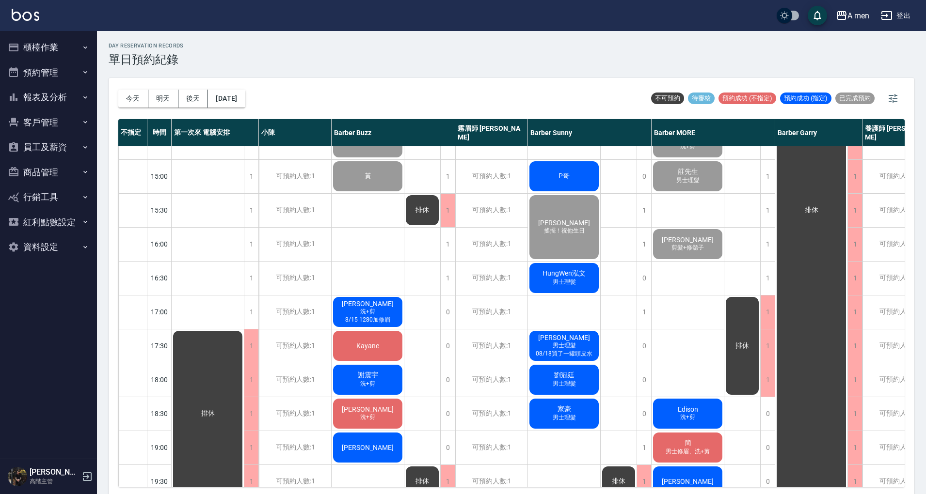
click at [580, 171] on div "P哥" at bounding box center [564, 176] width 72 height 33
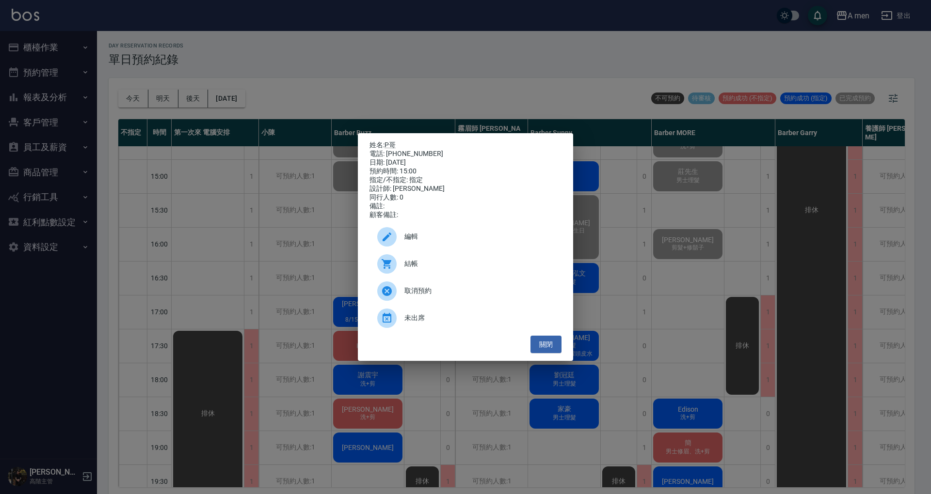
click at [456, 237] on span "編輯" at bounding box center [478, 237] width 149 height 10
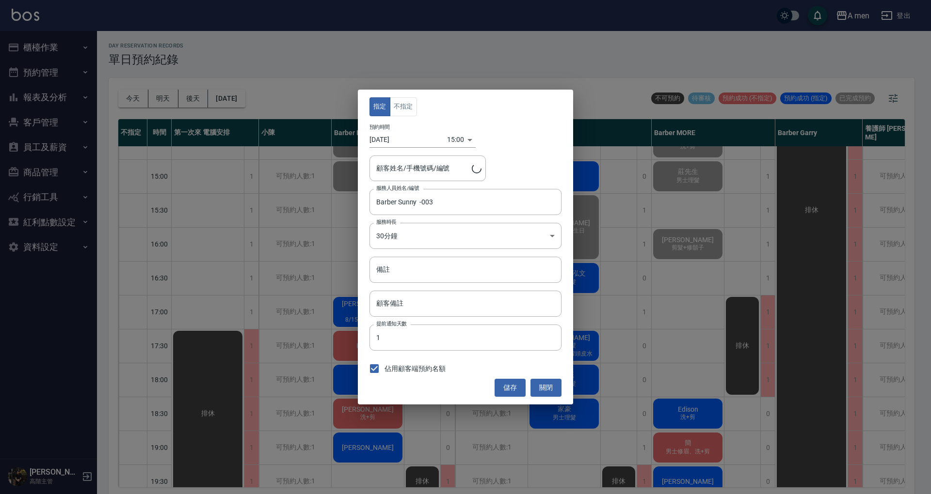
type input "P哥/0971682125"
click at [544, 393] on button "關閉" at bounding box center [545, 388] width 31 height 18
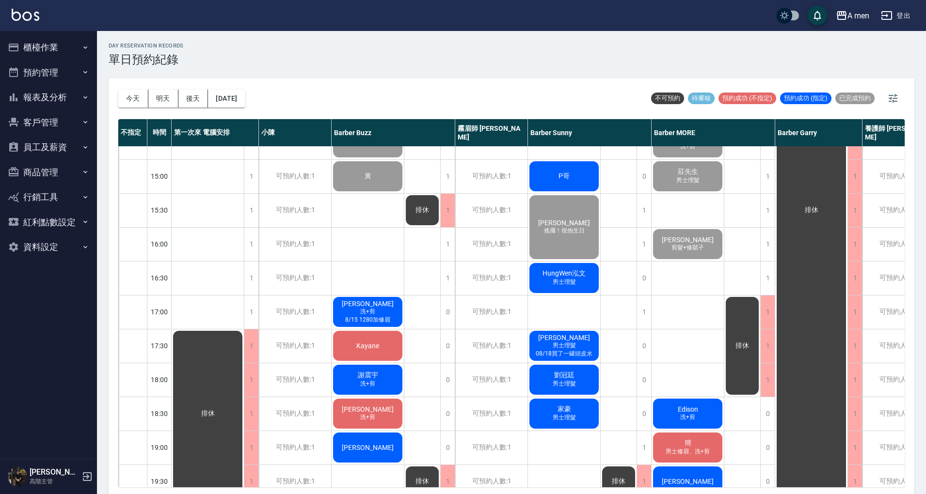
click at [579, 171] on div "P哥" at bounding box center [564, 176] width 72 height 33
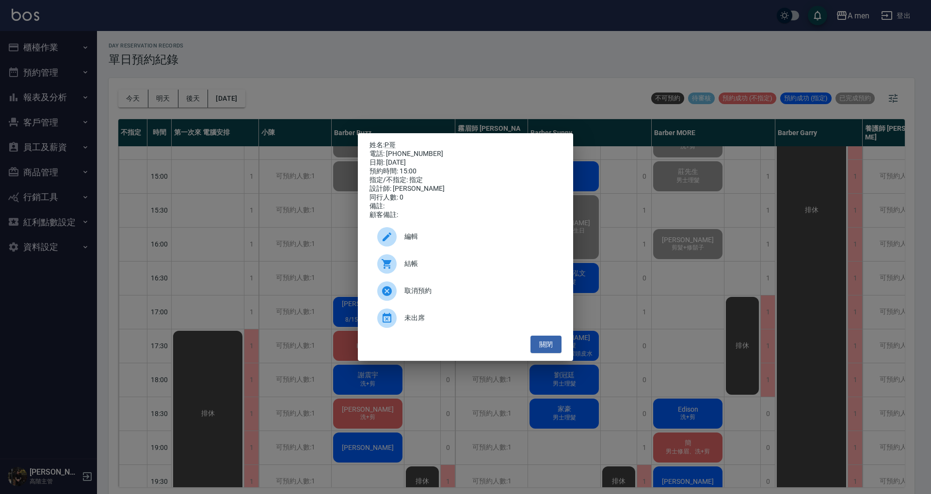
click at [427, 277] on div "結帳" at bounding box center [465, 264] width 192 height 27
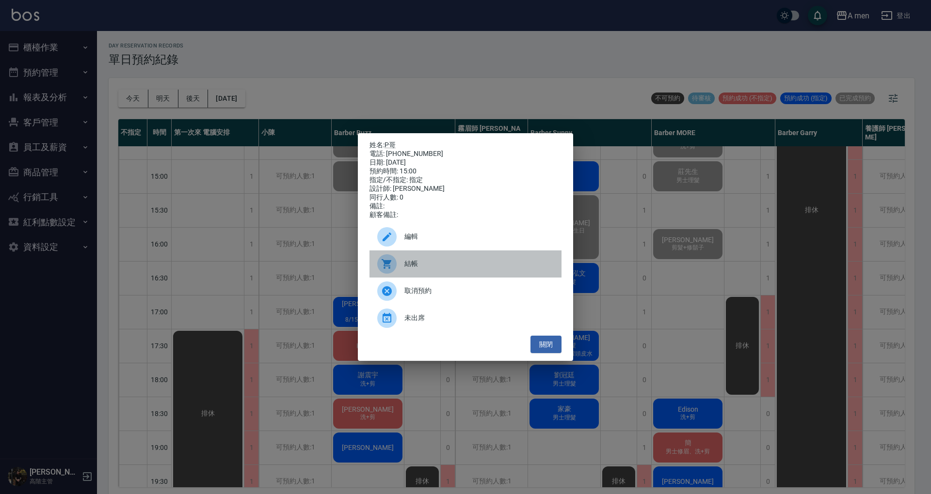
click at [421, 269] on span "結帳" at bounding box center [478, 264] width 149 height 10
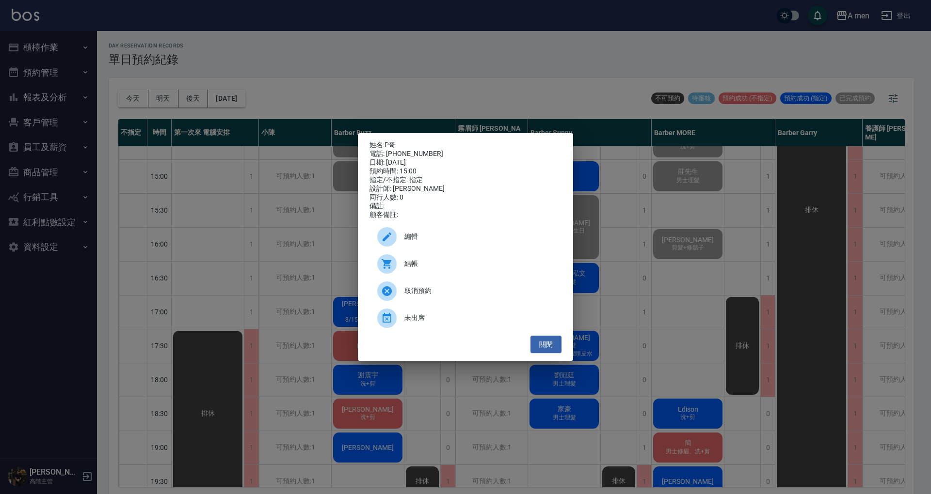
click at [432, 276] on div "結帳" at bounding box center [465, 264] width 192 height 27
click at [546, 344] on button "關閉" at bounding box center [545, 345] width 31 height 18
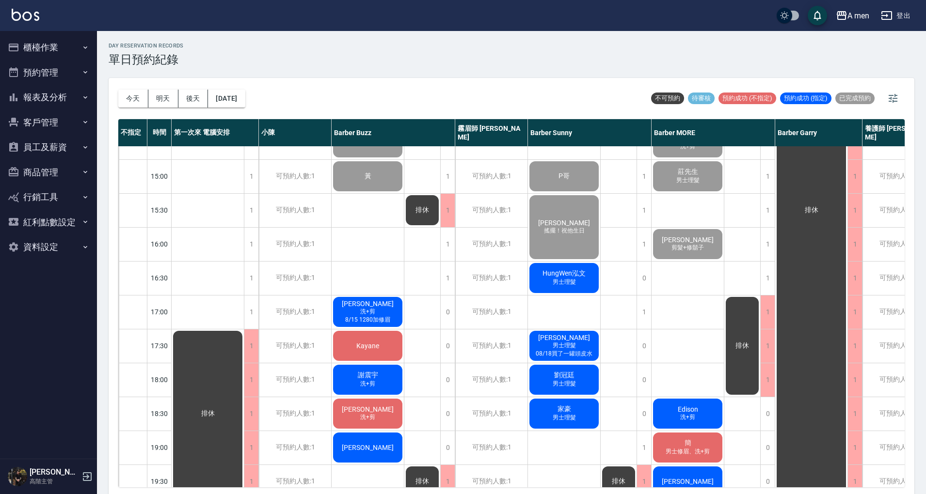
click at [563, 275] on span "HungWen泓文" at bounding box center [564, 274] width 47 height 9
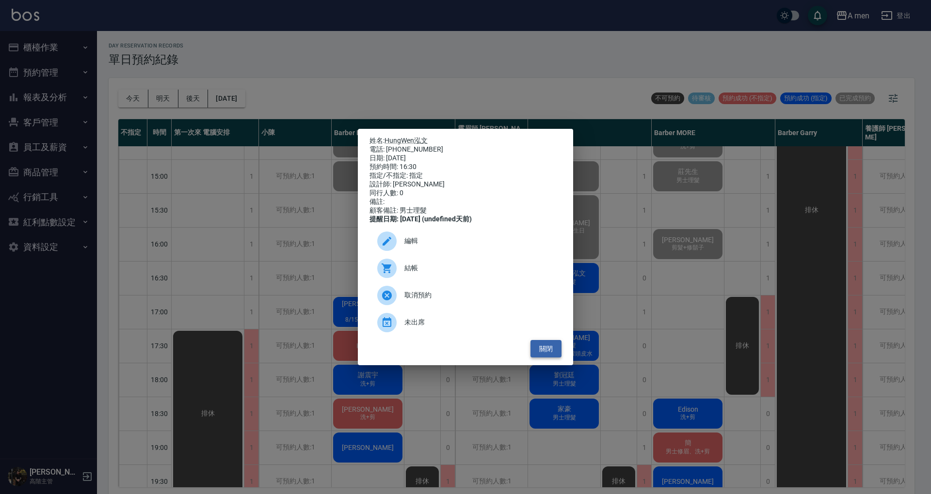
click at [545, 355] on button "關閉" at bounding box center [545, 349] width 31 height 18
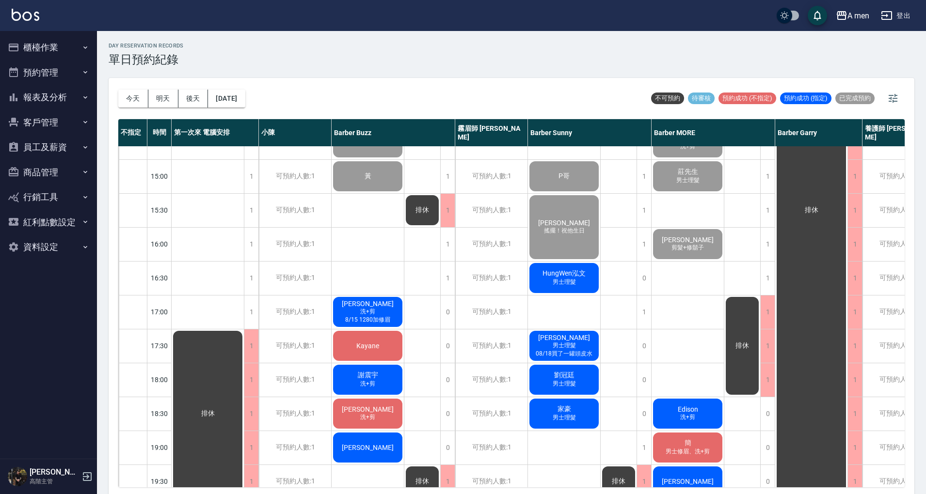
click at [587, 272] on span "HungWen泓文" at bounding box center [564, 274] width 47 height 9
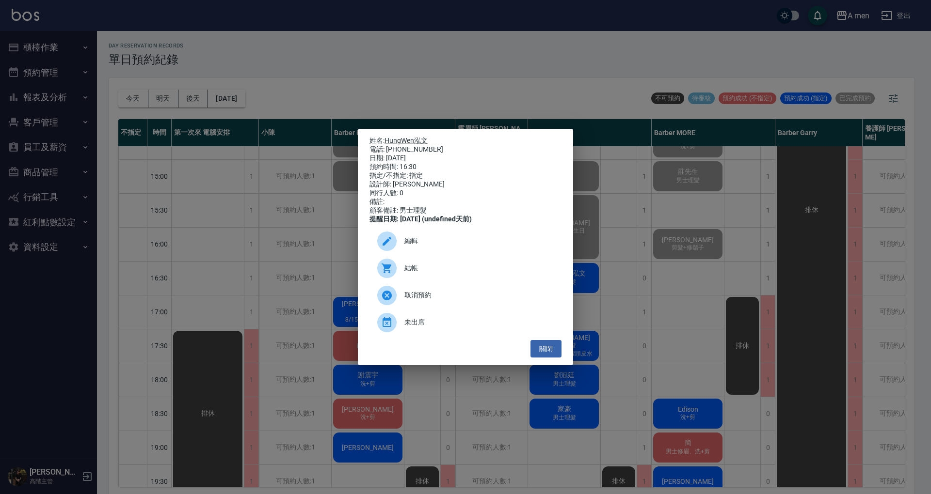
click at [428, 263] on div "結帳" at bounding box center [465, 268] width 192 height 27
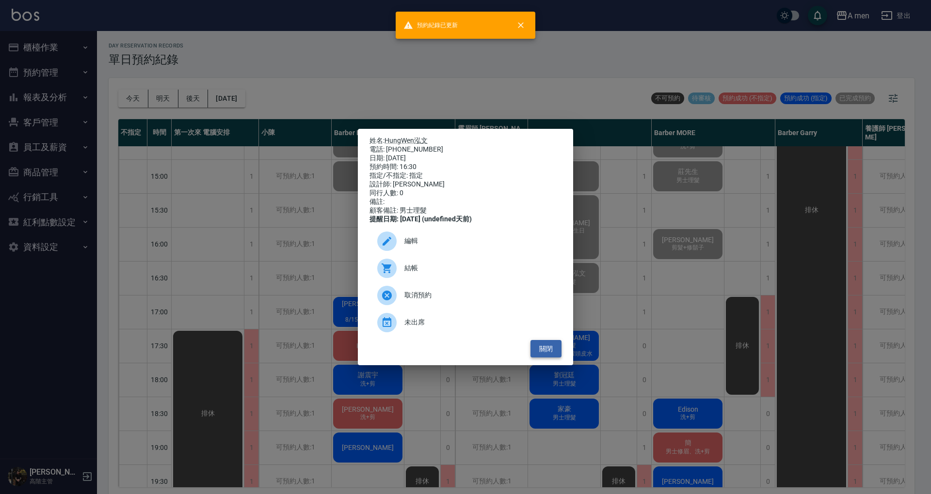
click at [536, 351] on button "關閉" at bounding box center [545, 349] width 31 height 18
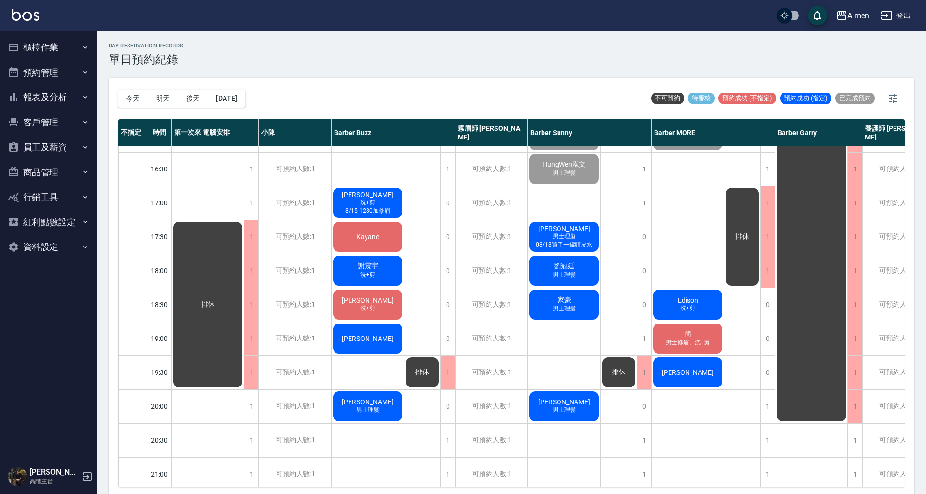
scroll to position [323, 0]
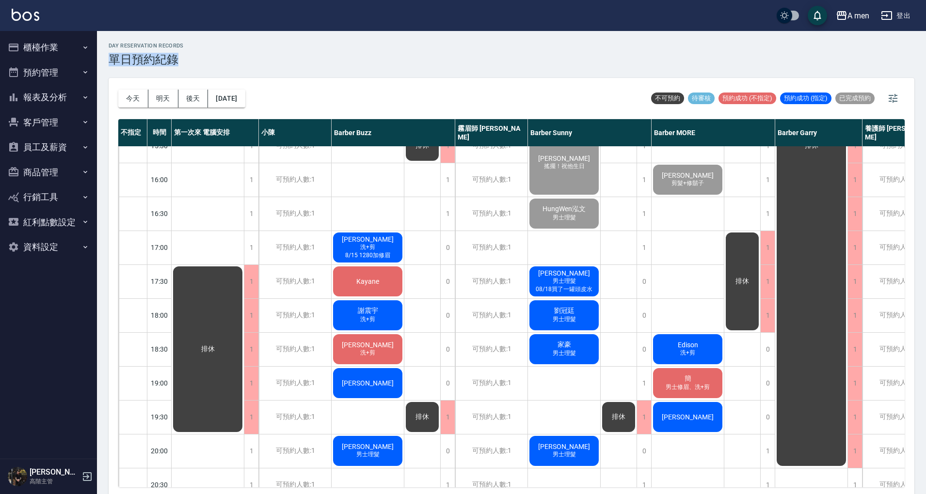
drag, startPoint x: 742, startPoint y: 40, endPoint x: 894, endPoint y: 51, distance: 152.6
click at [894, 51] on div "day Reservation records 單日預約紀錄 今天 明天 後天 2025/09/15 不可預約 待審核 預約成功 (不指定) 預約成功 (指定…" at bounding box center [511, 264] width 829 height 466
click at [638, 72] on div "day Reservation records 單日預約紀錄 今天 明天 後天 2025/09/15 不可預約 待審核 預約成功 (不指定) 預約成功 (指定…" at bounding box center [511, 264] width 829 height 466
drag, startPoint x: 611, startPoint y: 43, endPoint x: 798, endPoint y: 78, distance: 190.3
click at [798, 78] on div "day Reservation records 單日預約紀錄 今天 明天 後天 2025/09/15 不可預約 待審核 預約成功 (不指定) 預約成功 (指定…" at bounding box center [511, 264] width 829 height 466
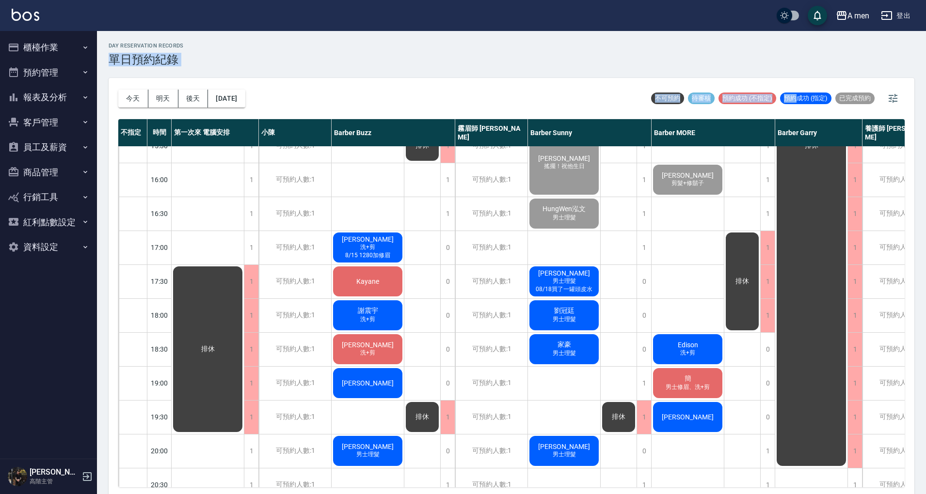
click at [782, 60] on div "day Reservation records 單日預約紀錄" at bounding box center [512, 55] width 806 height 24
click at [575, 288] on span "08/18買了一罐頭皮水" at bounding box center [564, 290] width 61 height 8
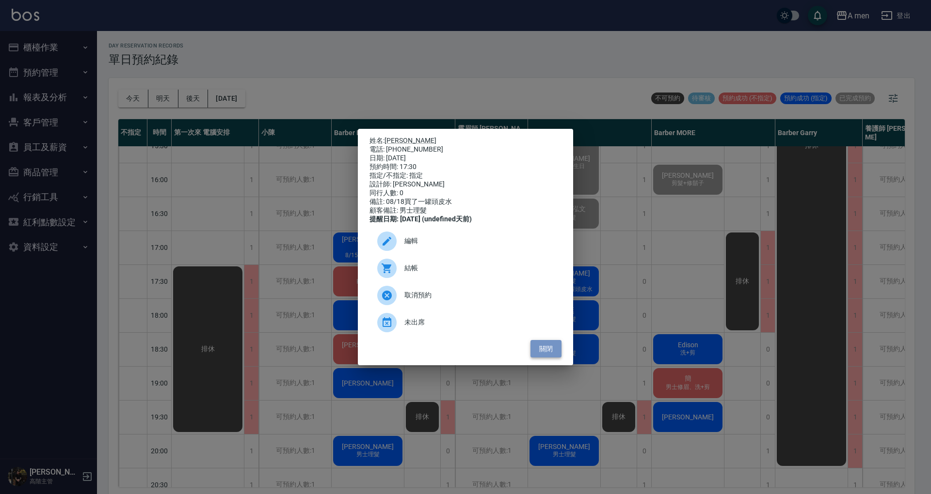
click at [542, 355] on button "關閉" at bounding box center [545, 349] width 31 height 18
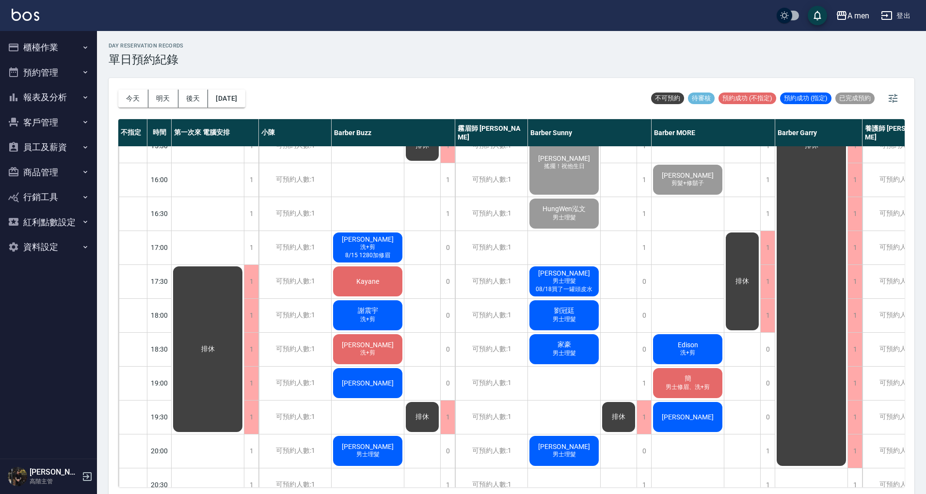
click at [367, 252] on span "8/15 1280加修眉" at bounding box center [367, 256] width 49 height 8
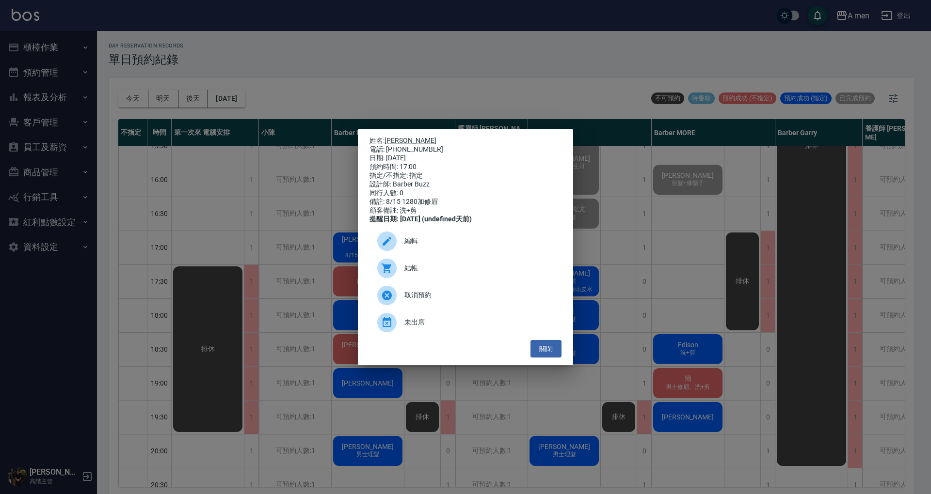
click at [416, 270] on span "結帳" at bounding box center [478, 268] width 149 height 10
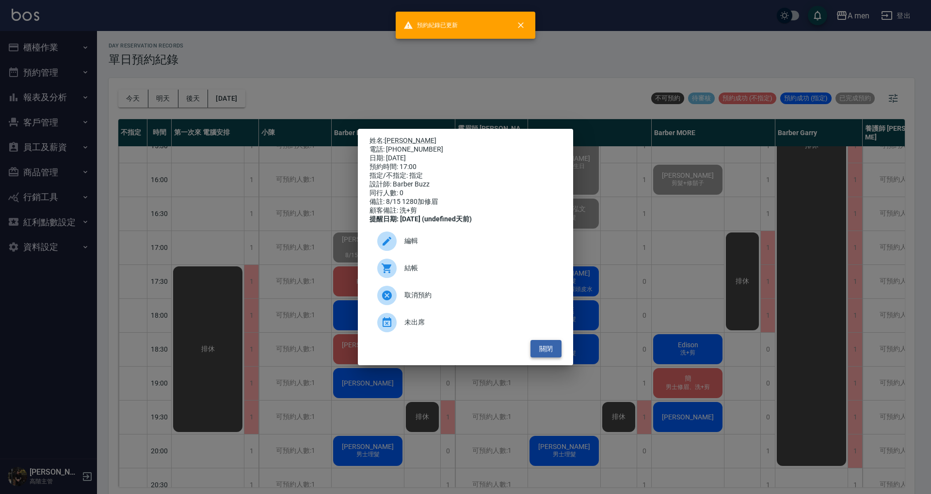
click at [552, 351] on button "關閉" at bounding box center [545, 349] width 31 height 18
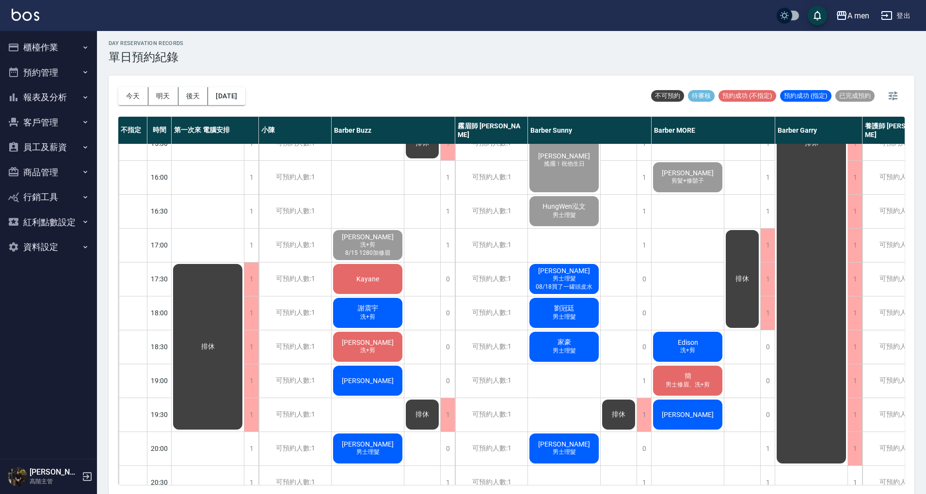
click at [380, 280] on span "Kayane" at bounding box center [367, 279] width 27 height 8
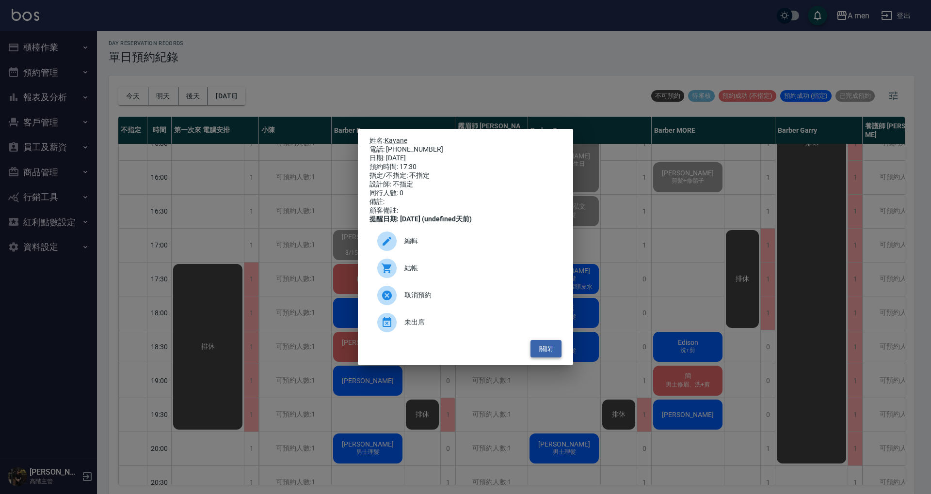
click at [537, 348] on button "關閉" at bounding box center [545, 349] width 31 height 18
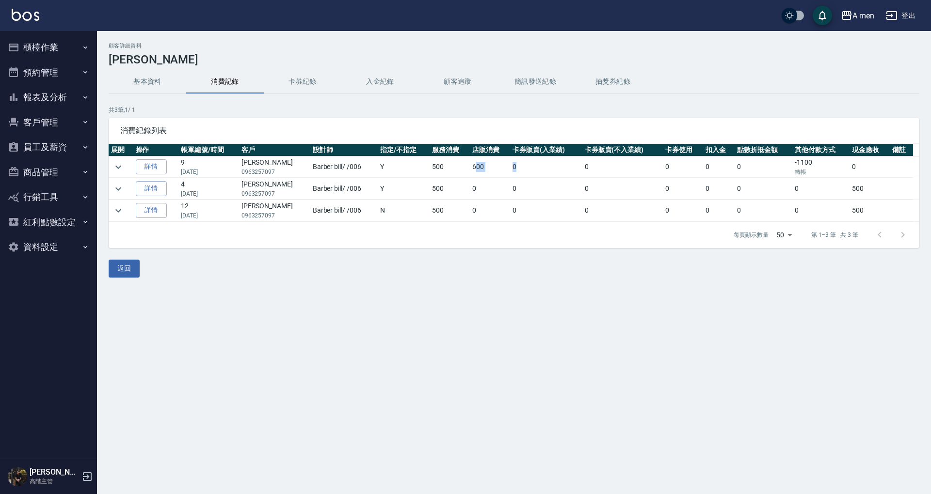
drag, startPoint x: 465, startPoint y: 168, endPoint x: 517, endPoint y: 168, distance: 51.4
click at [517, 168] on tr "詳情 9 [DATE] [PERSON_NAME]0963257097 Barber bill / /006 Y 500 600 0 0 0 0 0 -110…" at bounding box center [514, 167] width 811 height 21
click at [471, 168] on td "600" at bounding box center [490, 167] width 40 height 21
click at [123, 165] on icon "expand row" at bounding box center [118, 167] width 12 height 12
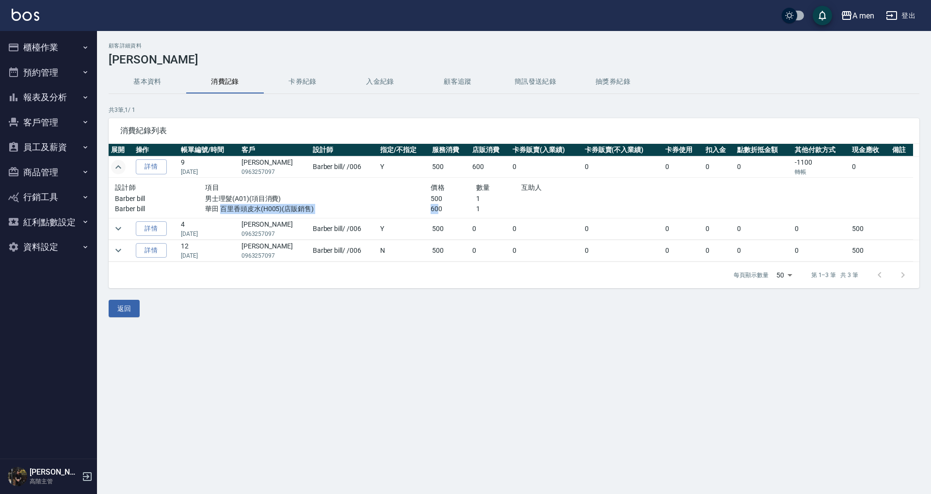
drag, startPoint x: 219, startPoint y: 208, endPoint x: 432, endPoint y: 213, distance: 213.4
click at [432, 213] on div "設計師 項目 價格 數量 互助人 Barber bill 男士理髮(A01)(項目消費) 500 1 Barber bill 華田 百里香頭皮水(H005)(…" at bounding box center [385, 198] width 549 height 40
click at [442, 210] on p "600" at bounding box center [453, 209] width 45 height 10
click at [185, 170] on p "08/18/2025" at bounding box center [209, 172] width 56 height 9
drag, startPoint x: 183, startPoint y: 171, endPoint x: 198, endPoint y: 174, distance: 15.4
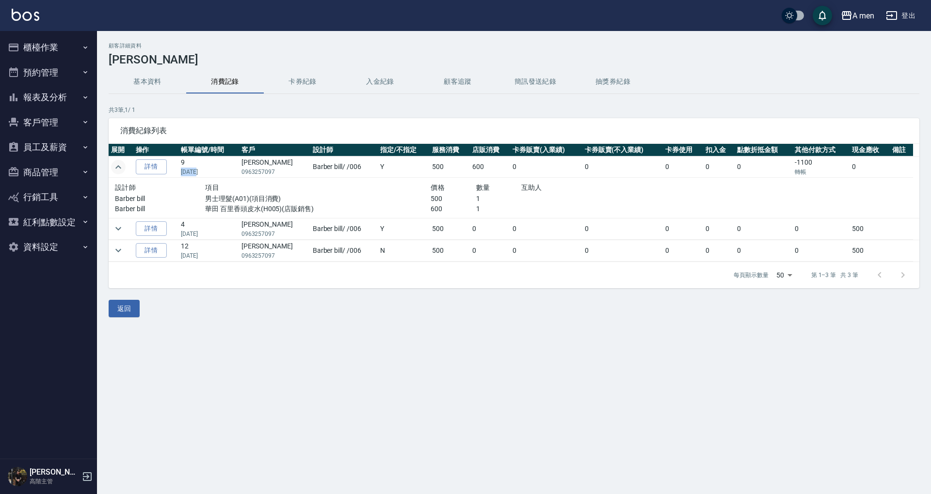
click at [198, 174] on p "08/18/2025" at bounding box center [209, 172] width 56 height 9
copy p "08/18"
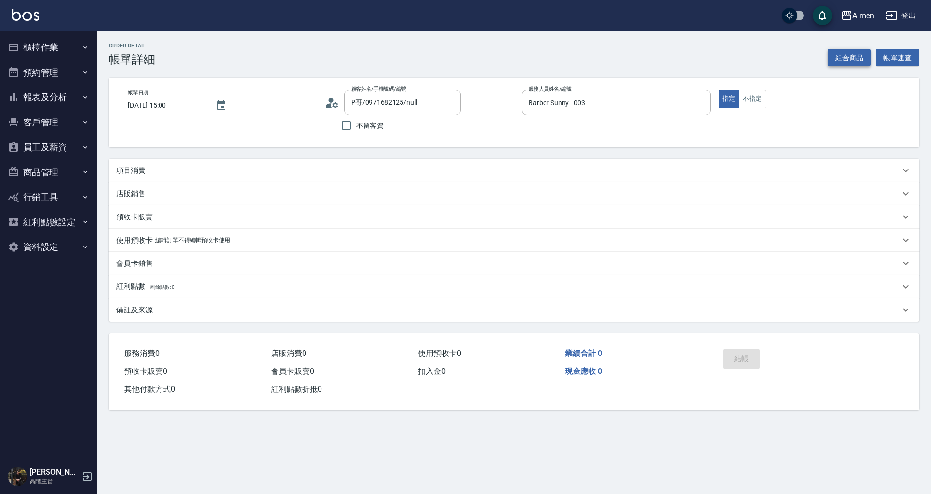
click at [841, 57] on button "組合商品" at bounding box center [850, 58] width 44 height 18
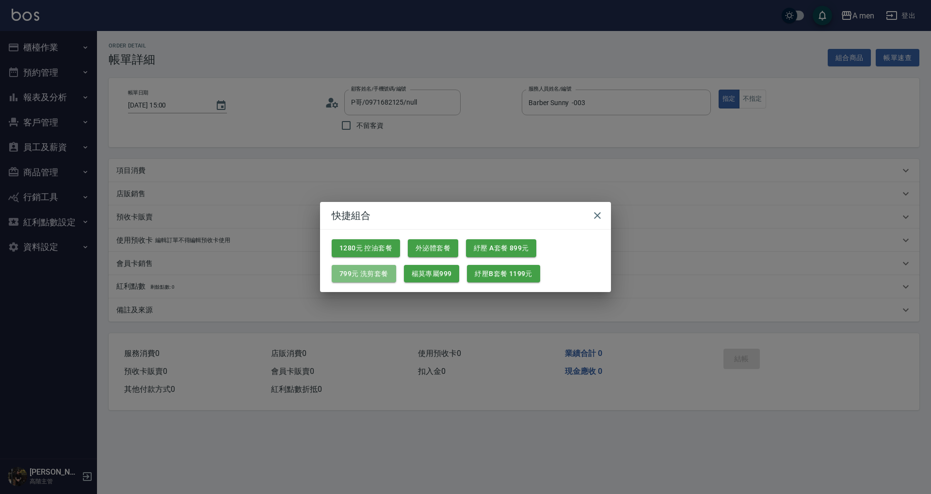
drag, startPoint x: 338, startPoint y: 273, endPoint x: 315, endPoint y: 267, distance: 24.2
click at [338, 273] on button "799元 洗剪套餐" at bounding box center [364, 274] width 64 height 18
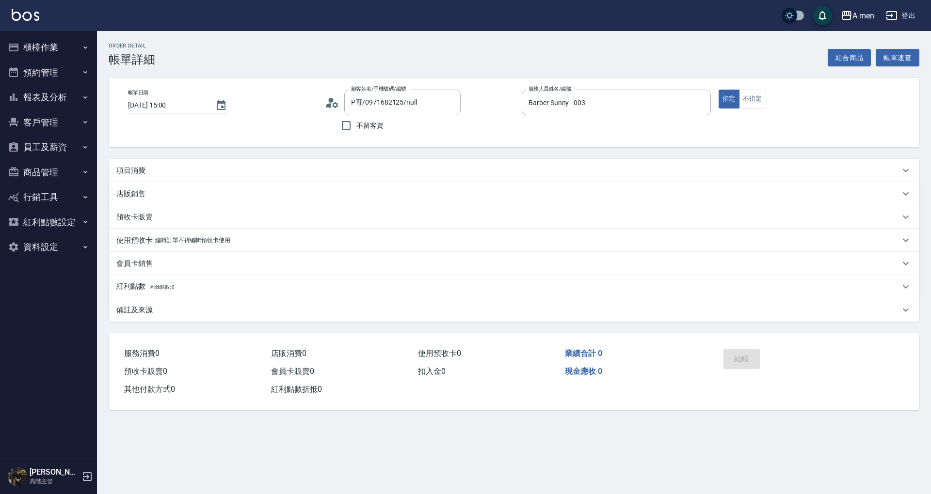
click at [833, 57] on button "組合商品" at bounding box center [850, 58] width 44 height 18
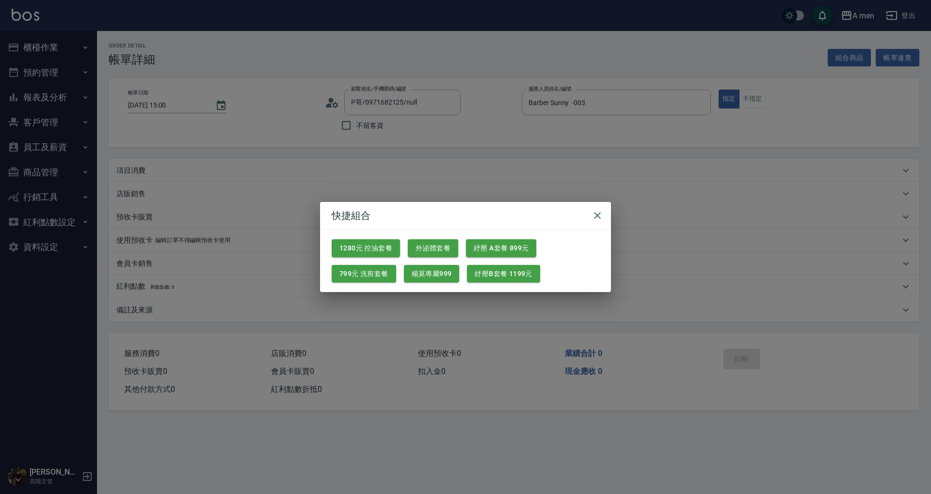
drag, startPoint x: 519, startPoint y: 242, endPoint x: 371, endPoint y: 224, distance: 148.9
click at [519, 242] on button "紓壓 A套餐 899元" at bounding box center [501, 248] width 70 height 18
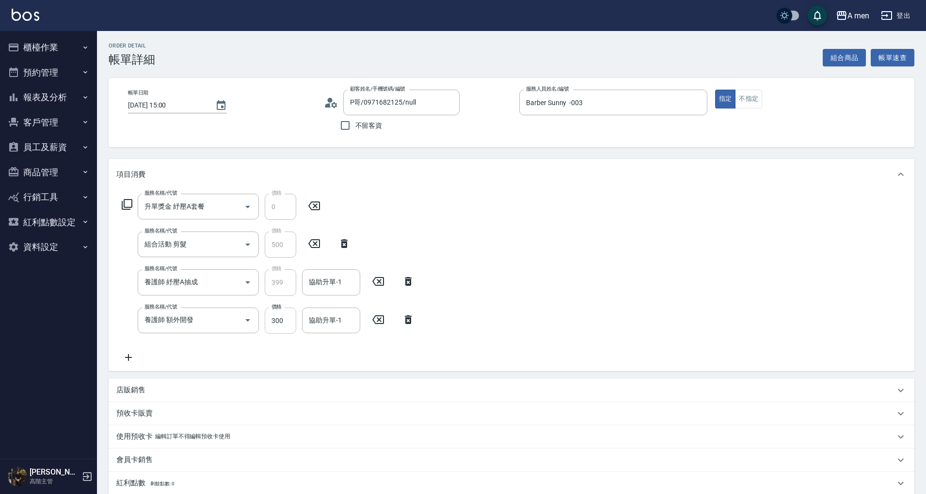
click at [285, 321] on input "300" at bounding box center [281, 321] width 32 height 26
drag, startPoint x: 278, startPoint y: 311, endPoint x: 259, endPoint y: 320, distance: 20.8
click at [259, 320] on div "服務名稱/代號 養護師 額外開發 服務名稱/代號 價格 0 價格 協助升單-1 協助升單-1" at bounding box center [268, 321] width 304 height 26
drag, startPoint x: 292, startPoint y: 323, endPoint x: 250, endPoint y: 322, distance: 41.7
click at [250, 322] on div "服務名稱/代號 養護師 額外開發 服務名稱/代號 價格 0 價格 協助升單-1 協助升單-1" at bounding box center [268, 321] width 304 height 26
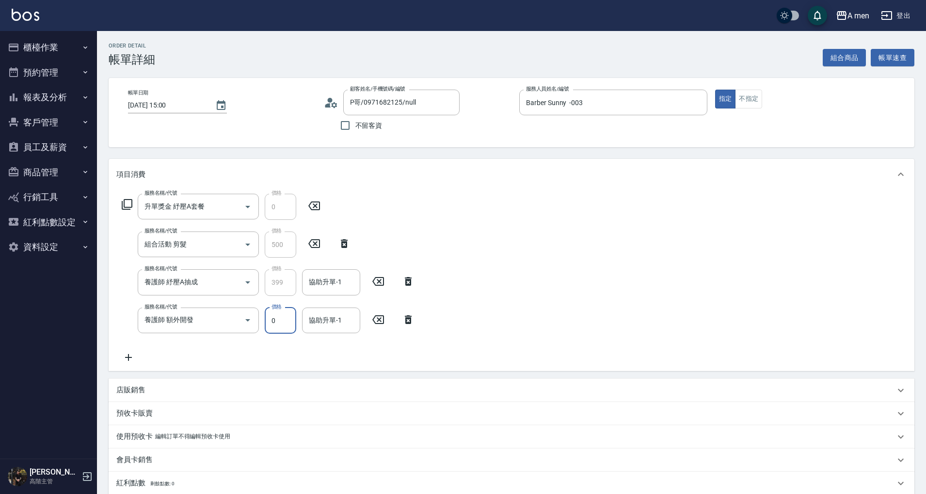
click at [294, 309] on input "0" at bounding box center [281, 321] width 32 height 26
drag, startPoint x: 263, startPoint y: 316, endPoint x: 218, endPoint y: 316, distance: 44.6
click at [218, 316] on div "服務名稱/代號 養護師 額外開發 服務名稱/代號 價格 0 價格 協助升單-1 協助升單-1" at bounding box center [268, 321] width 304 height 26
drag, startPoint x: 285, startPoint y: 320, endPoint x: 218, endPoint y: 324, distance: 67.0
click at [218, 324] on div "服務名稱/代號 養護師 額外開發 服務名稱/代號 價格 0 價格 協助升單-1 協助升單-1" at bounding box center [268, 321] width 304 height 26
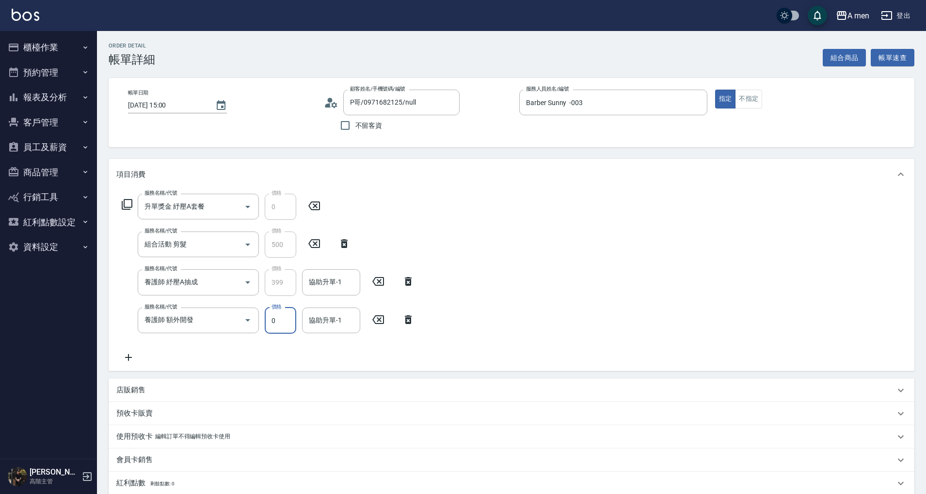
click at [285, 324] on input "0" at bounding box center [281, 321] width 32 height 26
click at [284, 324] on input "0" at bounding box center [281, 321] width 32 height 26
type input "0"
click at [342, 327] on input "協助升單-1" at bounding box center [330, 320] width 49 height 17
type input "ˇˇ指ˇˇˇˇˇˇˇˇ"
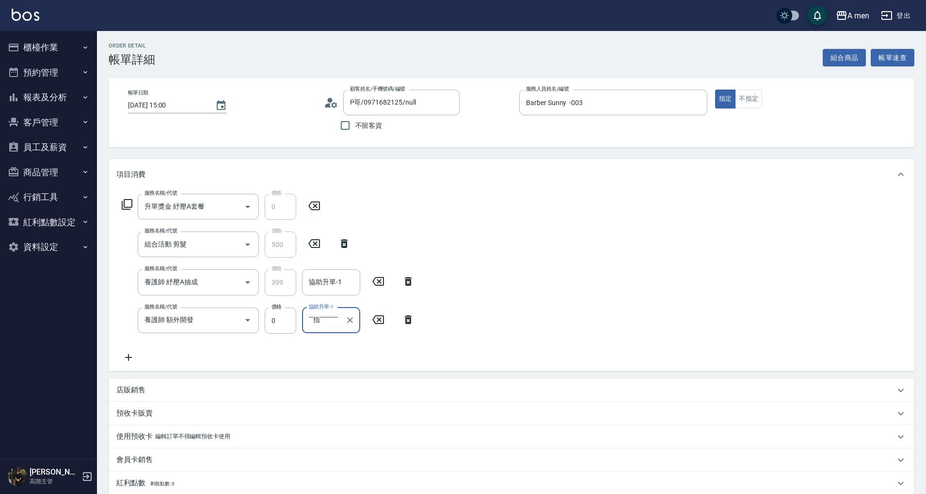
scroll to position [0, 6]
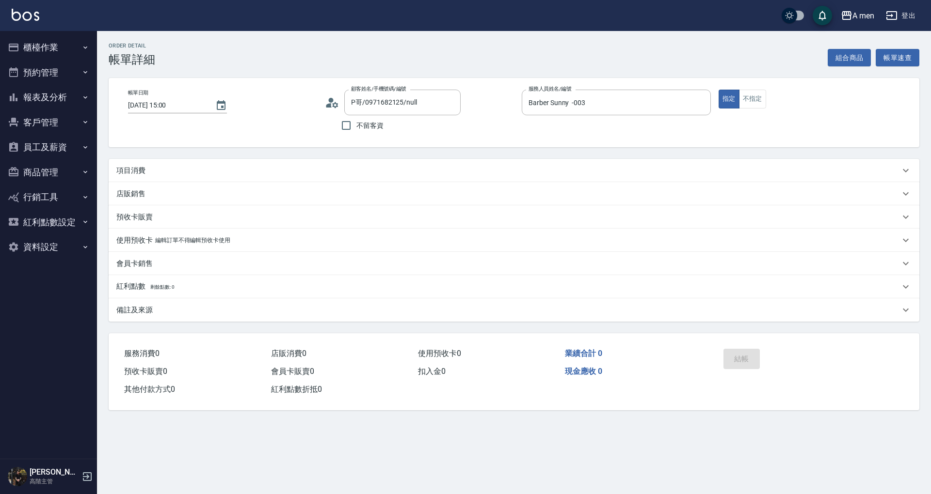
click at [847, 55] on button "組合商品" at bounding box center [850, 58] width 44 height 18
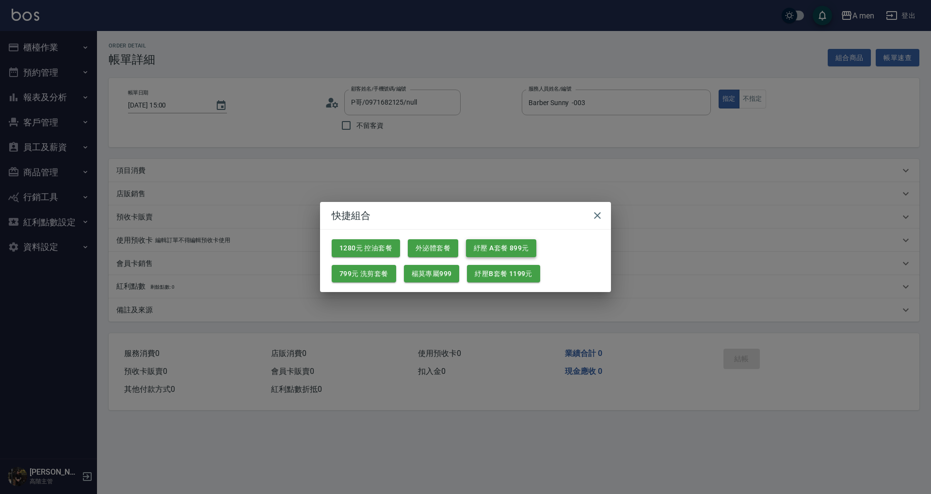
click at [505, 245] on button "紓壓 A套餐 899元" at bounding box center [501, 248] width 70 height 18
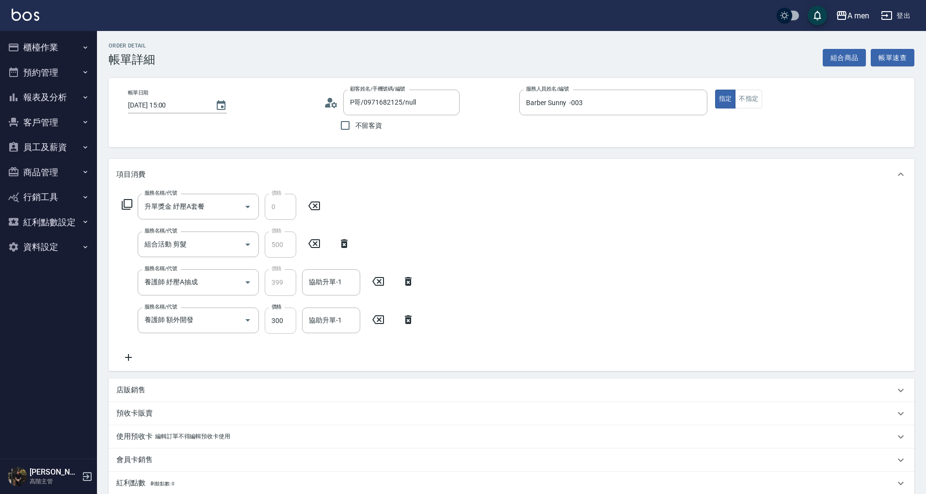
click at [284, 325] on input "300" at bounding box center [281, 321] width 32 height 26
drag, startPoint x: 287, startPoint y: 314, endPoint x: 247, endPoint y: 321, distance: 41.4
click at [247, 321] on div "服務名稱/代號 養護師 額外開發 服務名稱/代號 價格 0 價格 協助升單-1 協助升單-1" at bounding box center [268, 321] width 304 height 26
drag, startPoint x: 276, startPoint y: 323, endPoint x: 223, endPoint y: 323, distance: 53.3
click at [223, 323] on div "服務名稱/代號 養護師 額外開發 服務名稱/代號 價格 0 價格 協助升單-1 協助升單-1" at bounding box center [268, 321] width 304 height 26
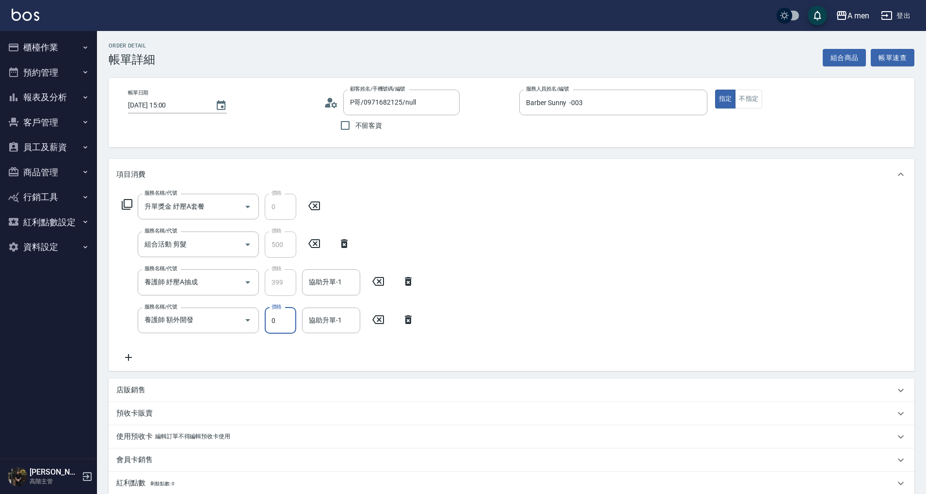
click at [278, 321] on input "0" at bounding box center [281, 321] width 32 height 26
paste input "35"
click at [313, 308] on div "協助升單-1" at bounding box center [331, 321] width 58 height 26
type input "350"
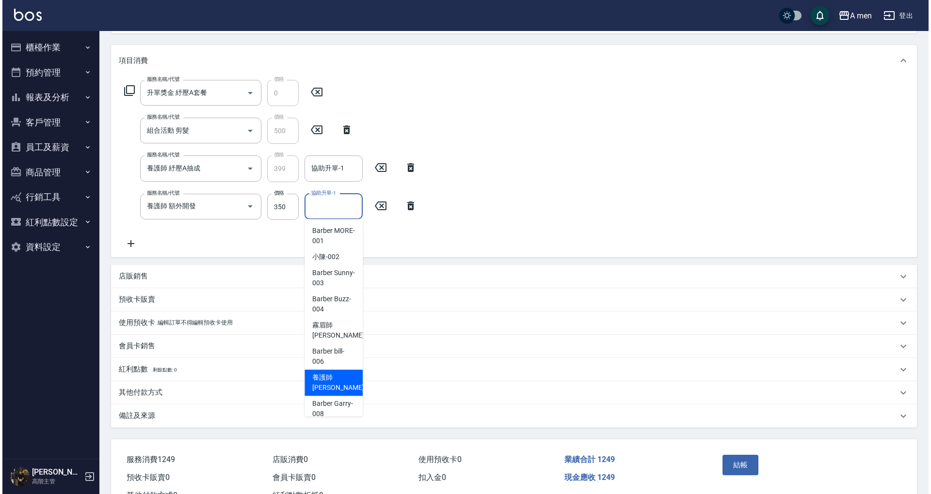
scroll to position [151, 0]
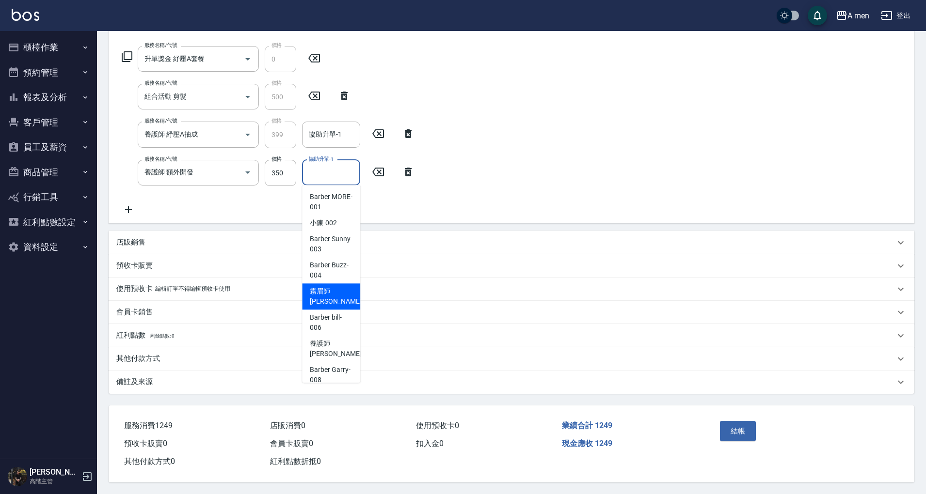
click at [330, 302] on span "霧眉師 小蔡 -005" at bounding box center [342, 297] width 65 height 20
type input "霧眉師 小[PERSON_NAME]-005"
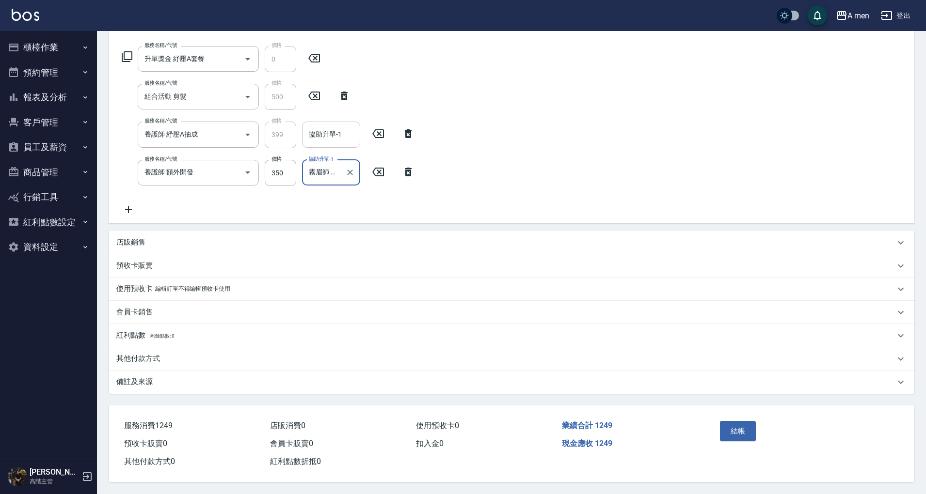
click at [335, 129] on div "協助升單-1 協助升單-1" at bounding box center [331, 135] width 58 height 26
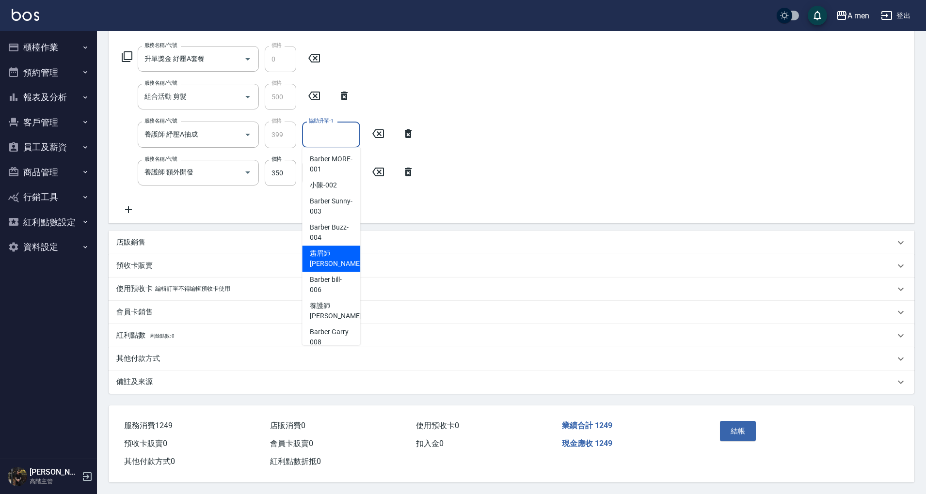
click at [323, 260] on span "霧眉師 小蔡 -005" at bounding box center [342, 259] width 65 height 20
type input "霧眉師 小[PERSON_NAME]-005"
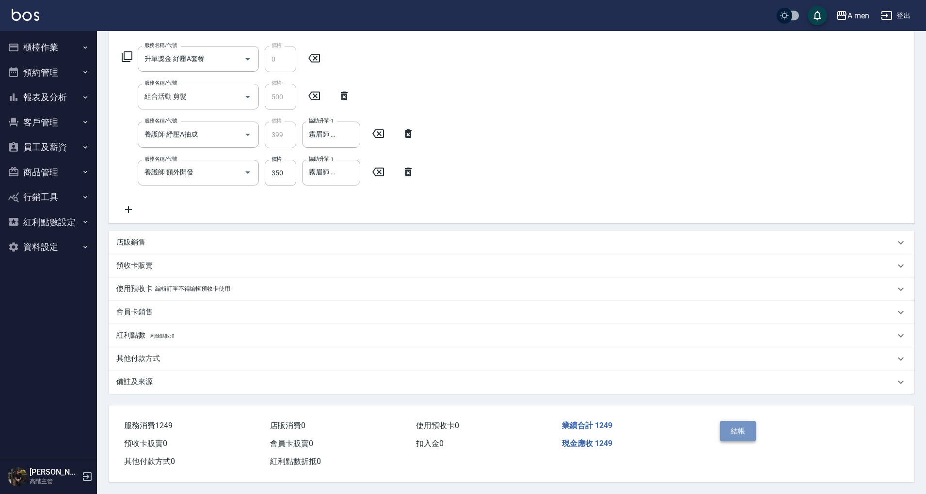
click at [741, 433] on button "結帳" at bounding box center [738, 431] width 36 height 20
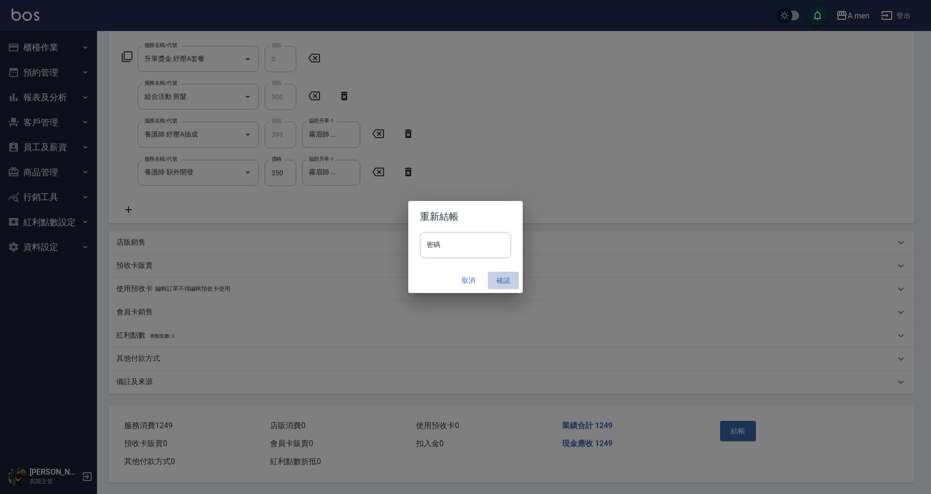
click at [501, 275] on button "確認" at bounding box center [503, 281] width 31 height 18
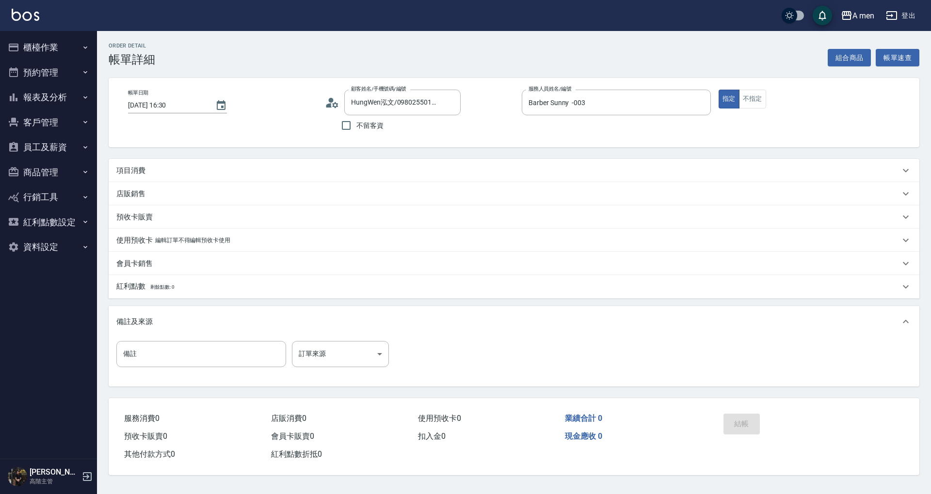
click at [148, 172] on div "項目消費" at bounding box center [507, 171] width 783 height 10
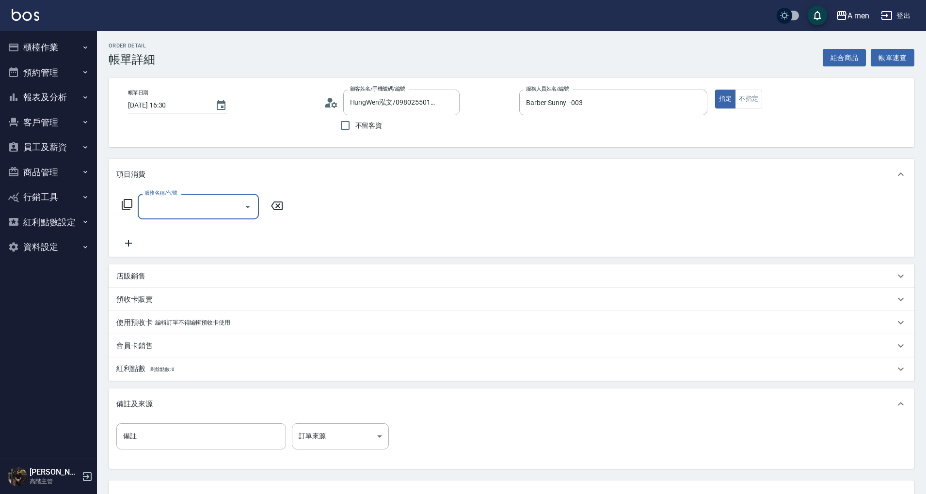
click at [191, 219] on div "服務名稱/代號" at bounding box center [198, 207] width 121 height 26
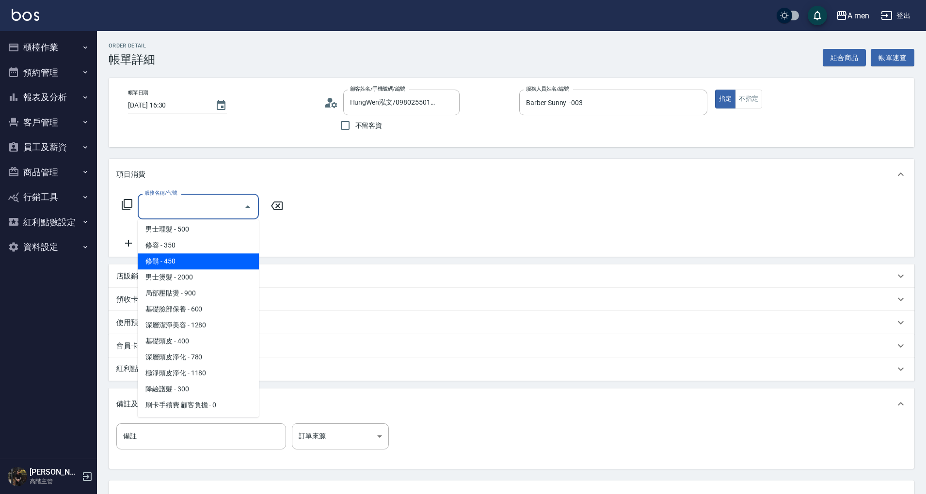
scroll to position [209, 0]
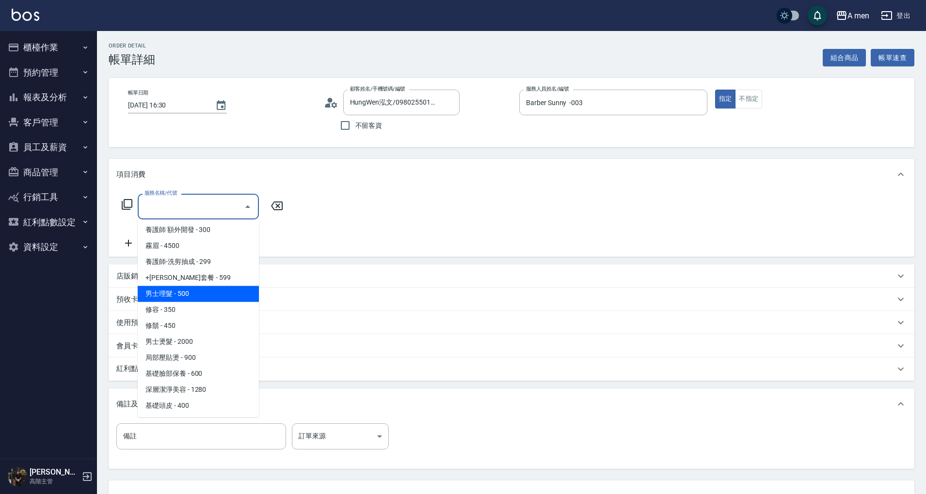
click at [193, 289] on span "男士理髮 - 500" at bounding box center [198, 294] width 121 height 16
type input "男士理髮(A01)"
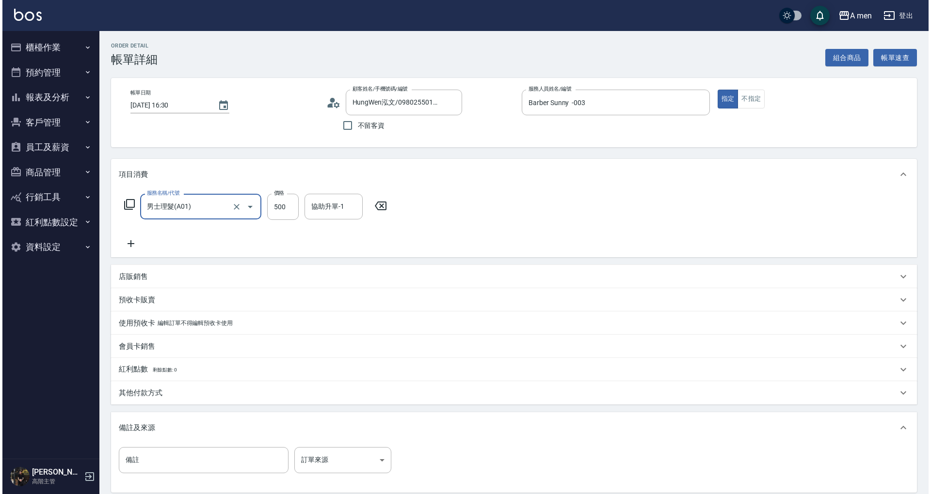
scroll to position [102, 0]
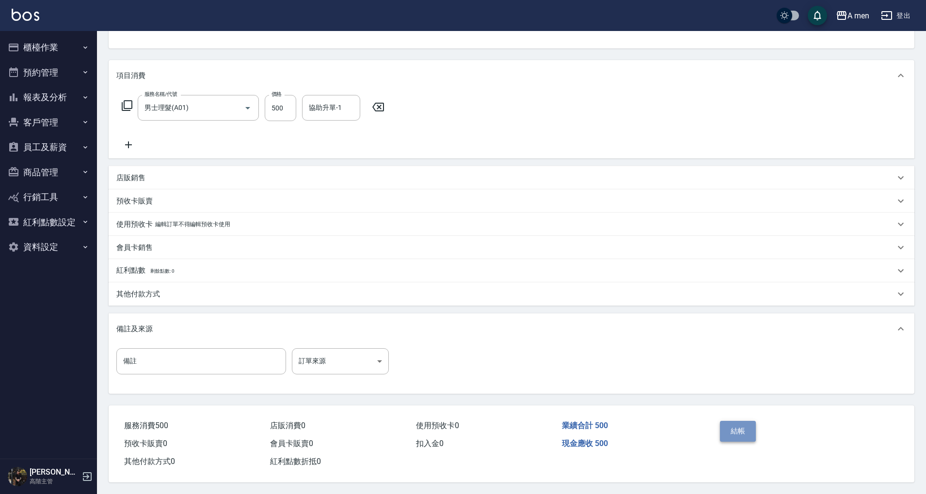
click at [720, 424] on button "結帳" at bounding box center [738, 431] width 36 height 20
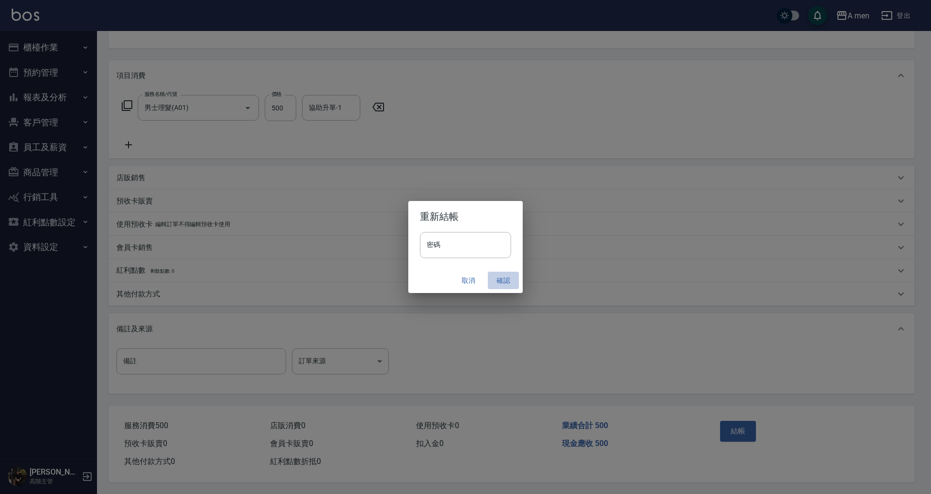
click at [500, 278] on button "確認" at bounding box center [503, 281] width 31 height 18
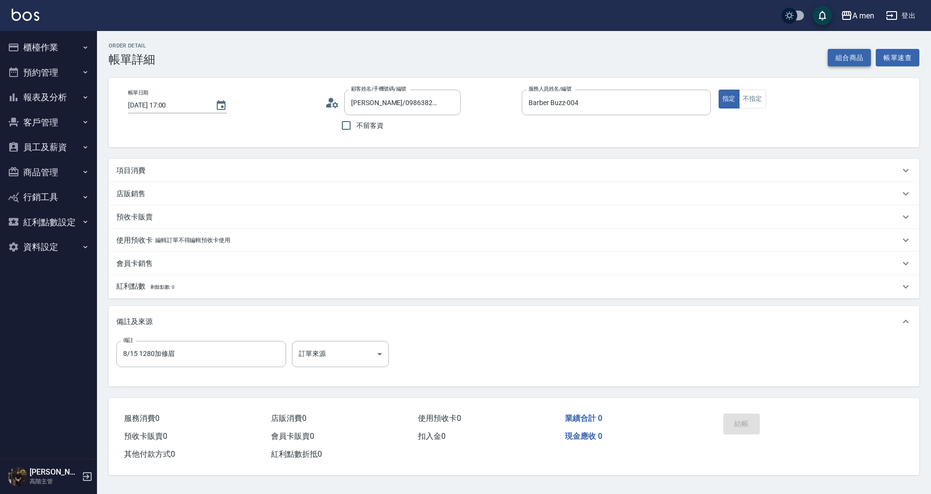
click at [868, 56] on button "組合商品" at bounding box center [850, 58] width 44 height 18
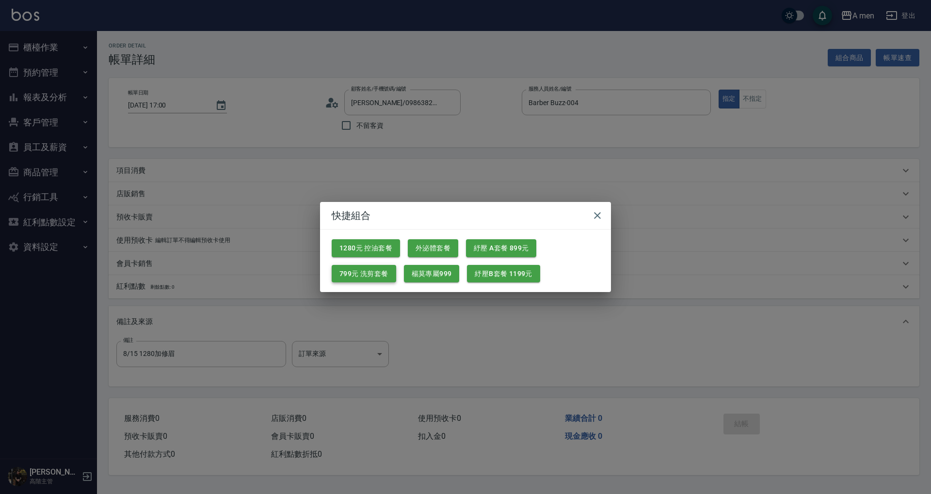
click at [383, 280] on button "799元 洗剪套餐" at bounding box center [364, 274] width 64 height 18
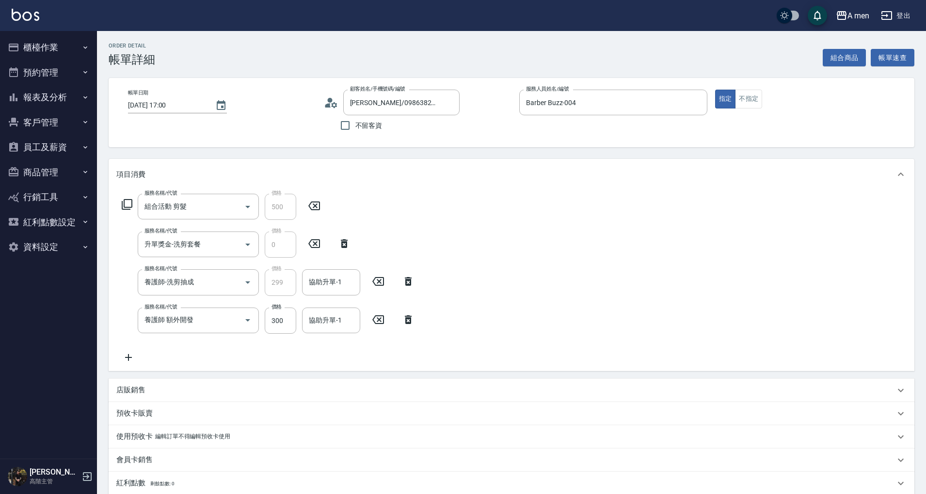
click at [400, 323] on icon at bounding box center [408, 320] width 24 height 12
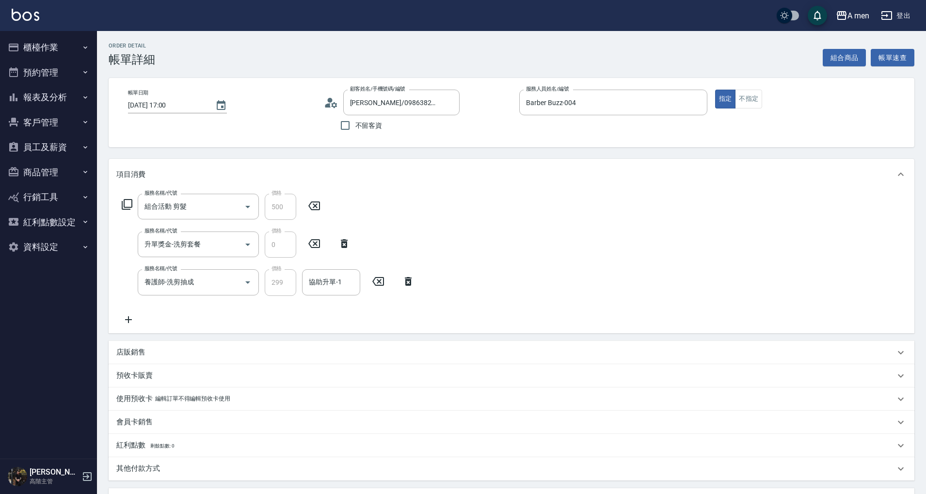
click at [339, 298] on div "服務名稱/代號 組合活動 剪髮 服務名稱/代號 價格 500 價格 服務名稱/代號 升單獎金-洗剪套餐 服務名稱/代號 價格 0 價格 服務名稱/代號 養護師…" at bounding box center [268, 259] width 304 height 131
click at [335, 288] on input "協助升單-1" at bounding box center [330, 282] width 49 height 17
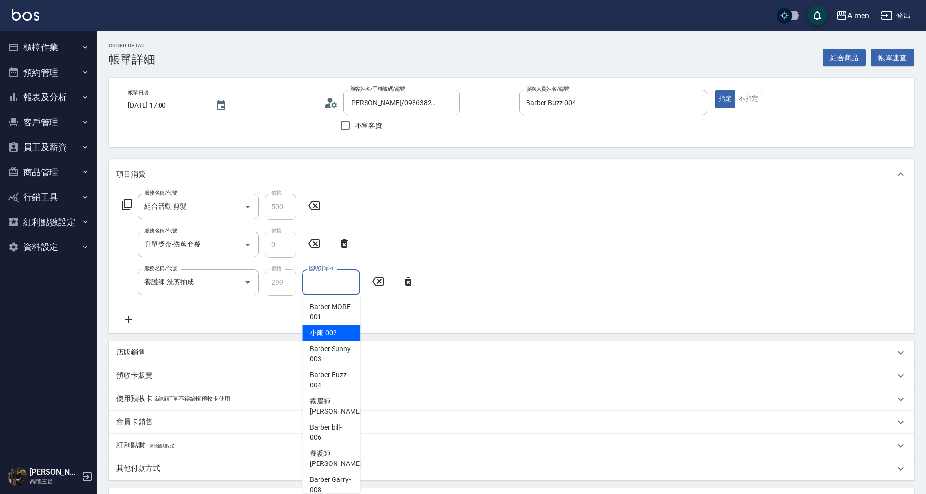
click at [332, 338] on span "小陳 -002" at bounding box center [323, 333] width 27 height 10
type input "小陳-002"
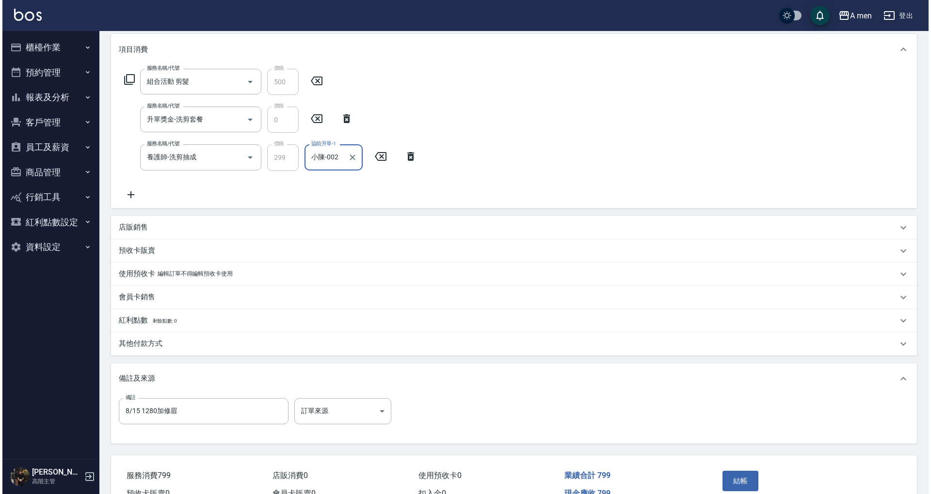
scroll to position [178, 0]
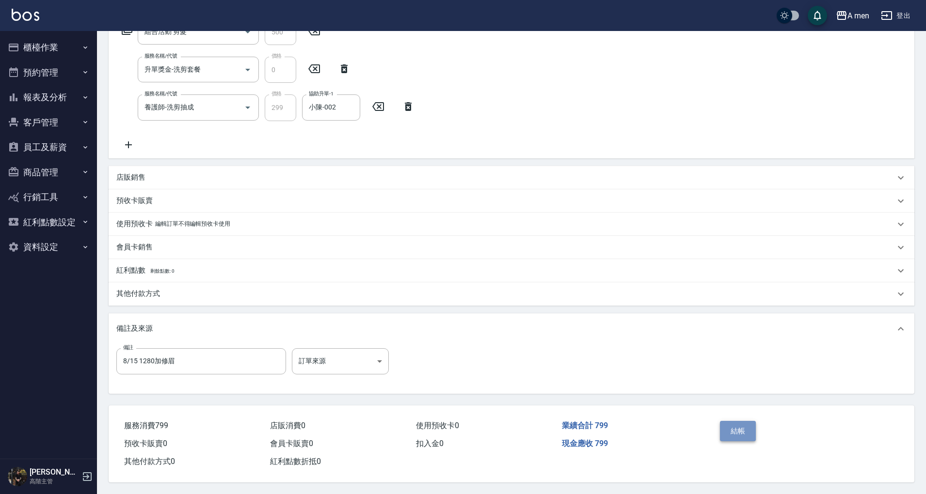
click at [731, 423] on button "結帳" at bounding box center [738, 431] width 36 height 20
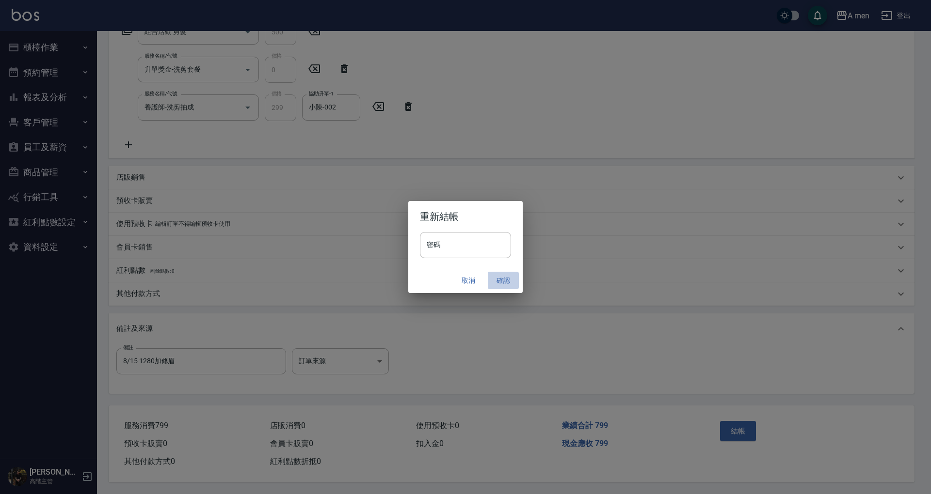
click at [502, 275] on button "確認" at bounding box center [503, 281] width 31 height 18
